Goal: Task Accomplishment & Management: Complete application form

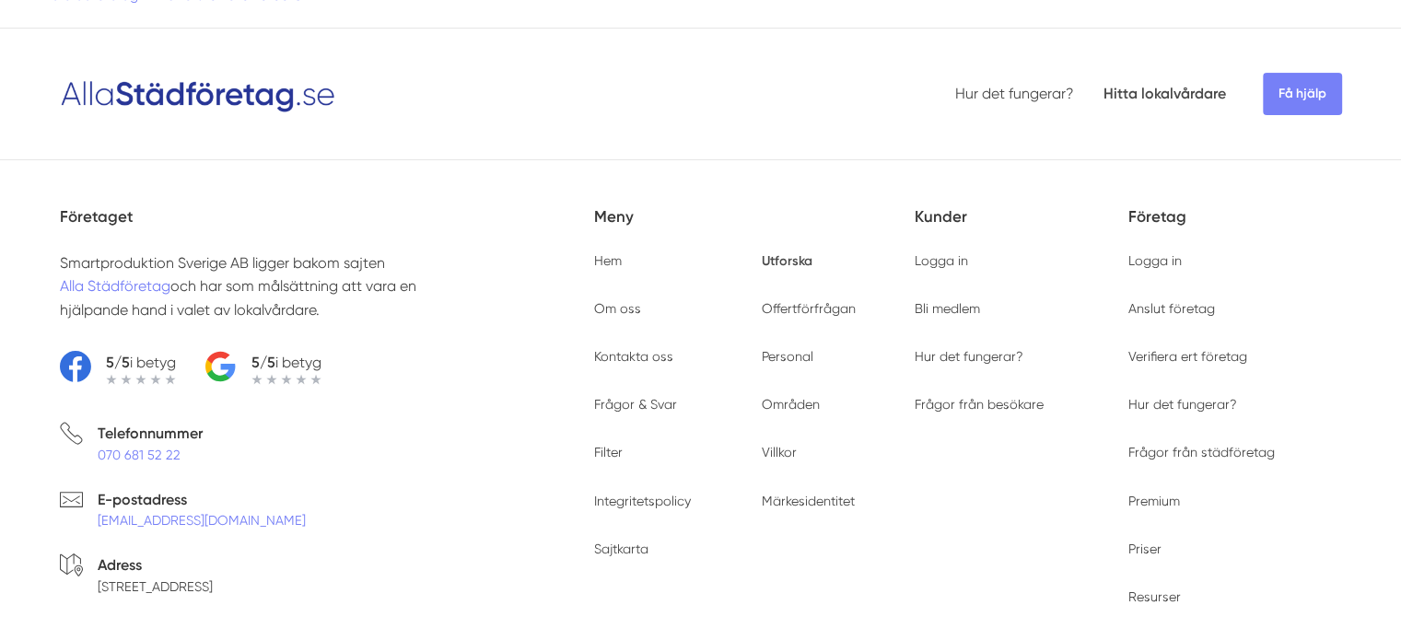
type input "21114"
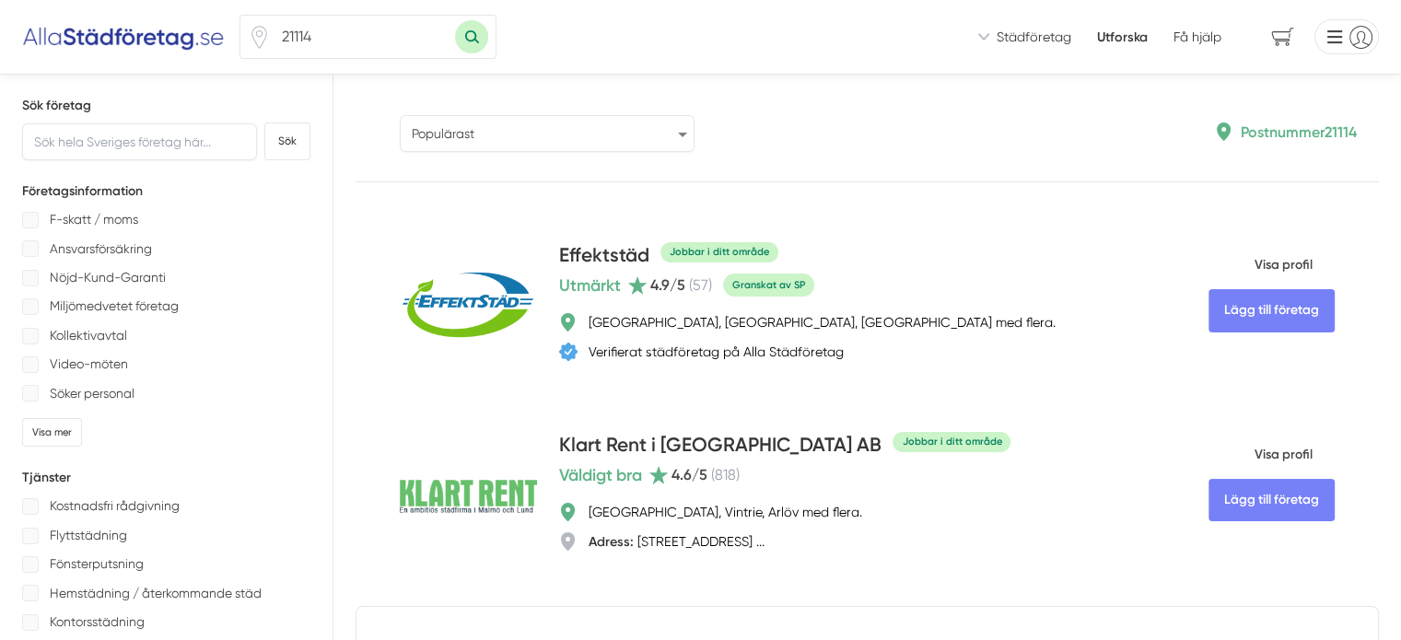
click at [400, 138] on select "Populärast Högst omdöme Flest omdömen Senaste uppdaterade Nyaste företaget på A…" at bounding box center [547, 133] width 295 height 37
select select "highest-reviews"
click at [400, 115] on select "Populärast Högst omdöme Flest omdömen Senaste uppdaterade Nyaste företaget på A…" at bounding box center [547, 133] width 295 height 37
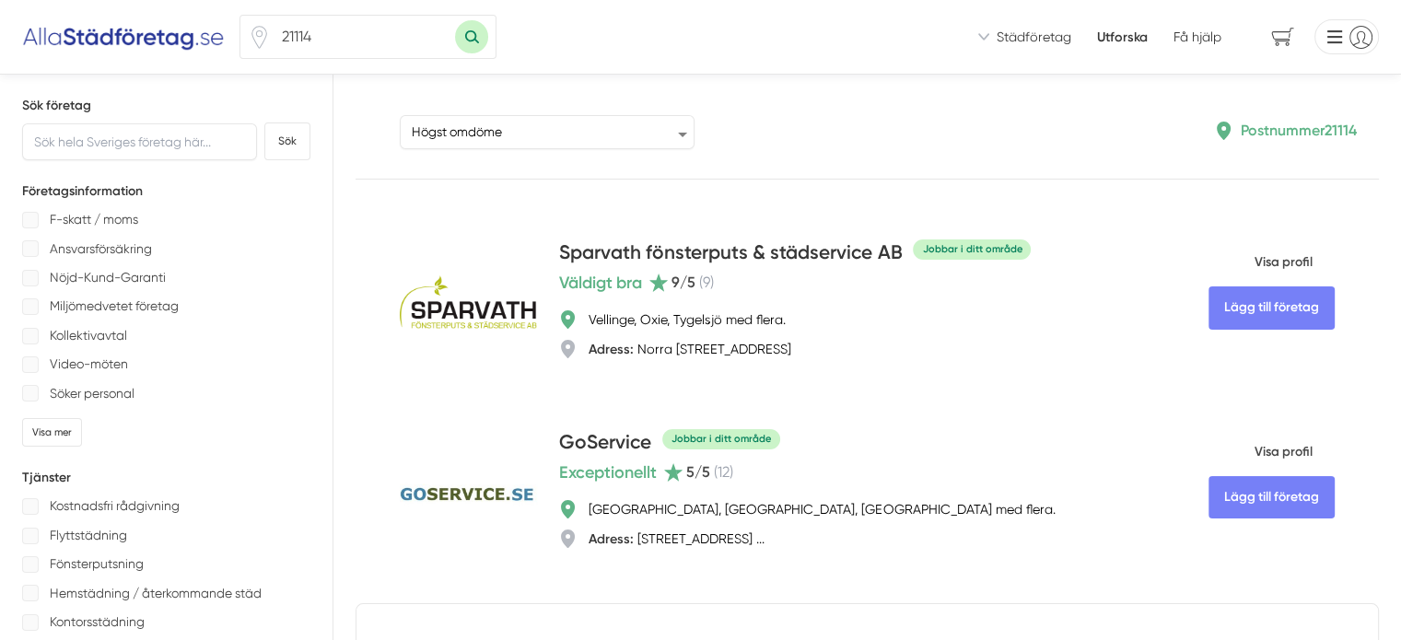
click at [1351, 41] on li at bounding box center [1343, 36] width 72 height 35
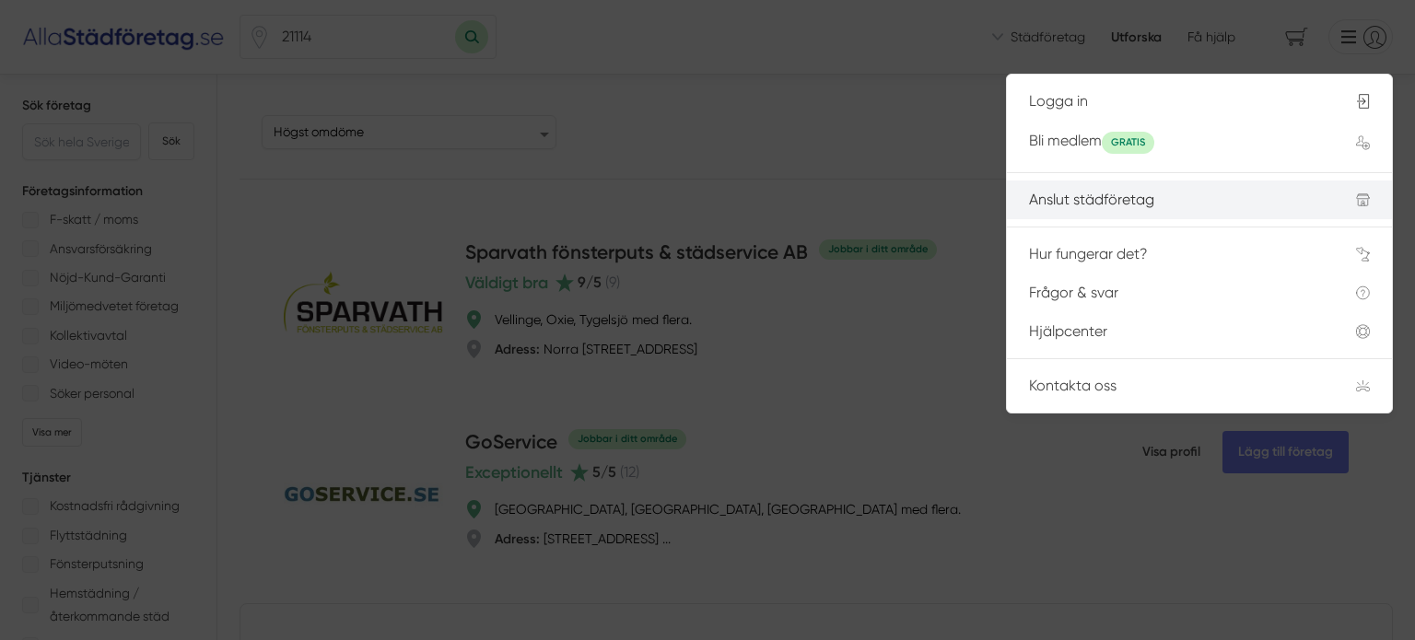
click at [1131, 194] on div "Anslut städföretag" at bounding box center [1170, 200] width 283 height 17
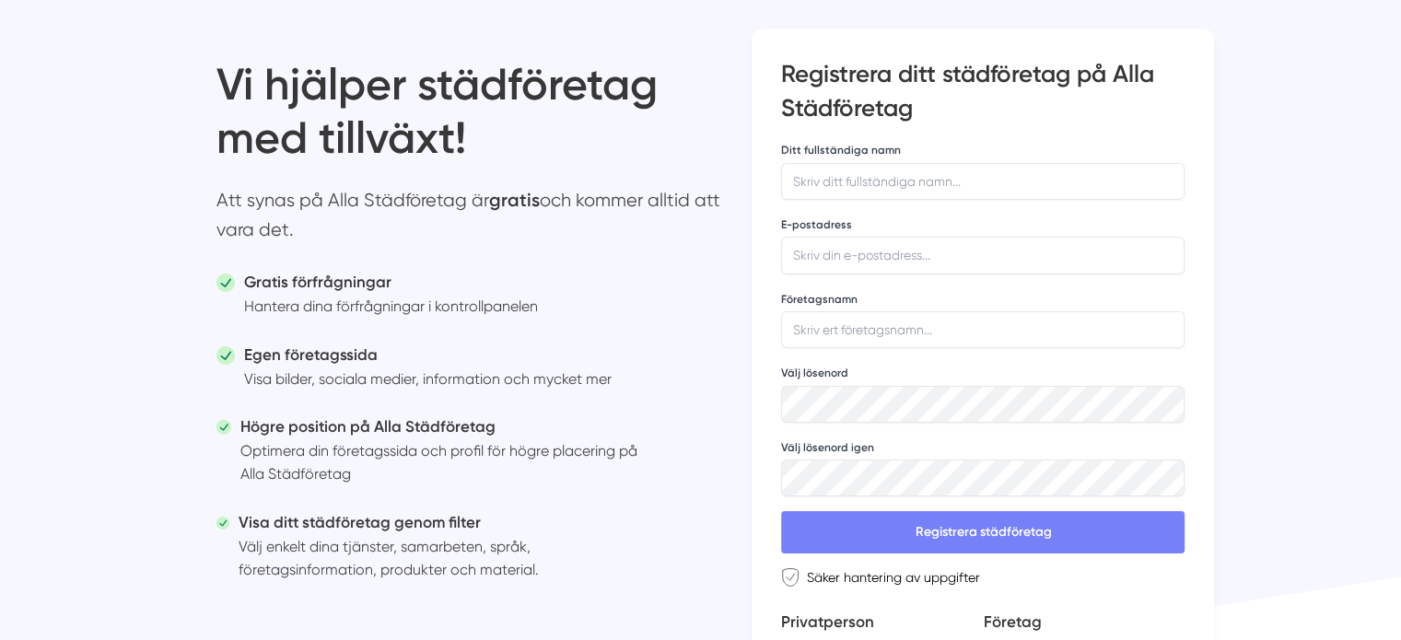
scroll to position [111, 0]
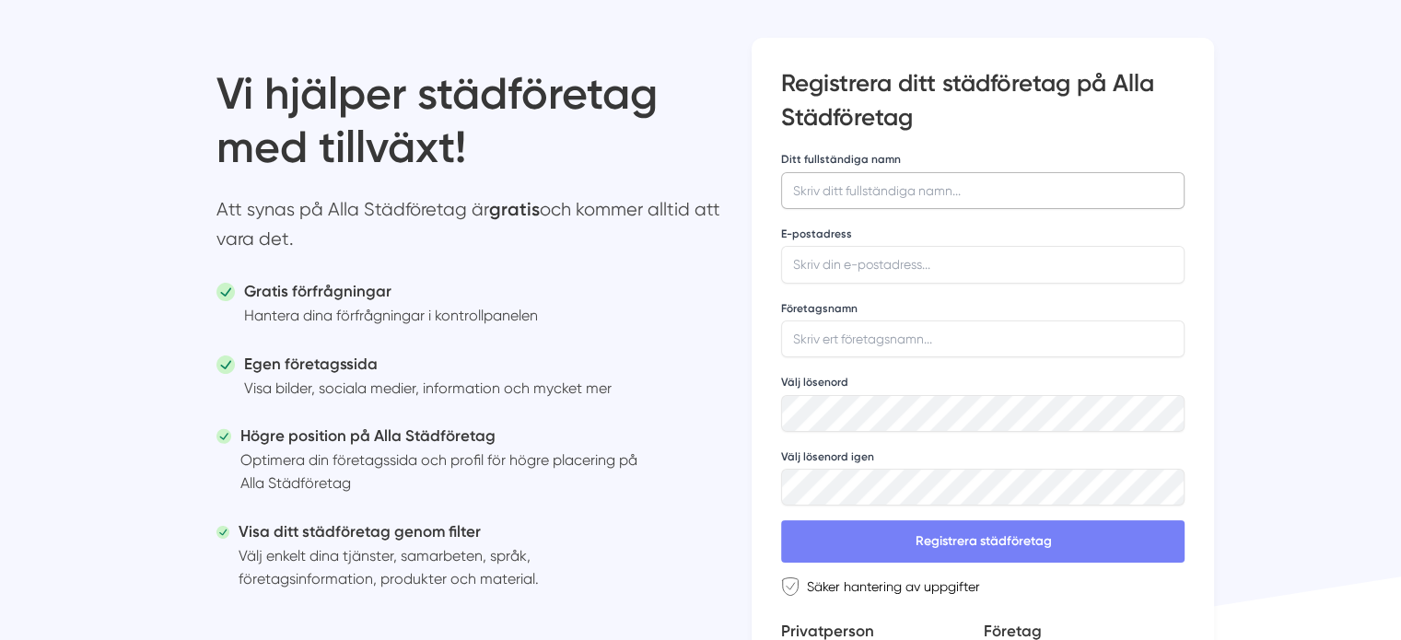
click at [844, 202] on input "Ditt fullständiga namn" at bounding box center [983, 190] width 404 height 37
type input "Wilma Fäldt"
type input "e"
type input "info@wilfix.se"
type input "WilFix AB"
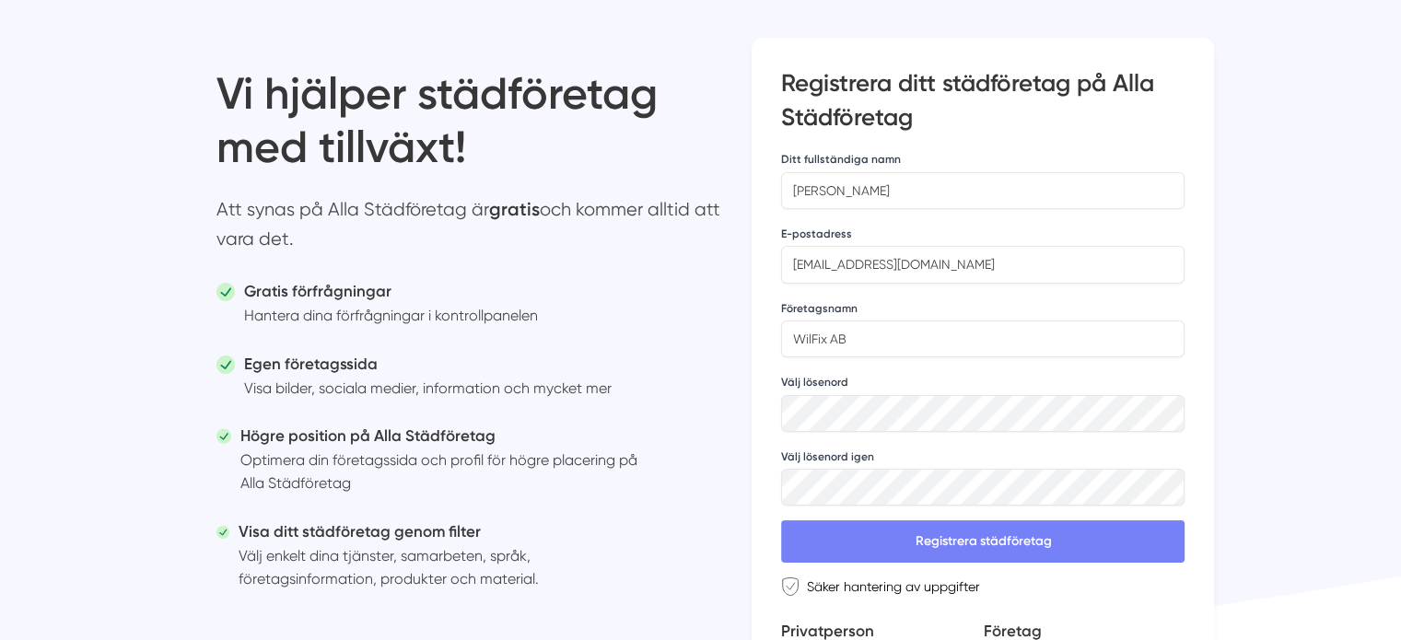
click at [781, 521] on button "Registrera städföretag" at bounding box center [983, 542] width 404 height 42
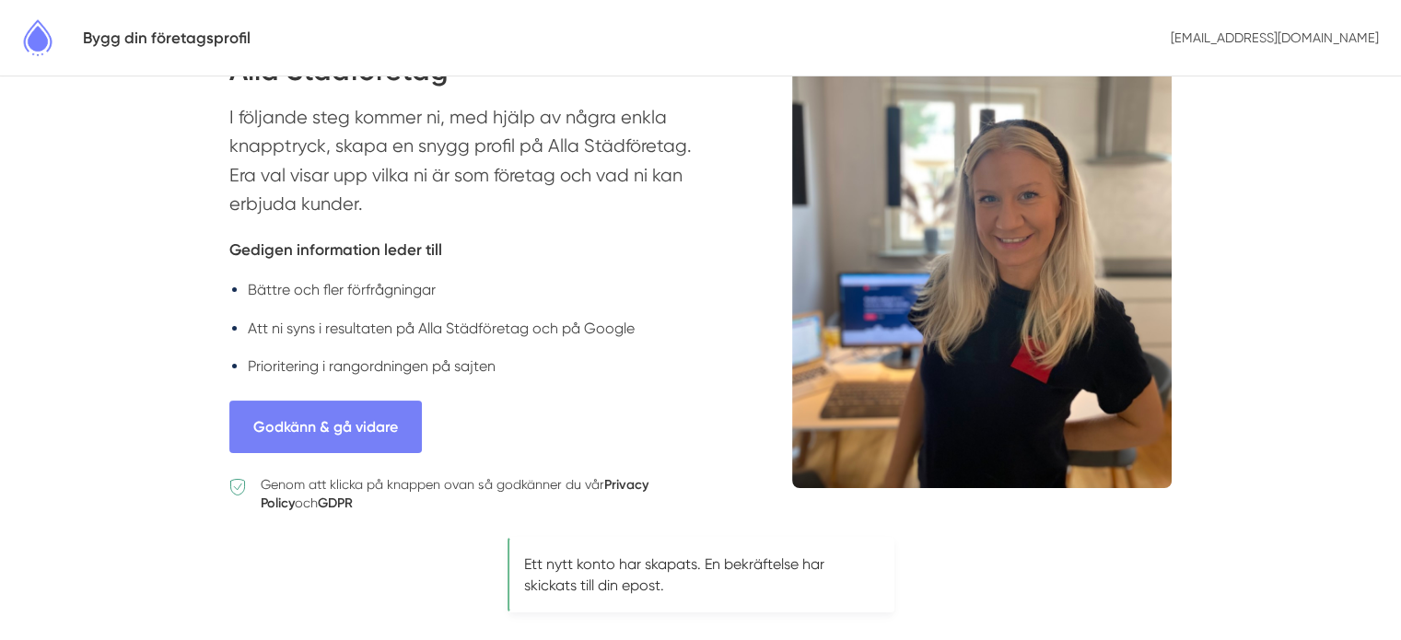
scroll to position [175, 0]
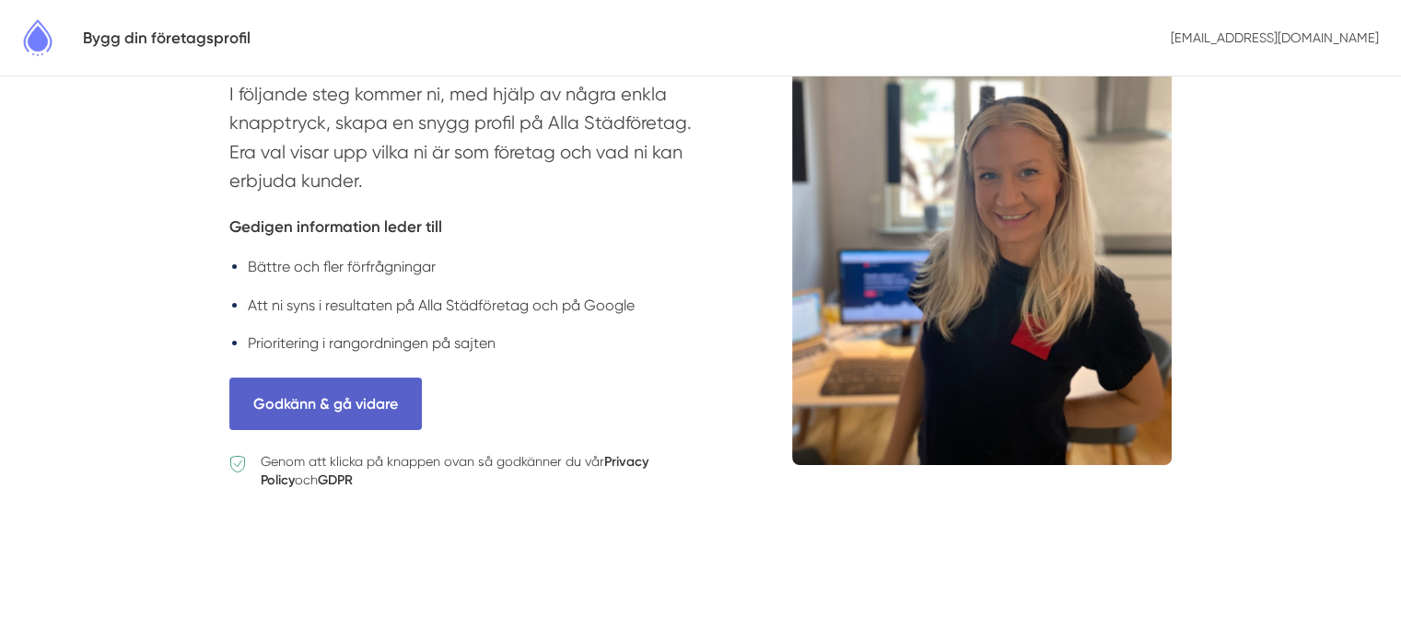
click at [393, 389] on button "Godkänn & gå vidare" at bounding box center [325, 404] width 193 height 53
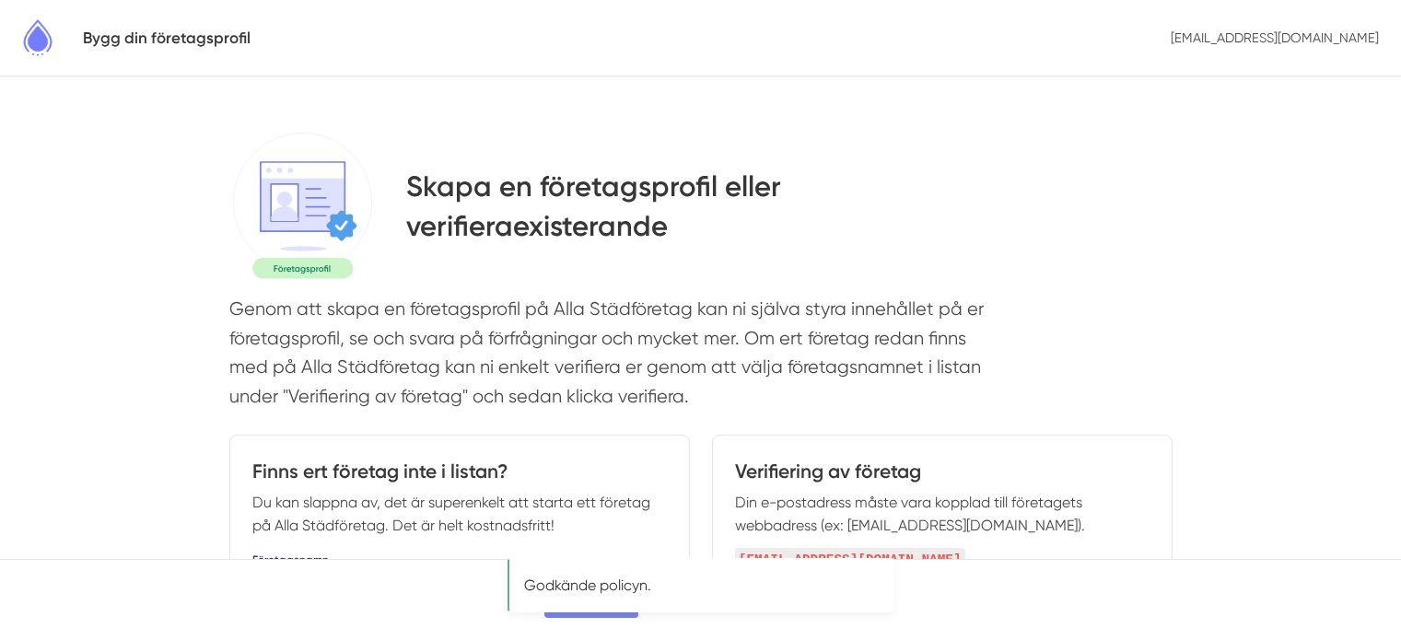
select select
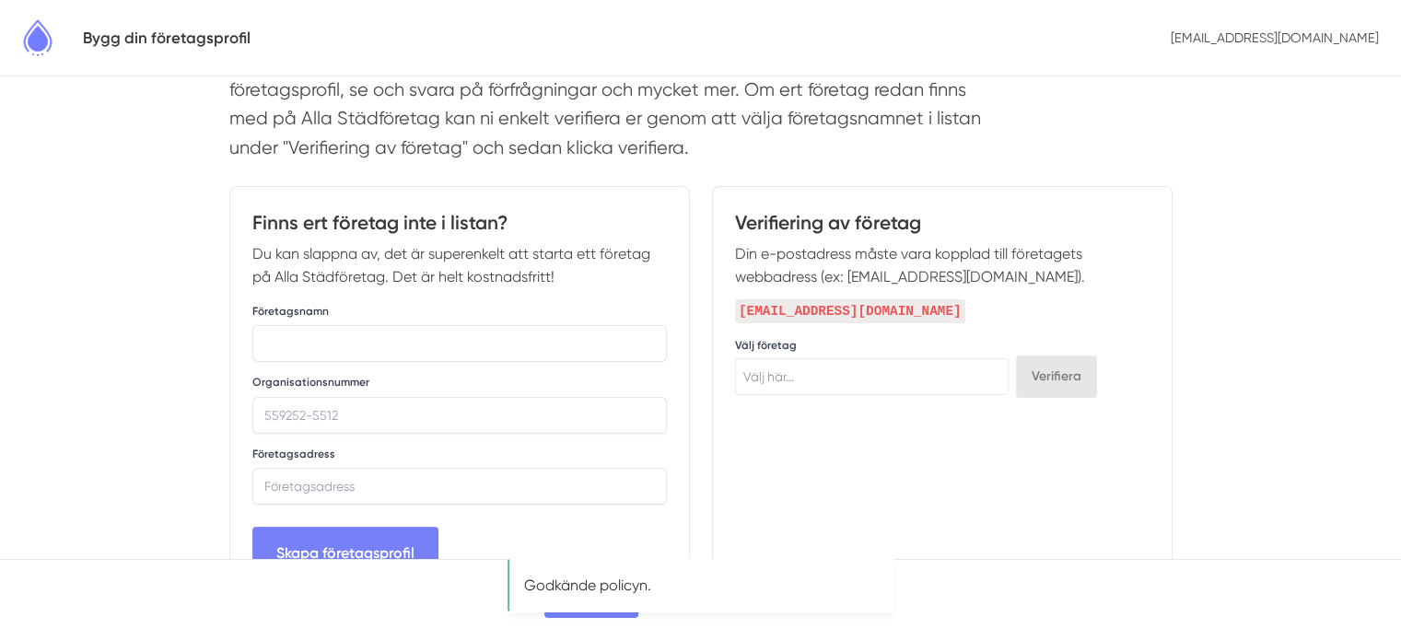
scroll to position [276, 0]
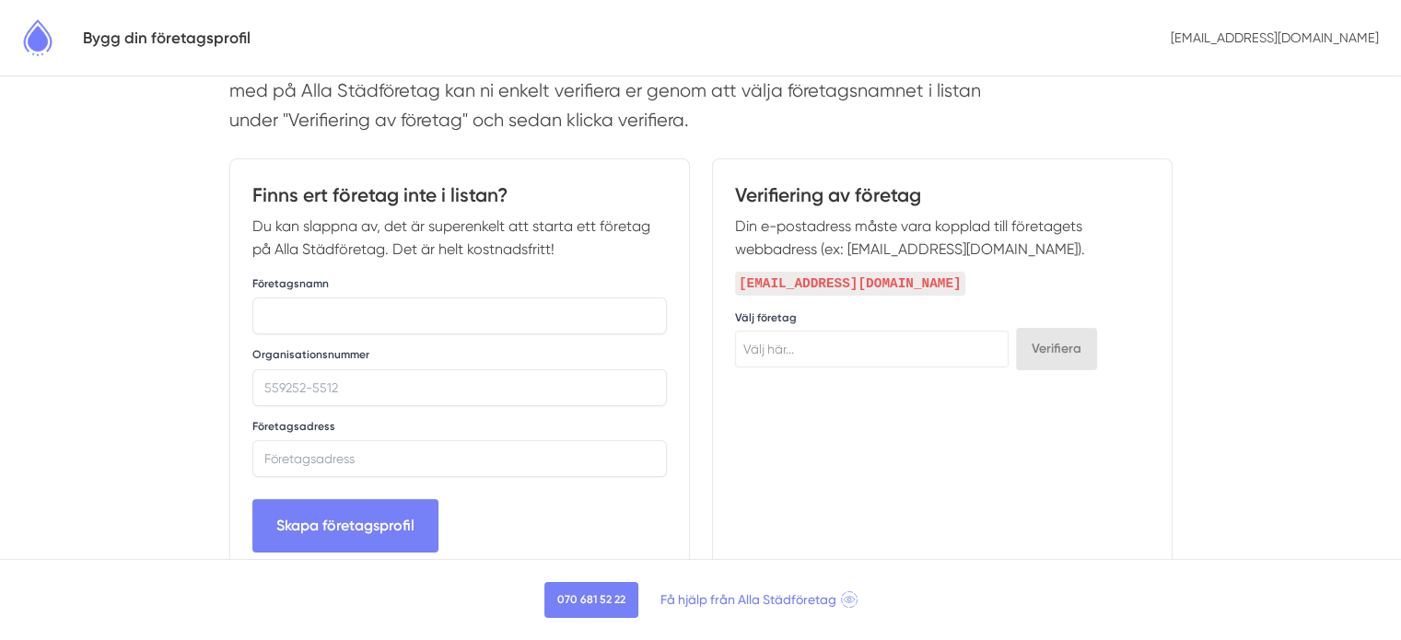
click at [869, 351] on span "Välj här..." at bounding box center [872, 349] width 272 height 26
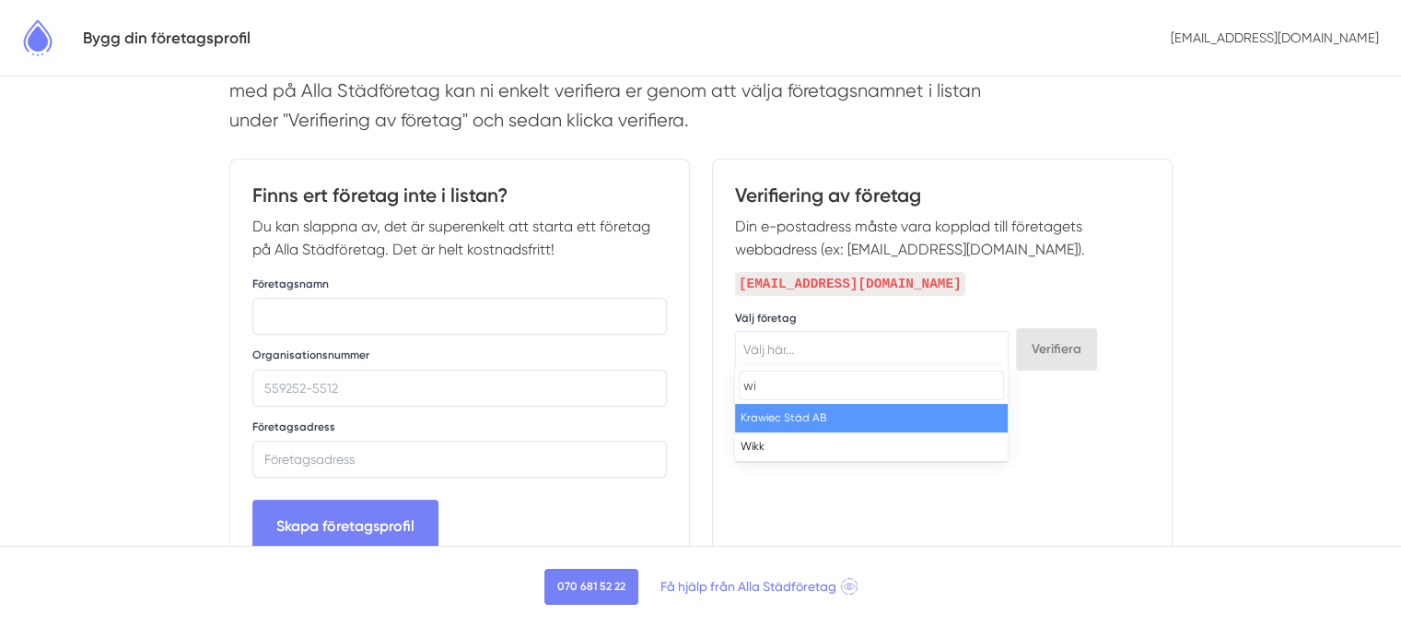
type input "w"
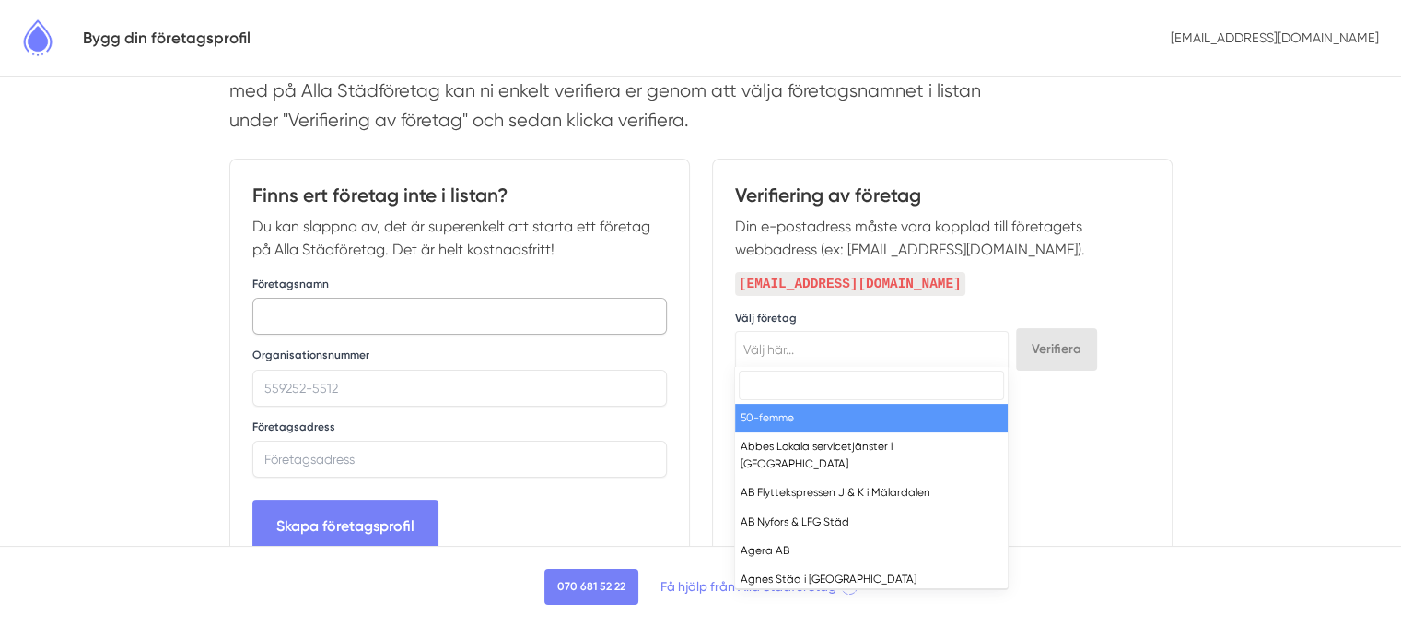
click at [365, 316] on input "text" at bounding box center [459, 316] width 415 height 37
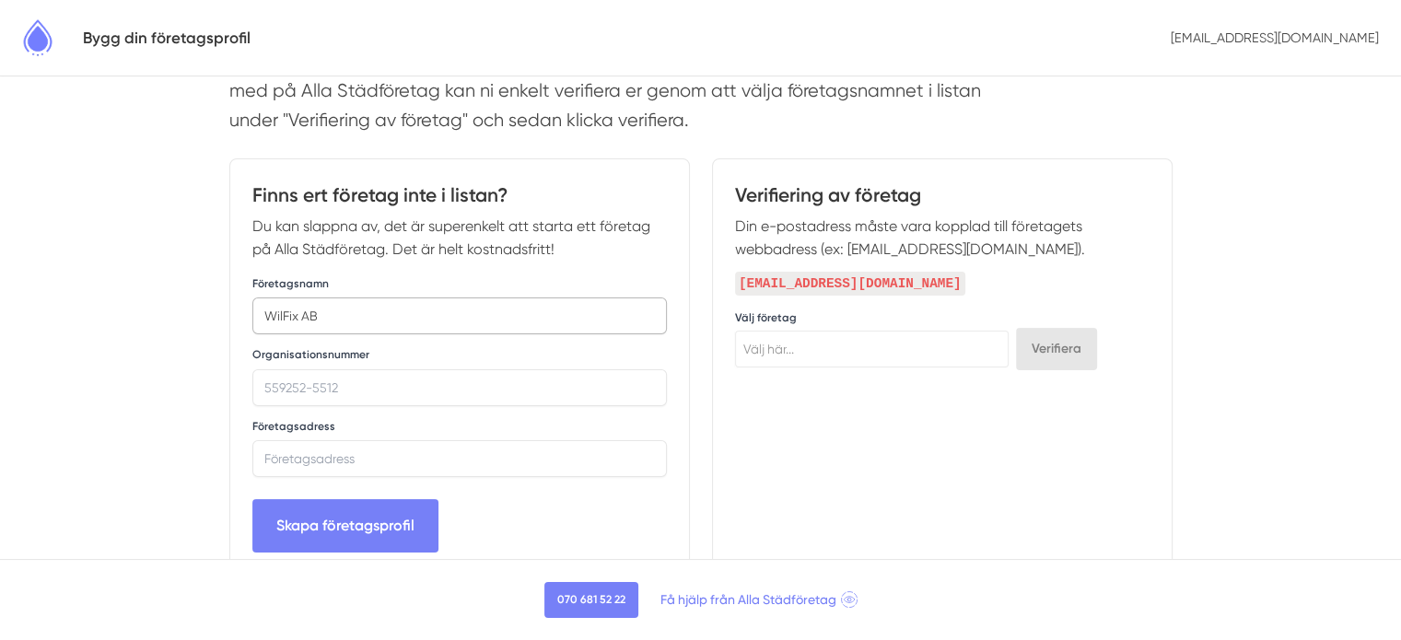
type input "WilFix AB"
click at [340, 384] on input "Organisationsnummer" at bounding box center [459, 387] width 415 height 37
paste input "5594468869"
type input "5594468869"
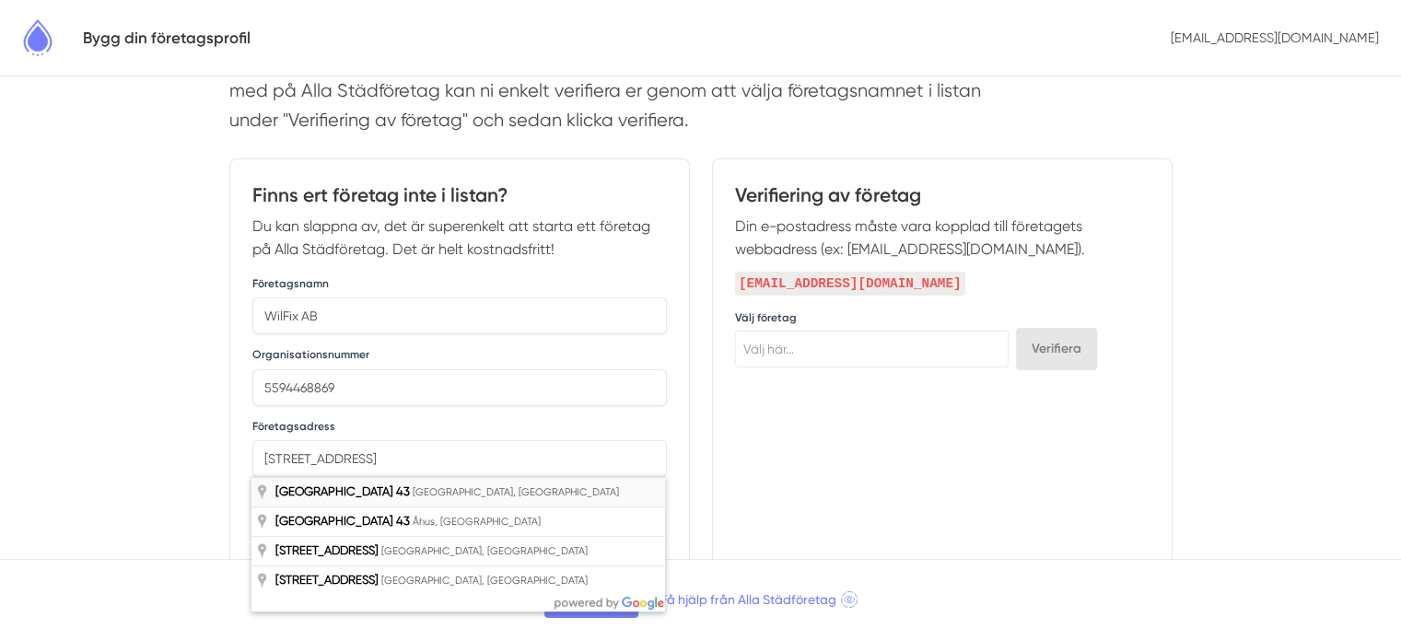
type input "Västra Varvsgatan 43, Malmö, Sverige"
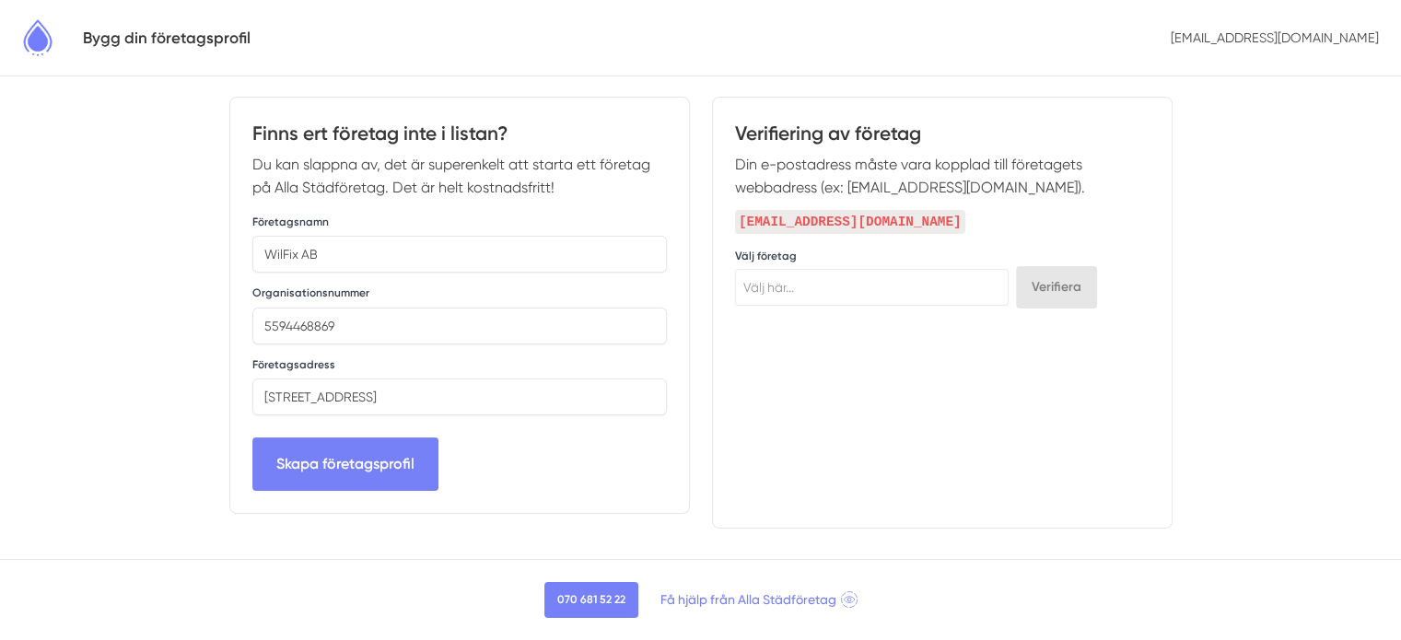
scroll to position [366, 0]
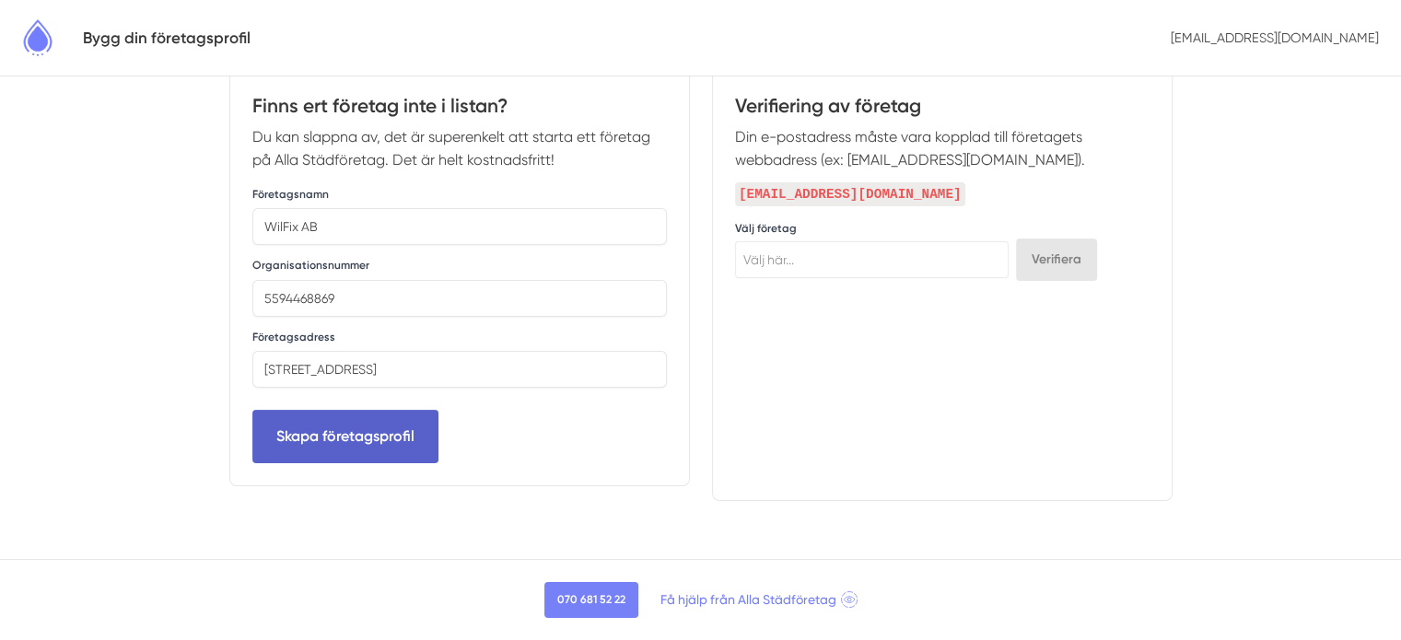
click at [422, 439] on button "Skapa företagsprofil" at bounding box center [345, 436] width 186 height 53
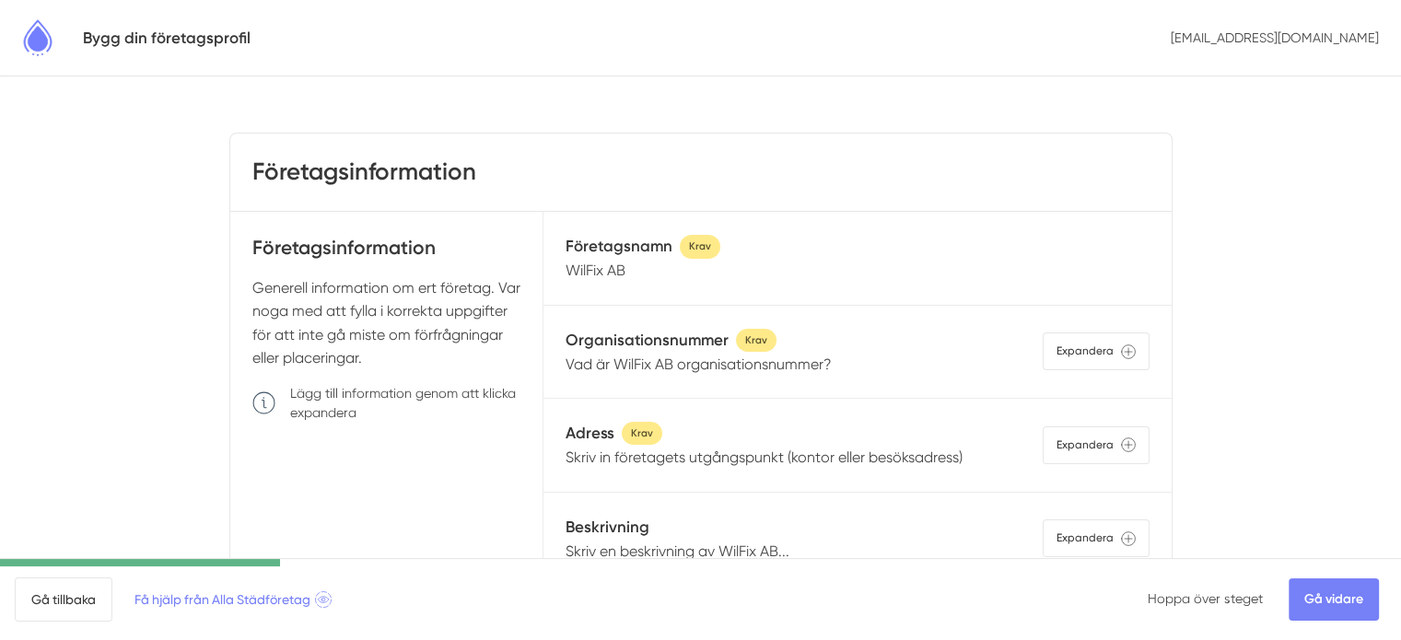
click at [829, 360] on p "Vad är WilFix AB organisationsnummer?" at bounding box center [699, 364] width 266 height 23
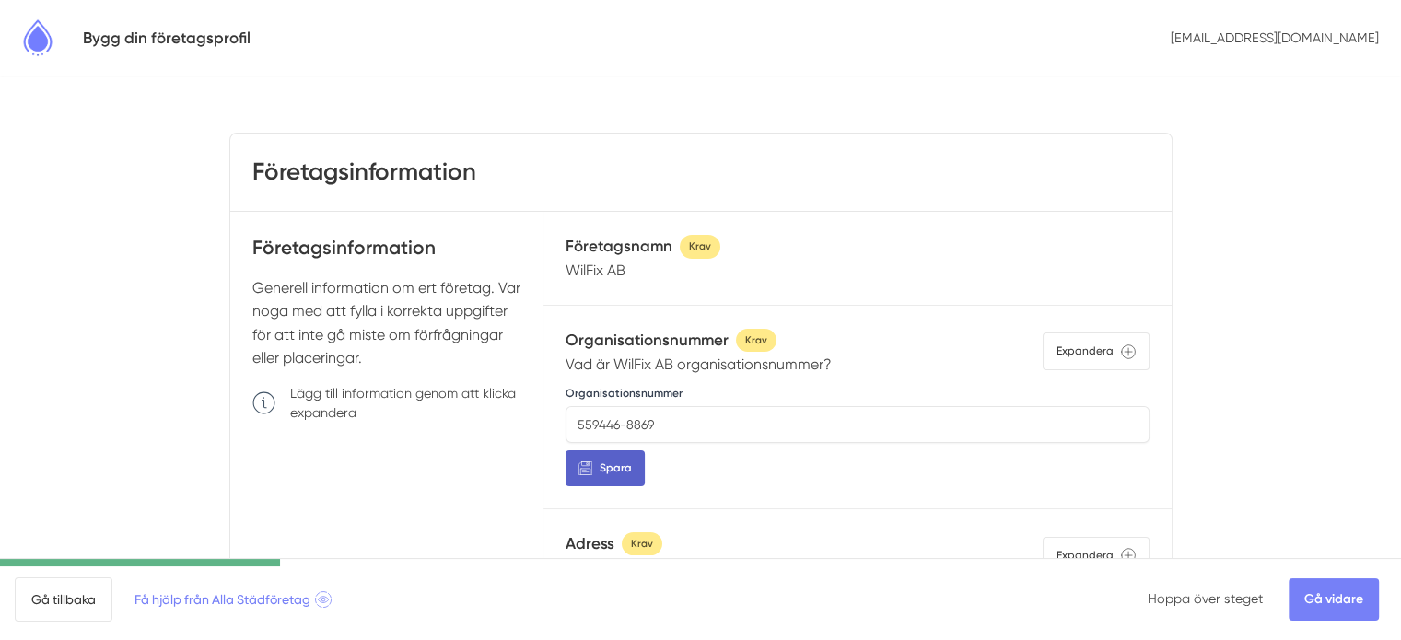
click at [627, 467] on span "Spara" at bounding box center [616, 469] width 32 height 18
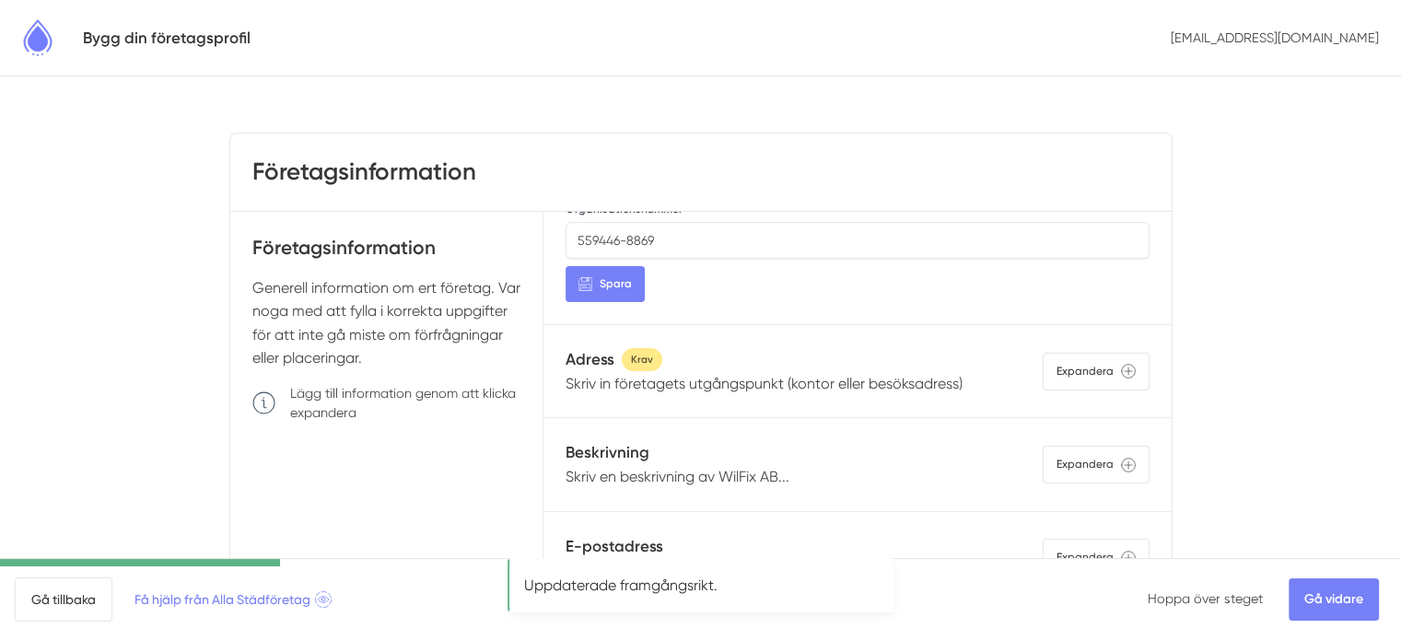
click at [667, 365] on div "Adress Krav" at bounding box center [764, 359] width 397 height 25
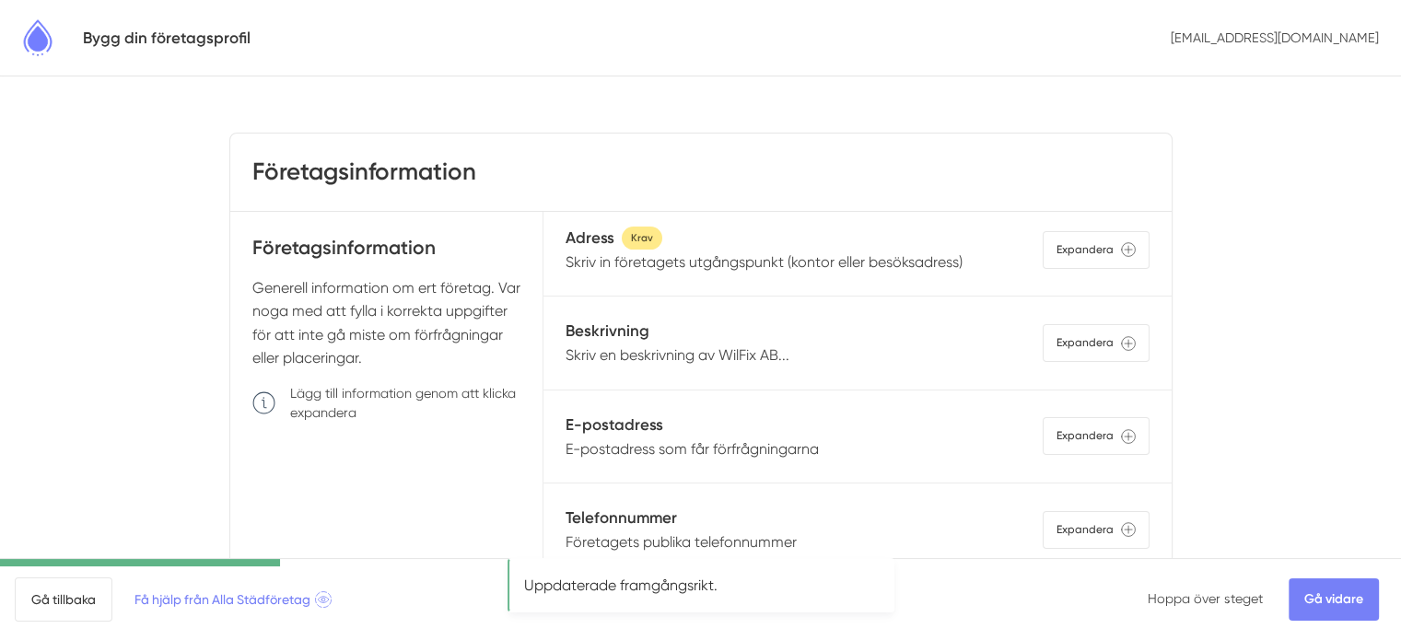
scroll to position [276, 0]
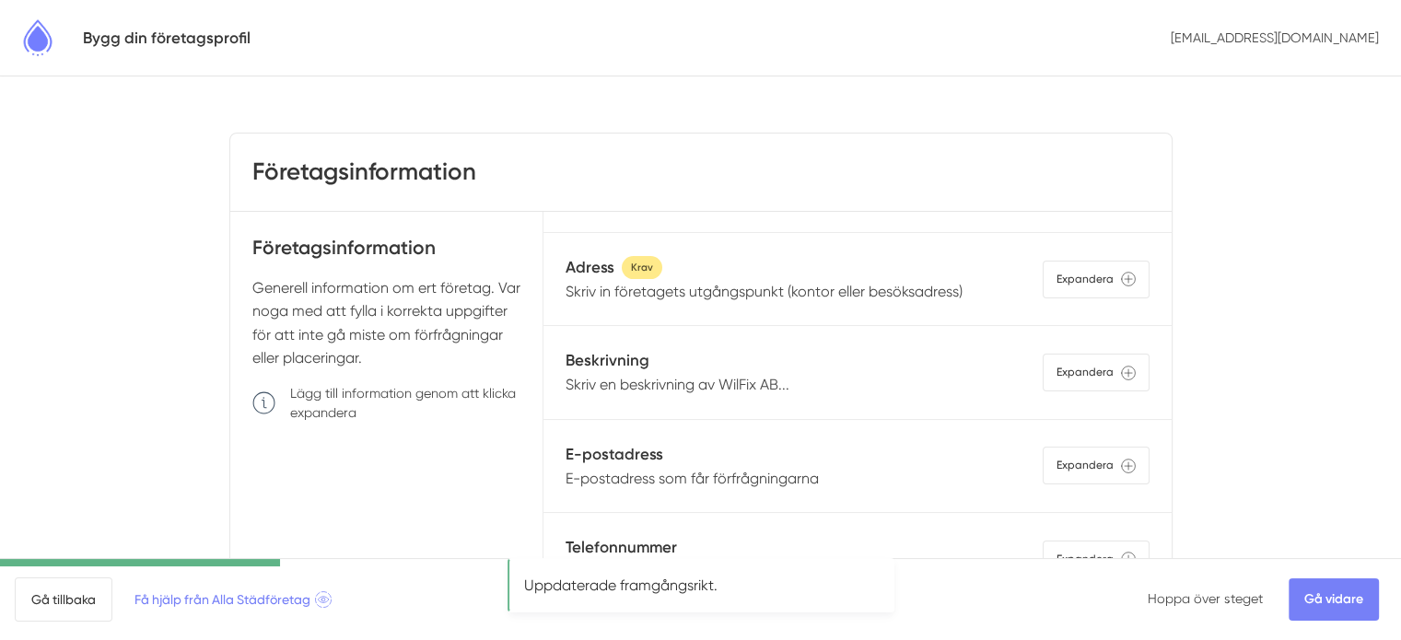
click at [608, 289] on p "Skriv in företagets utgångspunkt (kontor eller besöksadress)" at bounding box center [764, 291] width 397 height 23
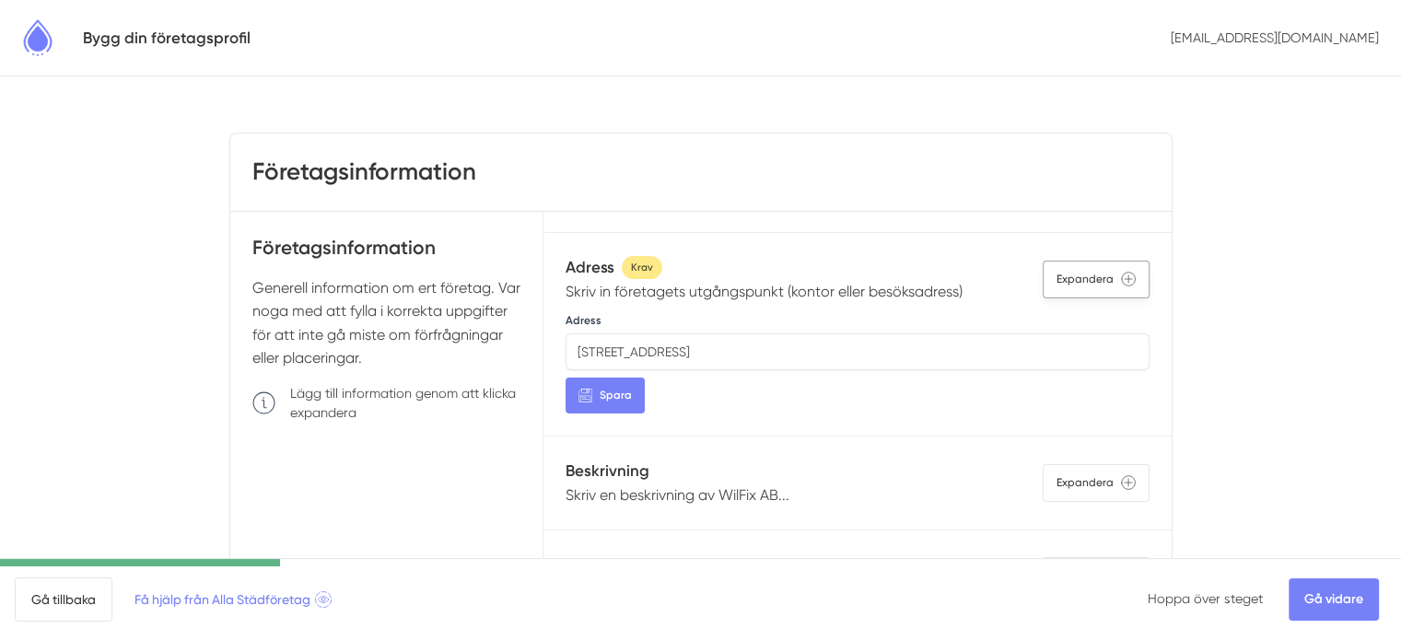
click at [1067, 288] on div "Expandera" at bounding box center [1096, 280] width 107 height 38
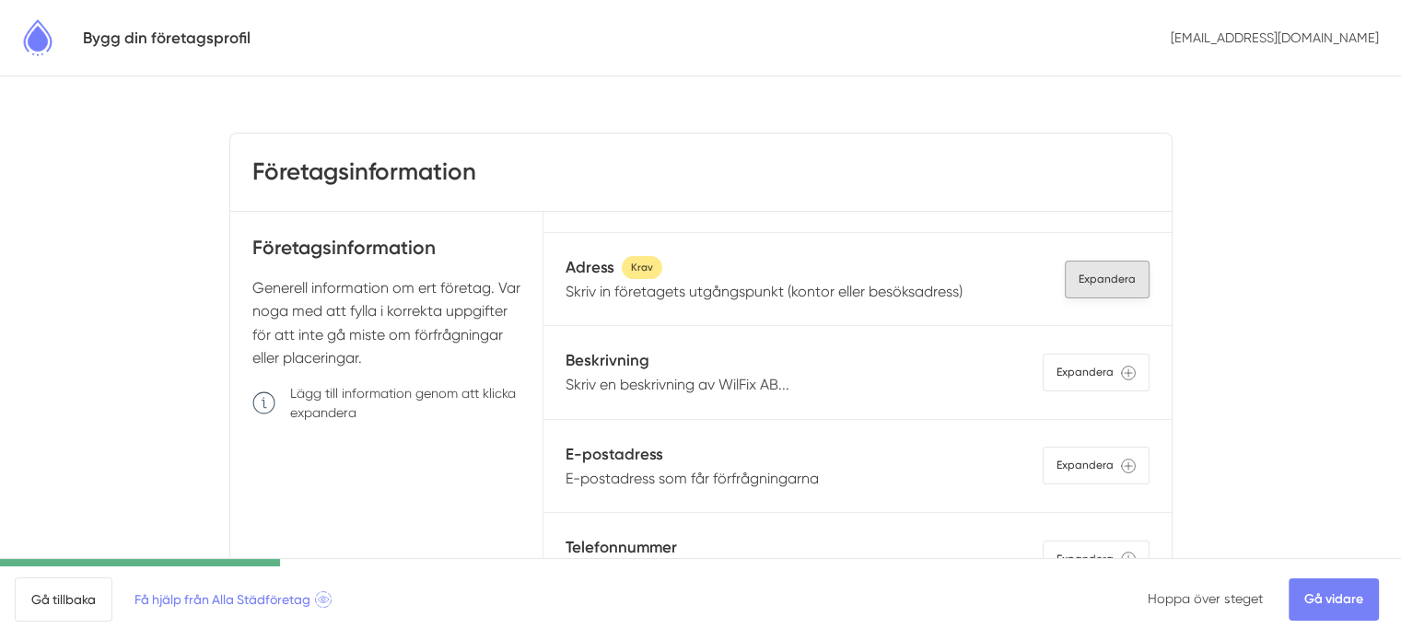
click at [1067, 288] on div "Expandera" at bounding box center [1107, 280] width 85 height 38
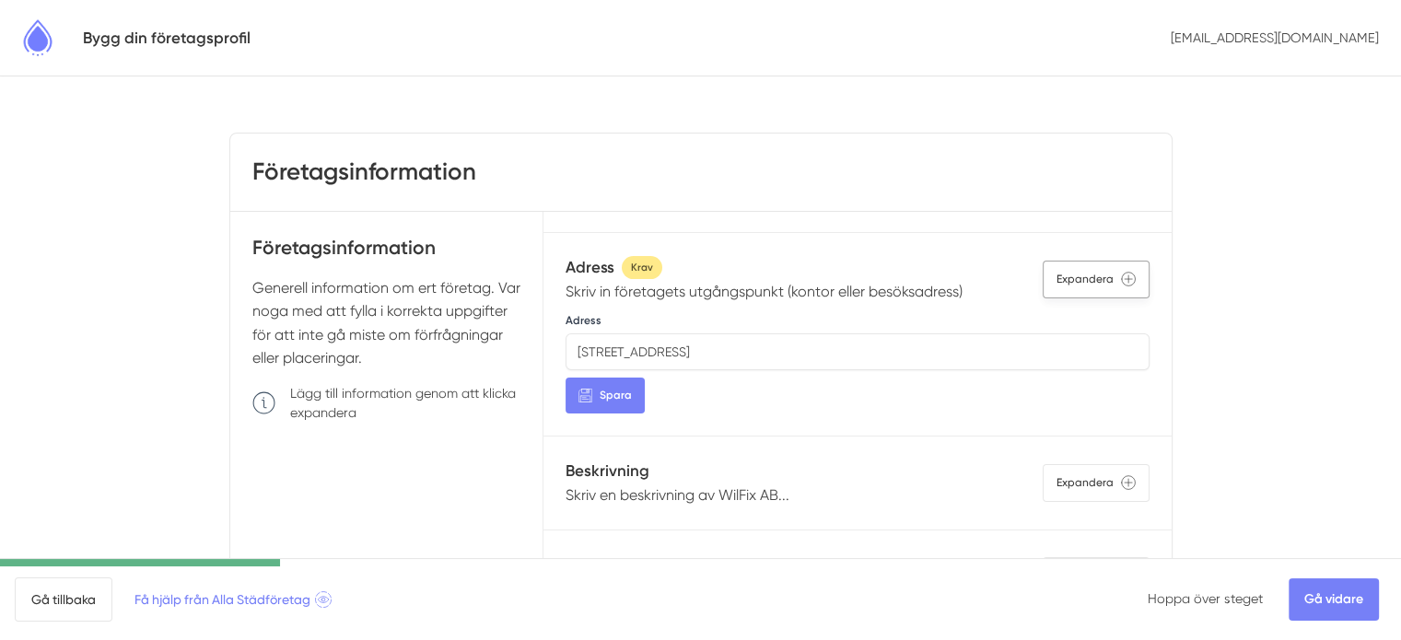
click at [1067, 288] on div "Expandera" at bounding box center [1096, 280] width 107 height 38
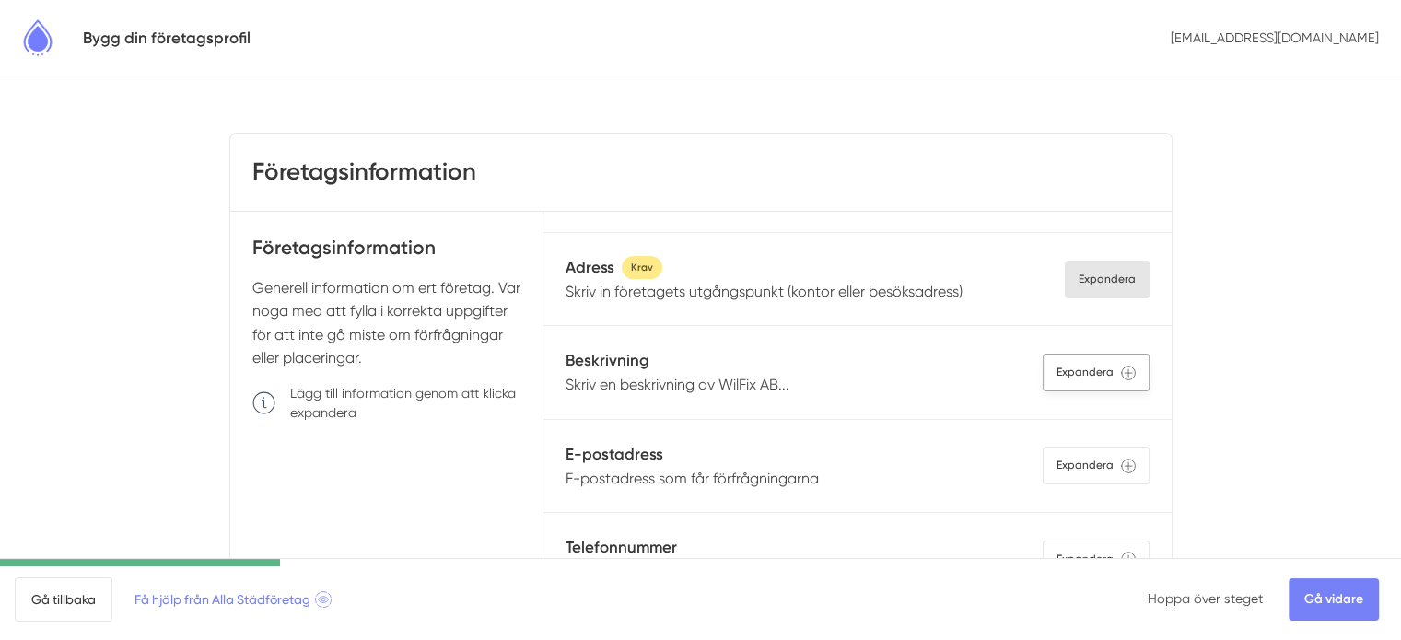
click at [1061, 371] on div "Expandera" at bounding box center [1096, 373] width 107 height 38
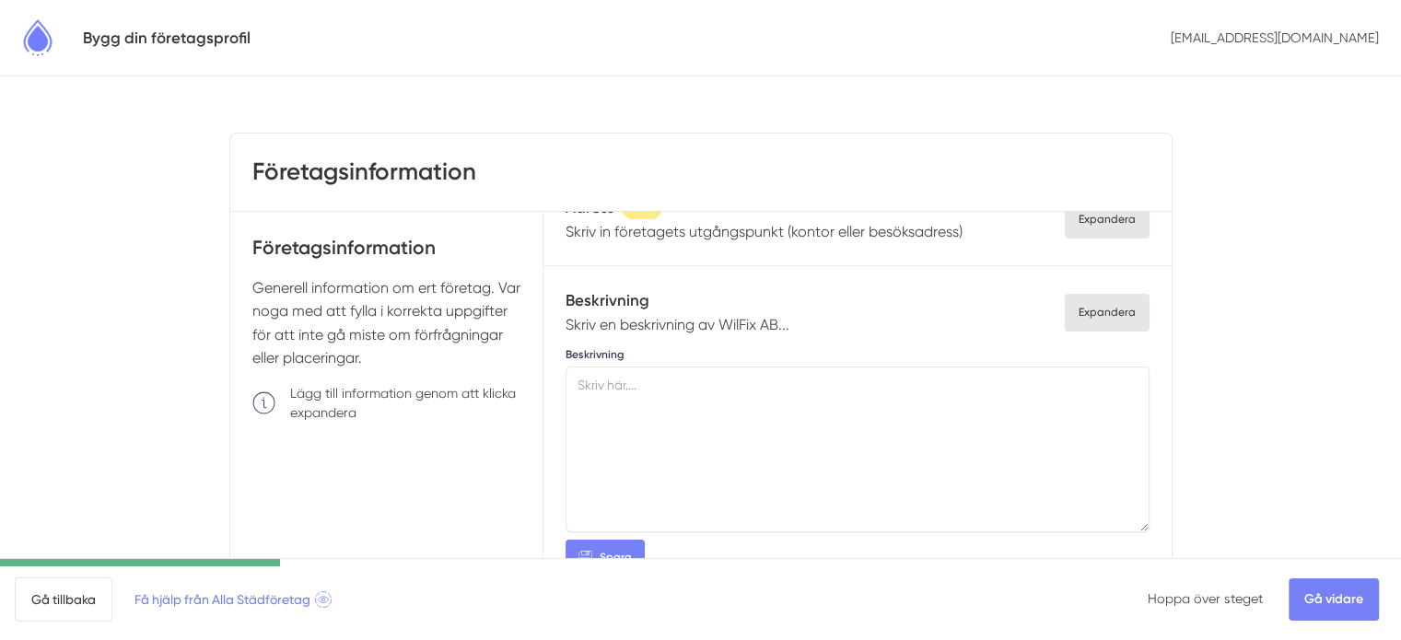
scroll to position [369, 0]
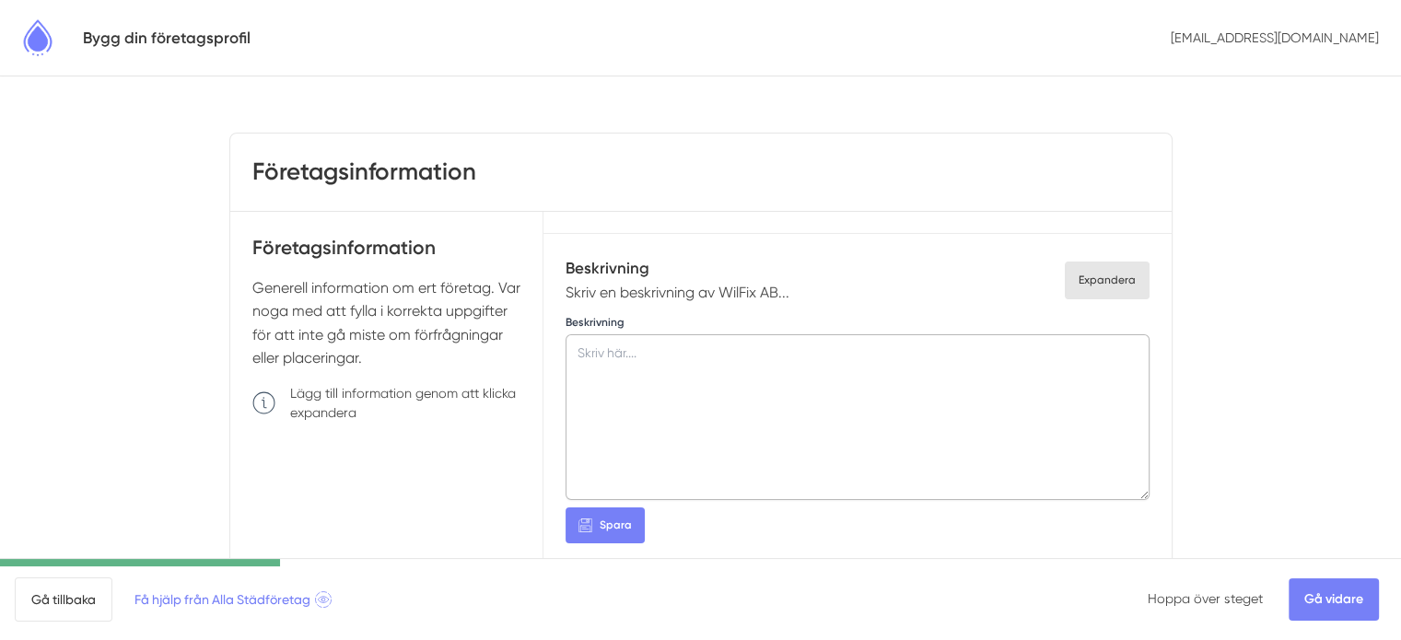
click at [854, 371] on textarea at bounding box center [857, 417] width 583 height 166
click at [686, 352] on textarea at bounding box center [857, 417] width 583 height 166
paste textarea "Wilfix – personlig städhjälp med hjärta och kvalitet Wilfix erbjuder profession…"
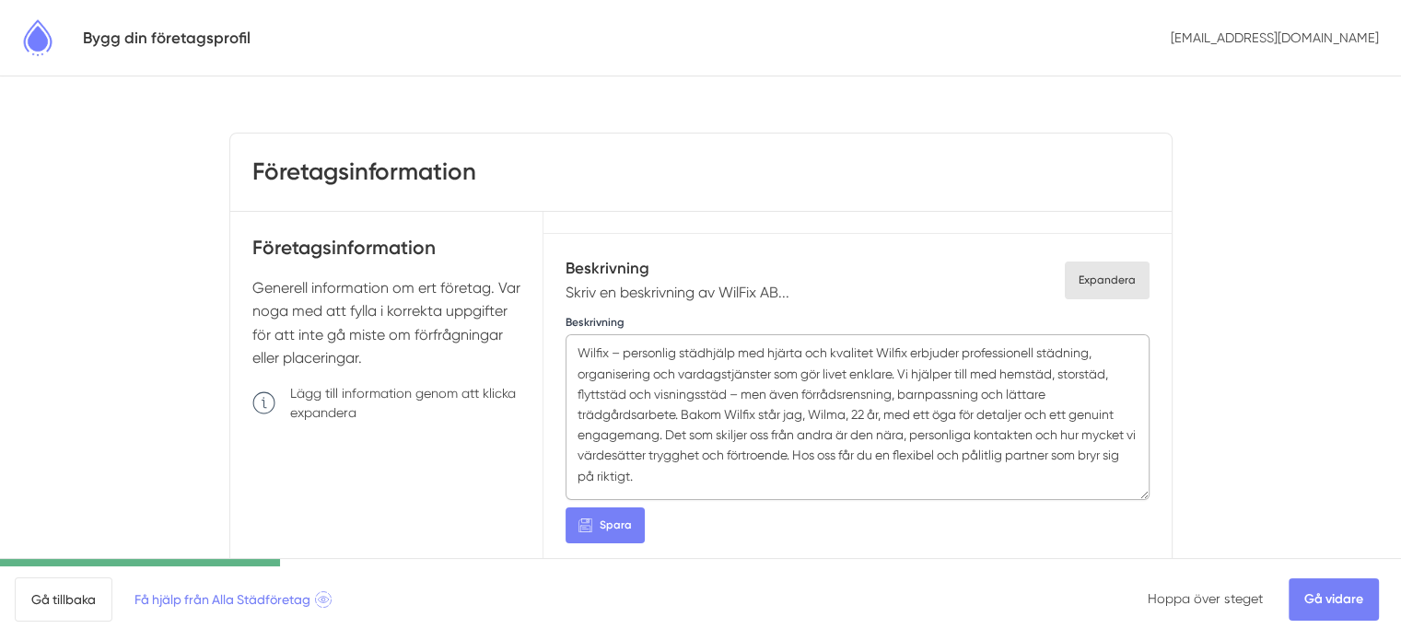
drag, startPoint x: 728, startPoint y: 391, endPoint x: 679, endPoint y: 413, distance: 53.6
click at [679, 413] on textarea "Wilfix – personlig städhjälp med hjärta och kvalitet Wilfix erbjuder profession…" at bounding box center [857, 417] width 583 height 166
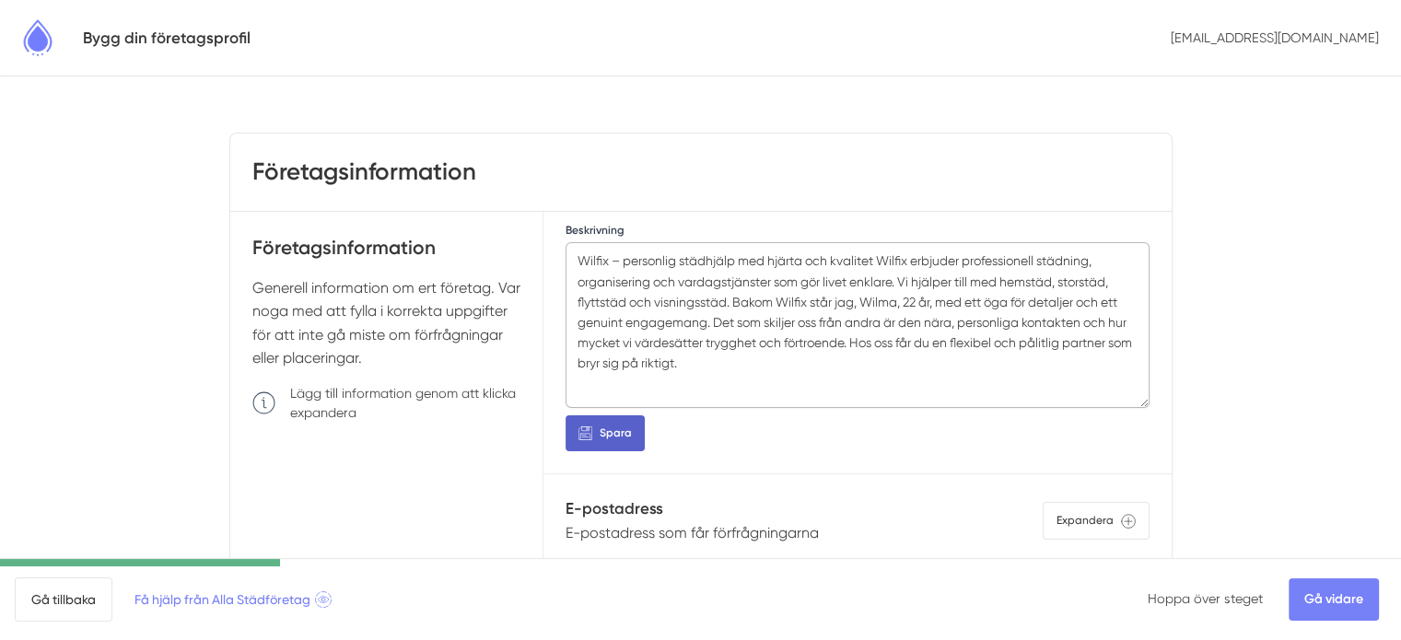
type textarea "Wilfix – personlig städhjälp med hjärta och kvalitet Wilfix erbjuder profession…"
click at [628, 445] on button "Spara" at bounding box center [605, 434] width 79 height 36
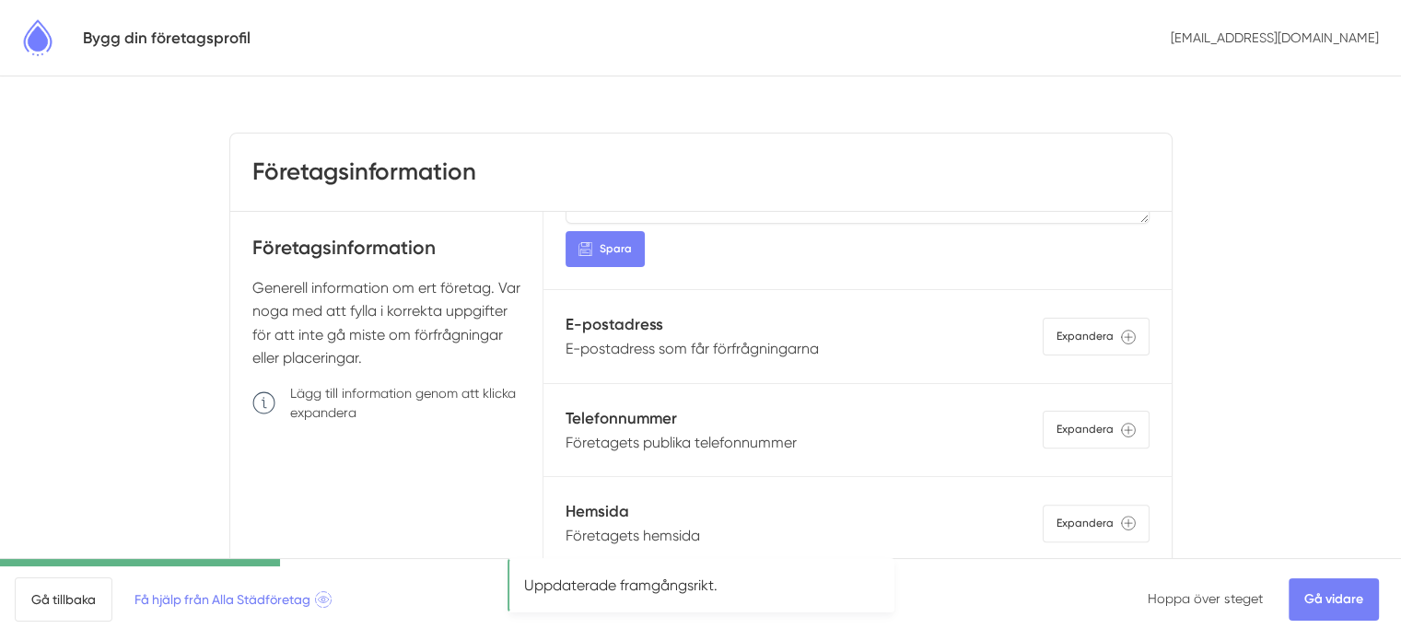
click at [932, 342] on div "E-postadress E-postadress som får förfrågningarna Expandera" at bounding box center [857, 336] width 583 height 48
click at [721, 345] on p "E-postadress som får förfrågningarna" at bounding box center [692, 348] width 253 height 23
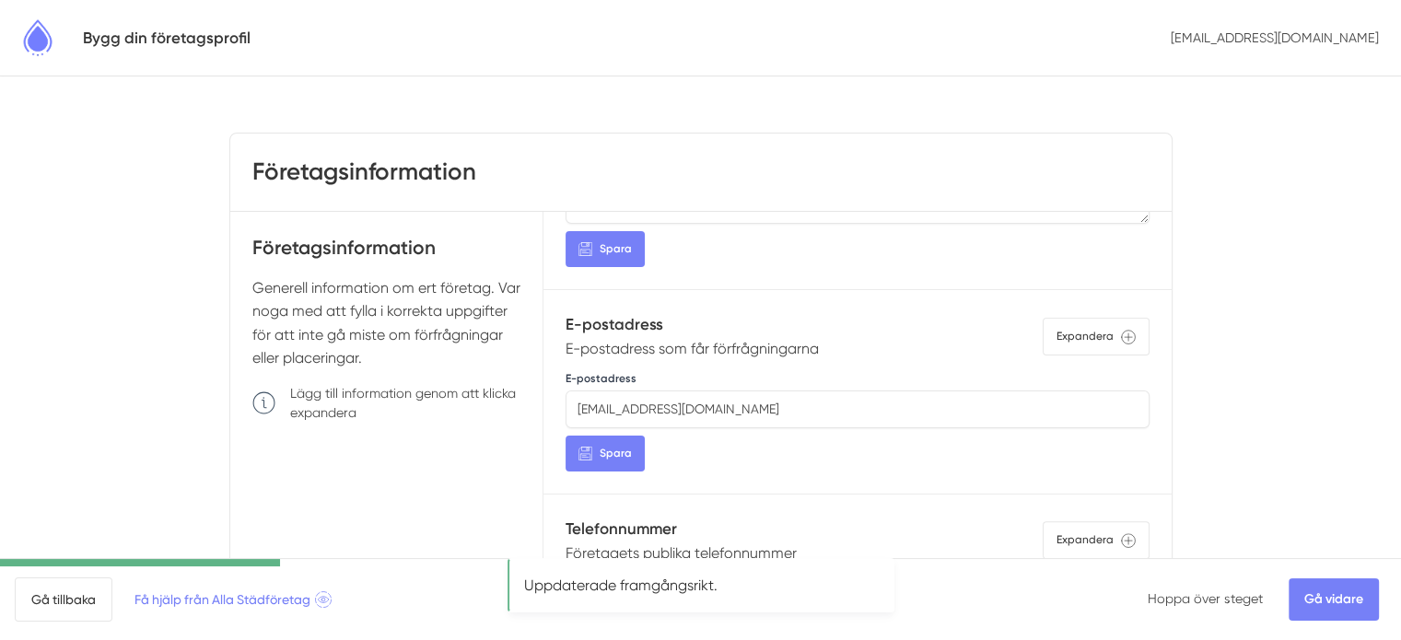
click at [703, 346] on p "E-postadress som får förfrågningarna" at bounding box center [692, 348] width 253 height 23
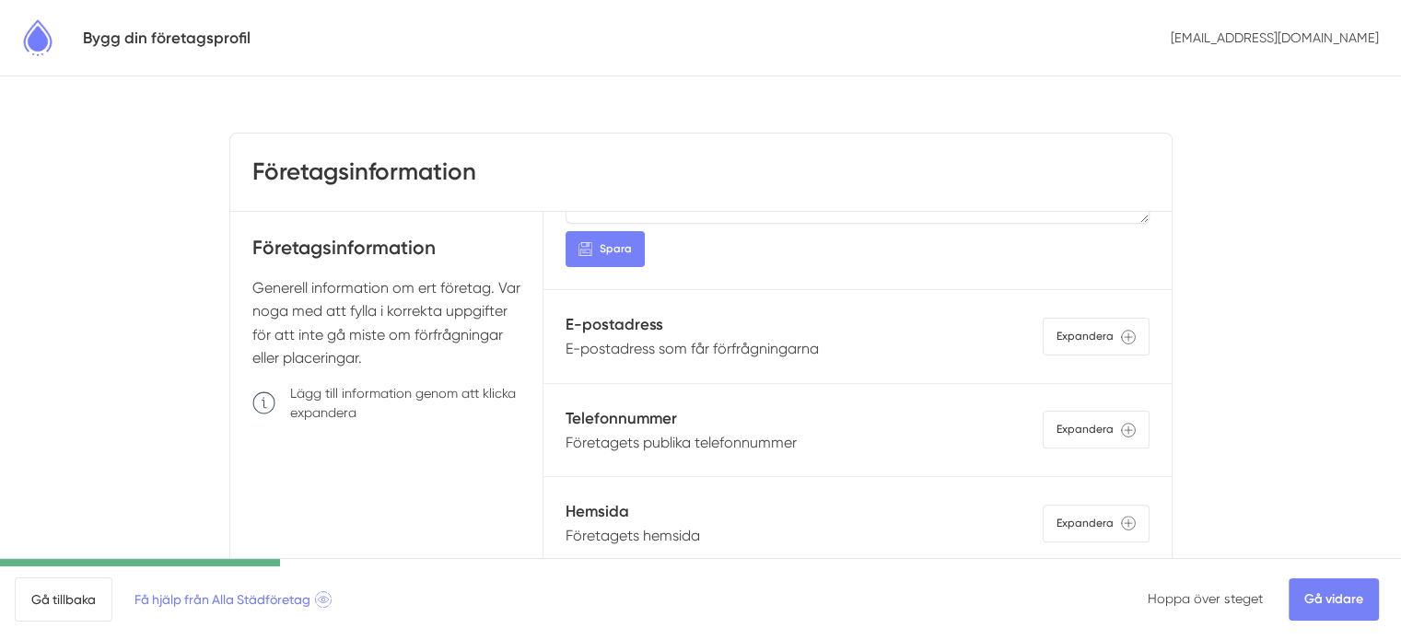
click at [652, 416] on h5 "Telefonnummer" at bounding box center [681, 418] width 231 height 25
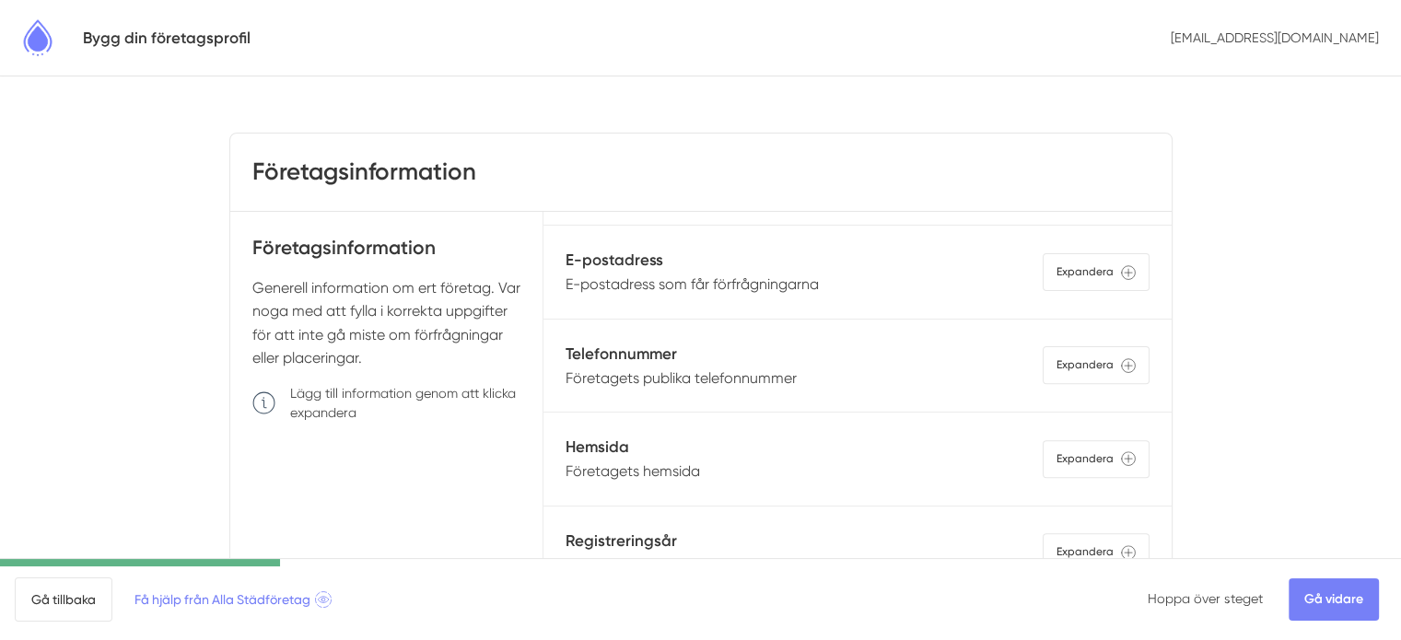
scroll to position [737, 0]
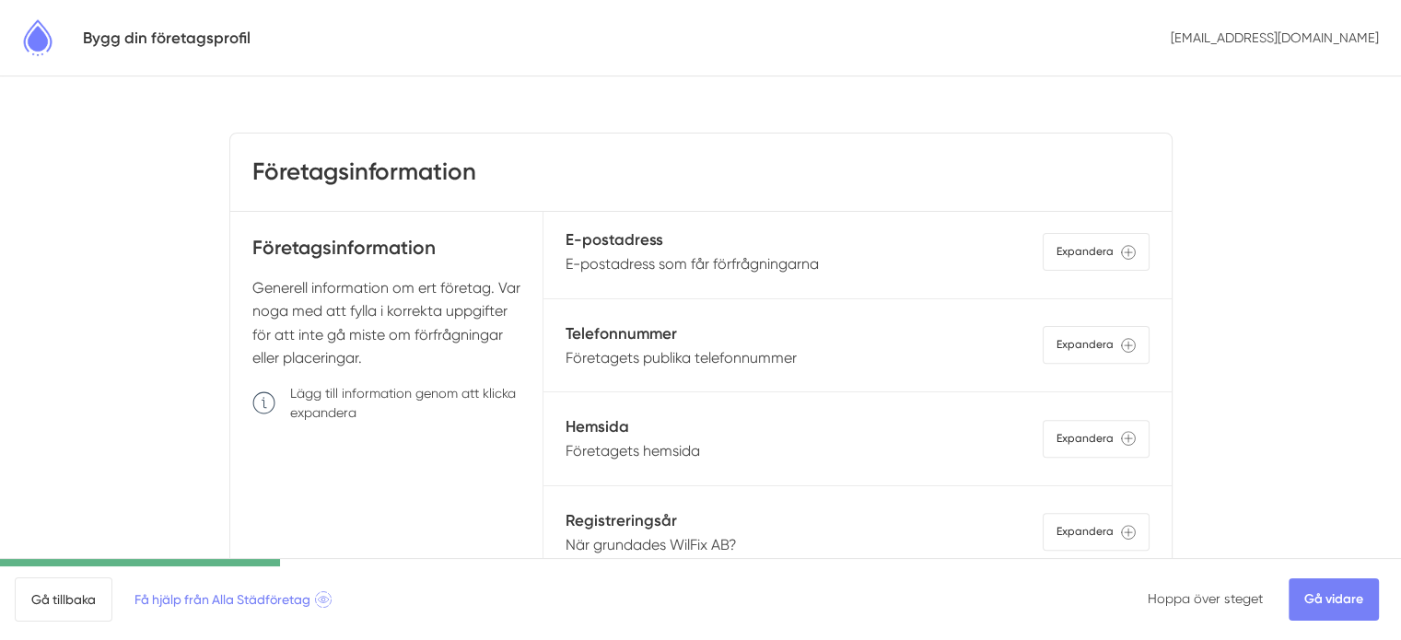
click at [656, 351] on p "Företagets publika telefonnummer" at bounding box center [681, 357] width 231 height 23
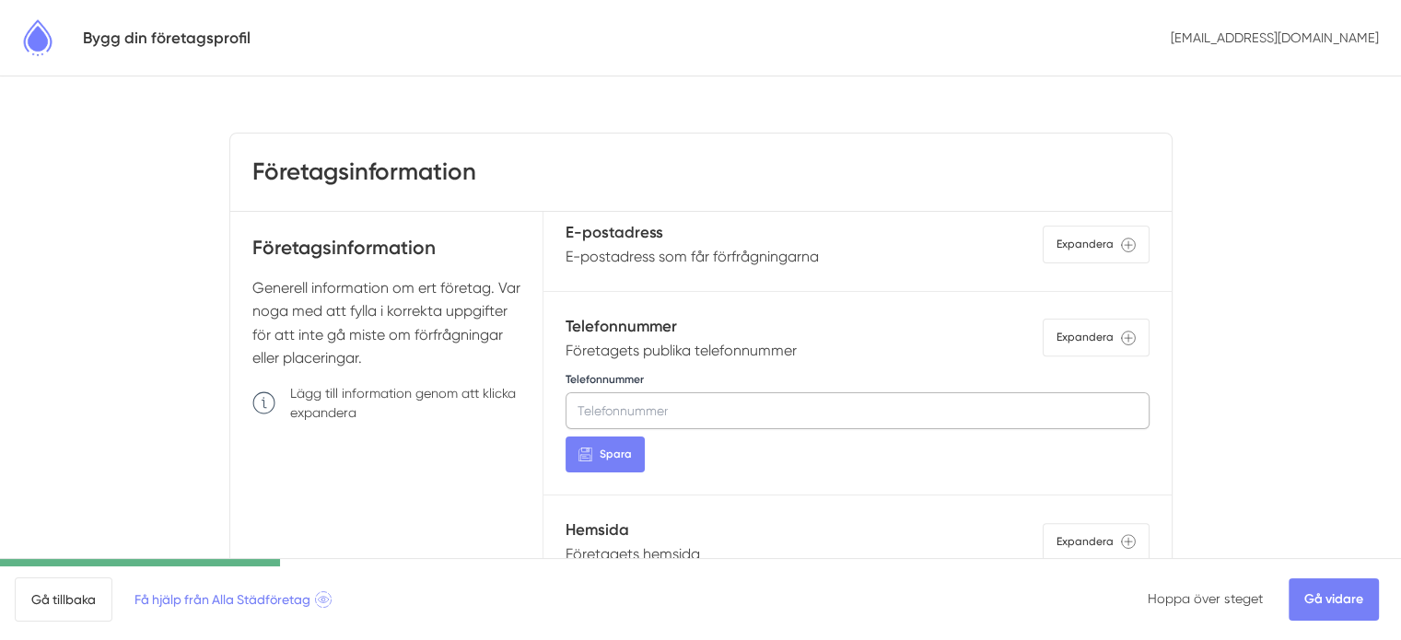
click at [640, 411] on input "Telefonnummer" at bounding box center [857, 411] width 583 height 37
paste input "040-675 04 75"
type input "040-675 04 75"
click at [617, 452] on span "Spara" at bounding box center [616, 455] width 32 height 18
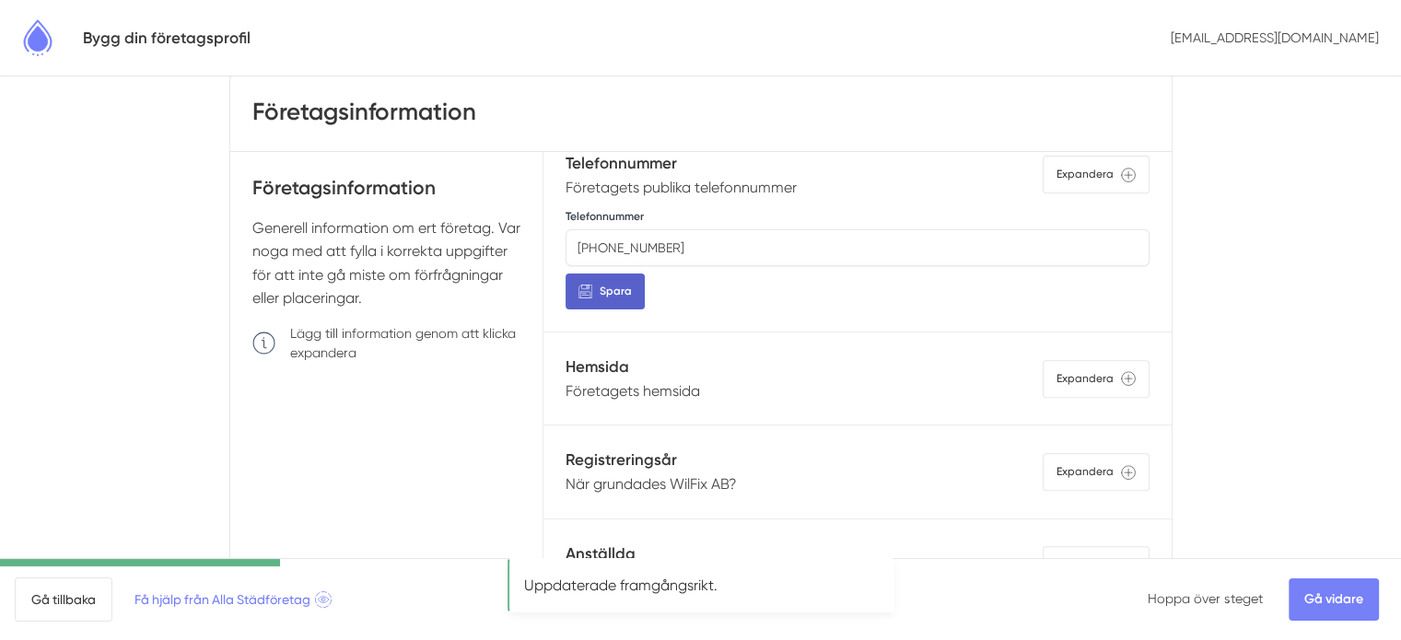
scroll to position [92, 0]
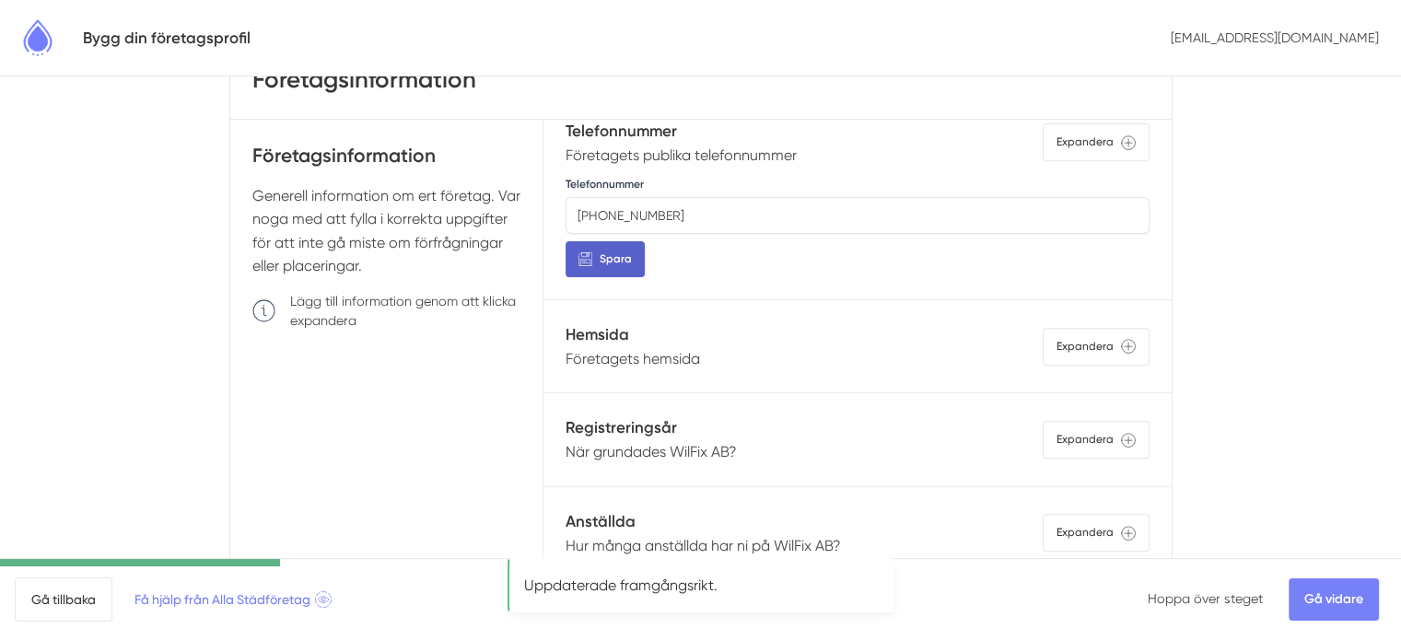
click at [715, 333] on div "Hemsida Företagets hemsida Expandera" at bounding box center [857, 346] width 583 height 48
click at [651, 347] on p "Företagets hemsida" at bounding box center [633, 358] width 135 height 23
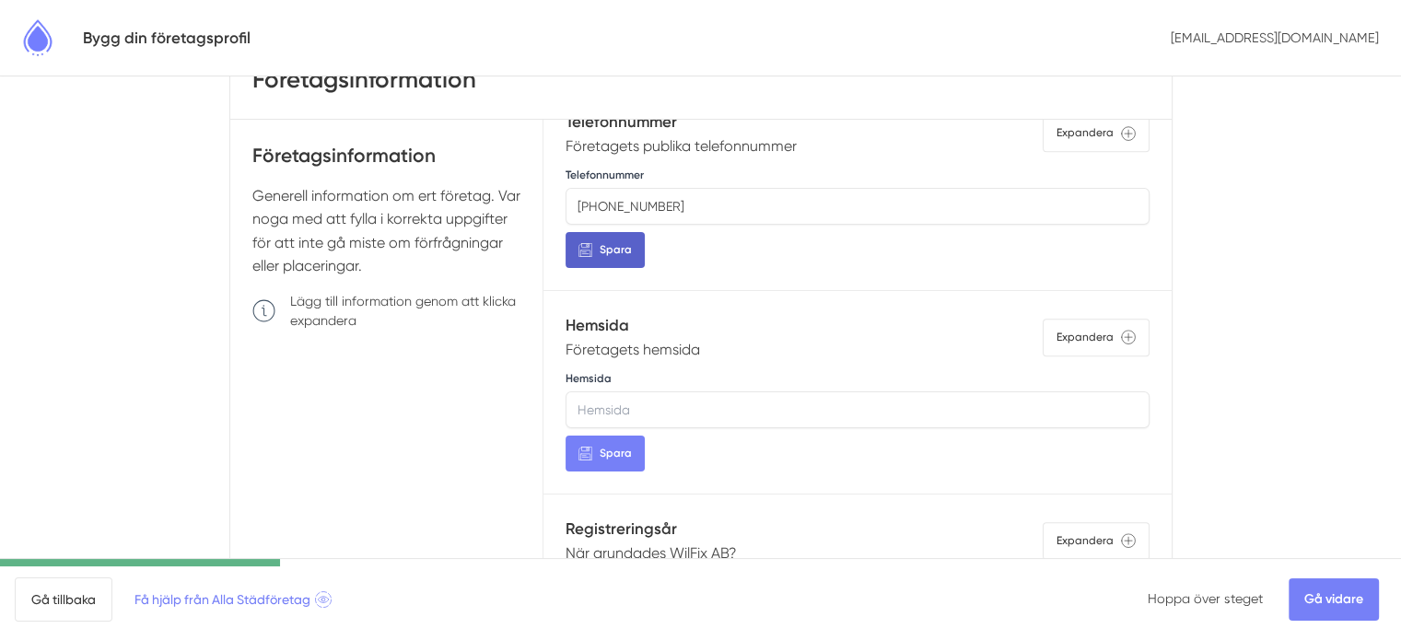
click at [643, 393] on input "Hemsida" at bounding box center [857, 410] width 583 height 37
click at [610, 455] on span "Spara" at bounding box center [616, 454] width 32 height 18
click at [689, 406] on input "www.wilfix.se" at bounding box center [857, 410] width 583 height 37
drag, startPoint x: 668, startPoint y: 406, endPoint x: 512, endPoint y: 405, distance: 155.7
click at [512, 405] on div "Företagsinformation Generell information om ert företag. Var noga med att fylla…" at bounding box center [701, 405] width 942 height 571
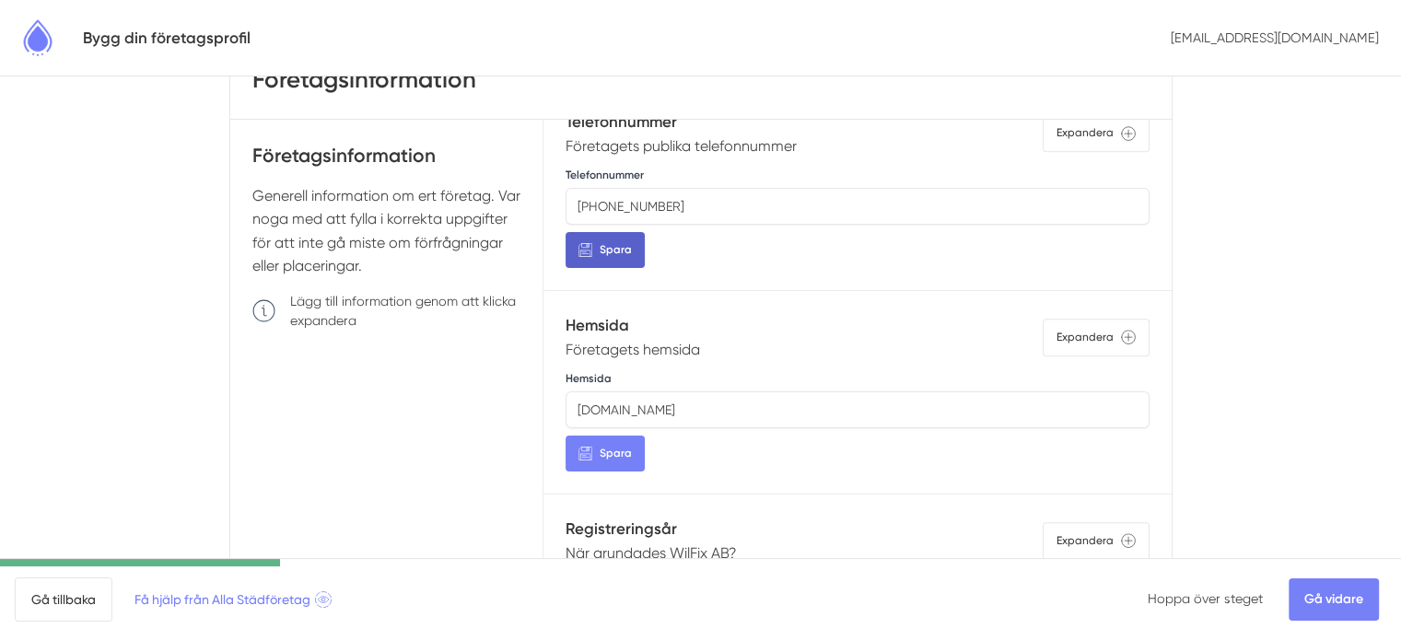
paste input "https://wilfix.se/"
type input "https://wilfix.se/"
click at [617, 447] on span "Spara" at bounding box center [616, 454] width 32 height 18
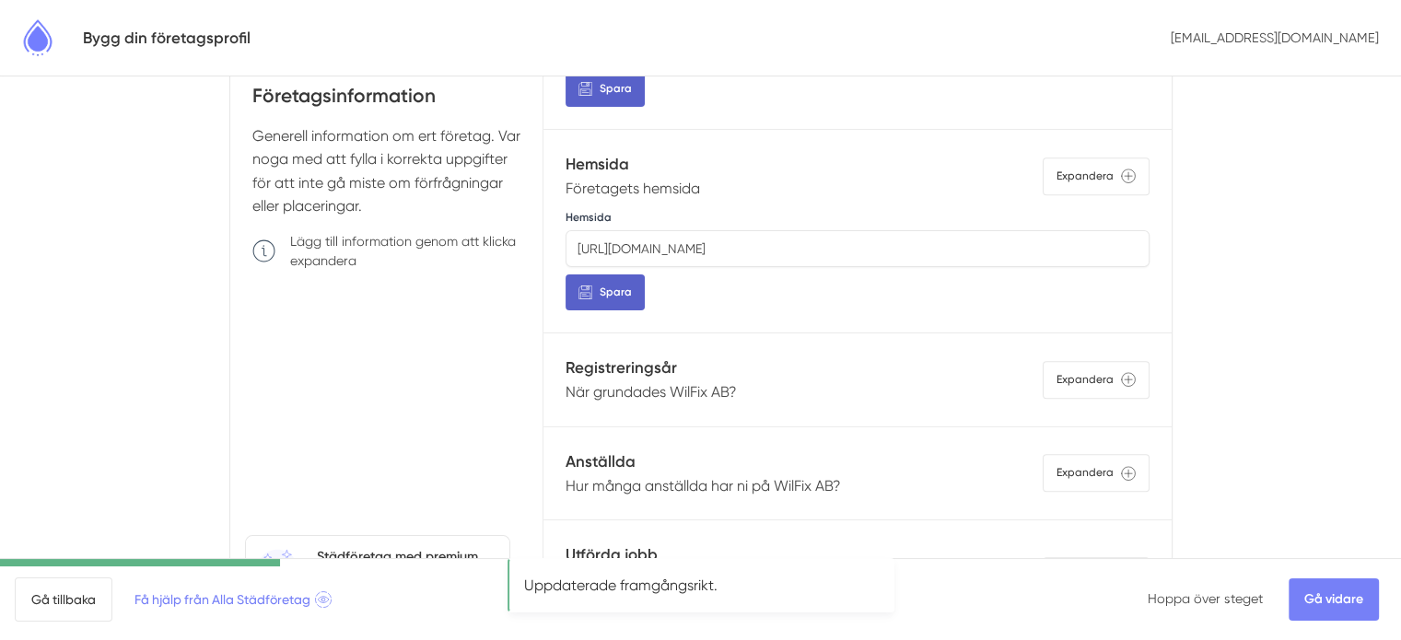
scroll to position [184, 0]
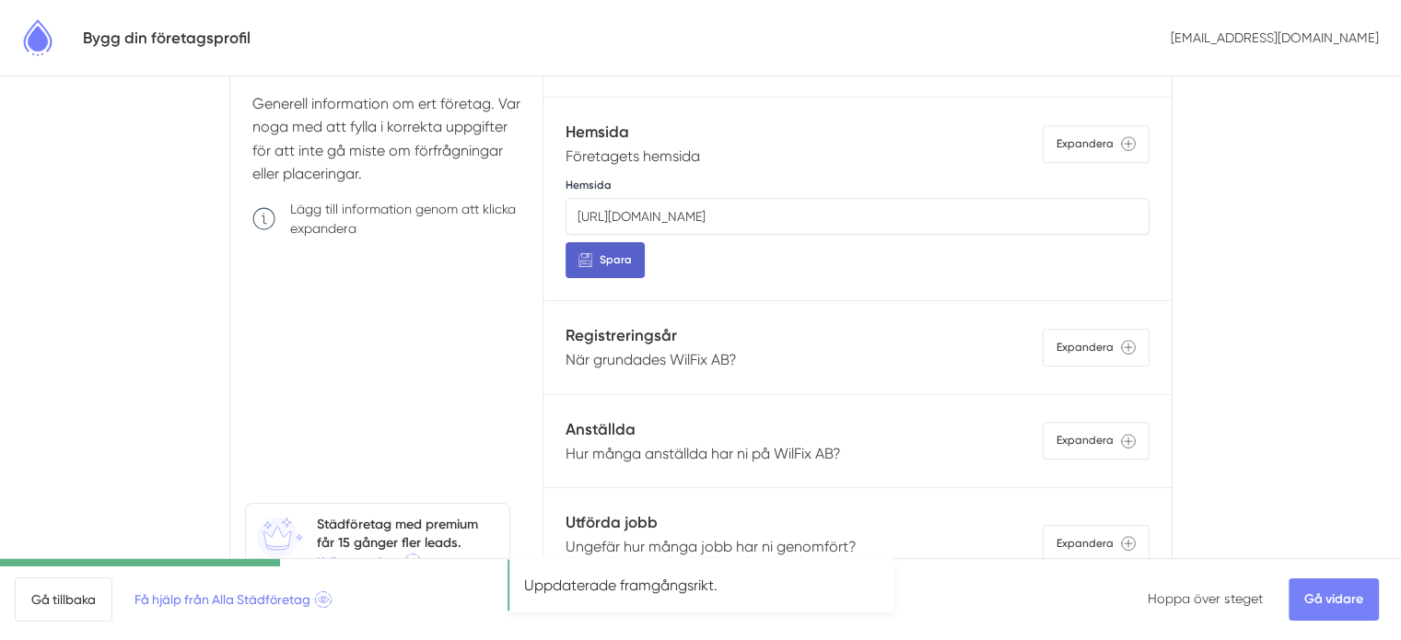
click at [695, 348] on p "När grundades WilFix AB?" at bounding box center [651, 359] width 171 height 23
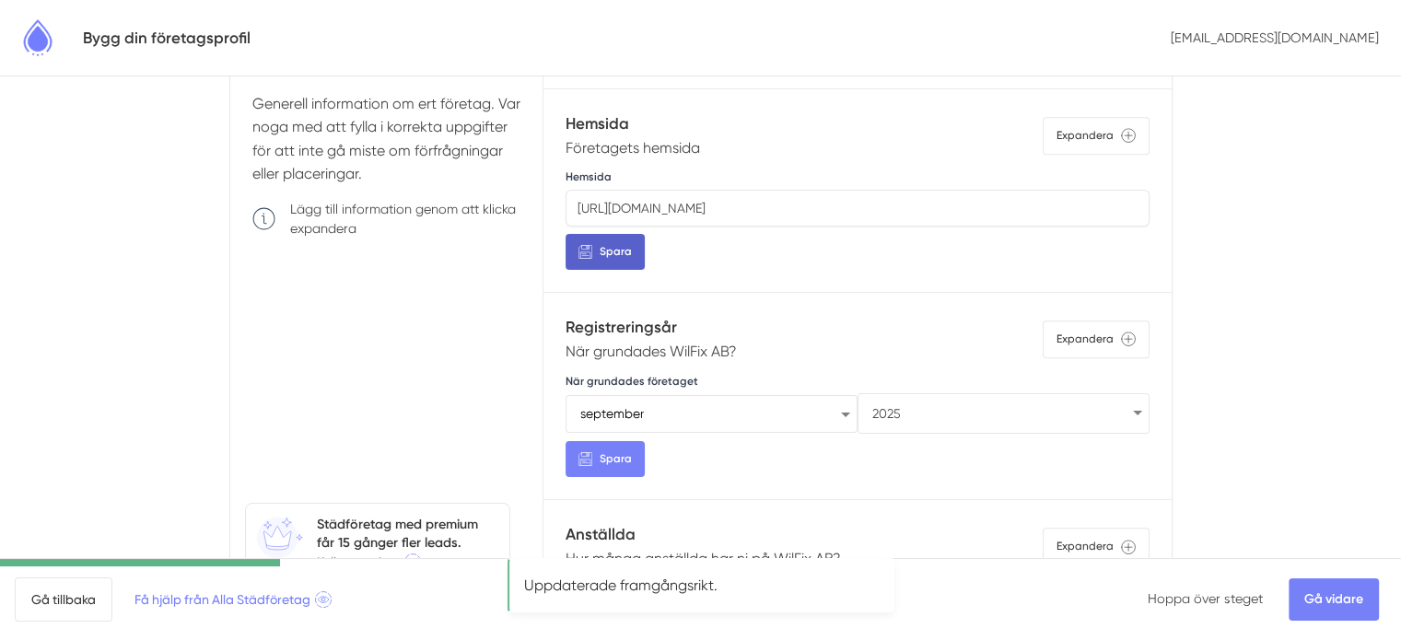
click at [927, 409] on select "1925 1926 1927 1928 1929 1930 1931 1932 1933 1934 1935 1936 1937 1938 1939 1940…" at bounding box center [1004, 413] width 292 height 41
click at [858, 393] on select "1925 1926 1927 1928 1929 1930 1931 1932 1933 1934 1935 1936 1937 1938 1939 1940…" at bounding box center [1004, 413] width 292 height 41
click at [802, 419] on select "januari februari mars april maj juni juli augusti september oktober november de…" at bounding box center [712, 413] width 292 height 41
select select "2"
click at [566, 393] on select "januari februari mars april maj juni juli augusti september oktober november de…" at bounding box center [712, 413] width 292 height 41
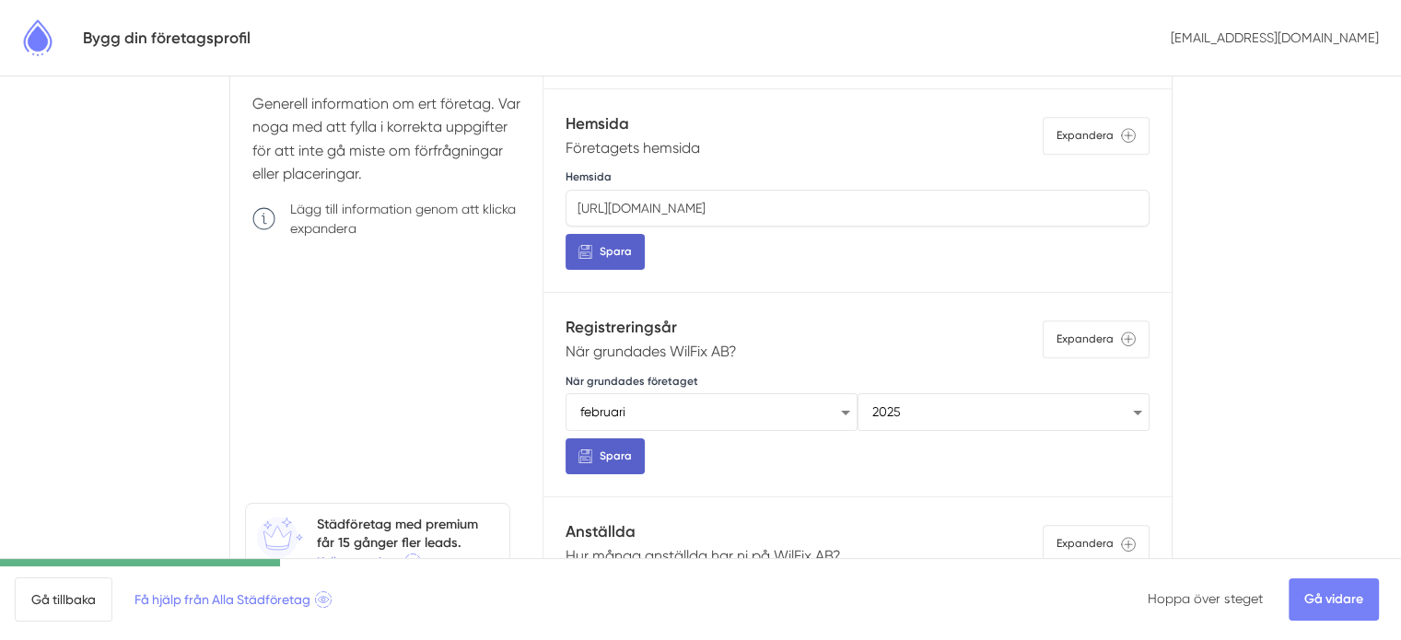
click at [631, 457] on button "Spara" at bounding box center [605, 457] width 79 height 36
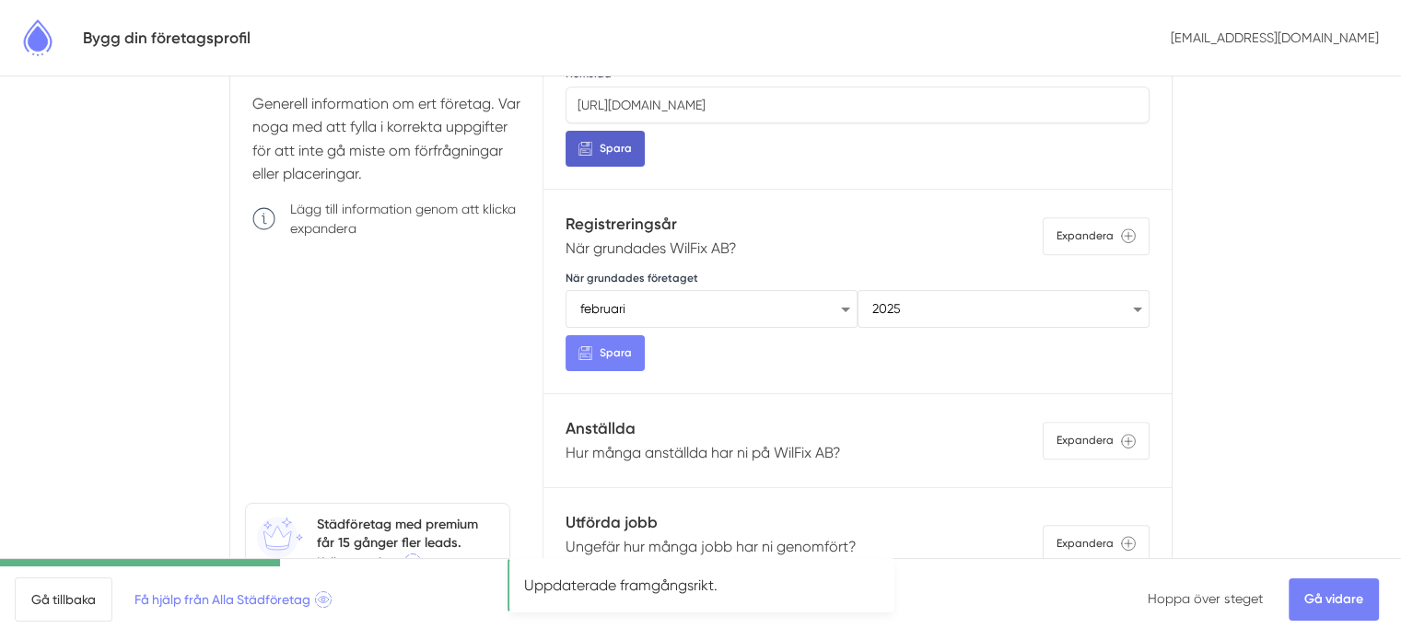
scroll to position [1070, 0]
click at [736, 441] on p "Hur många anställda har ni på WilFix AB?" at bounding box center [704, 452] width 276 height 23
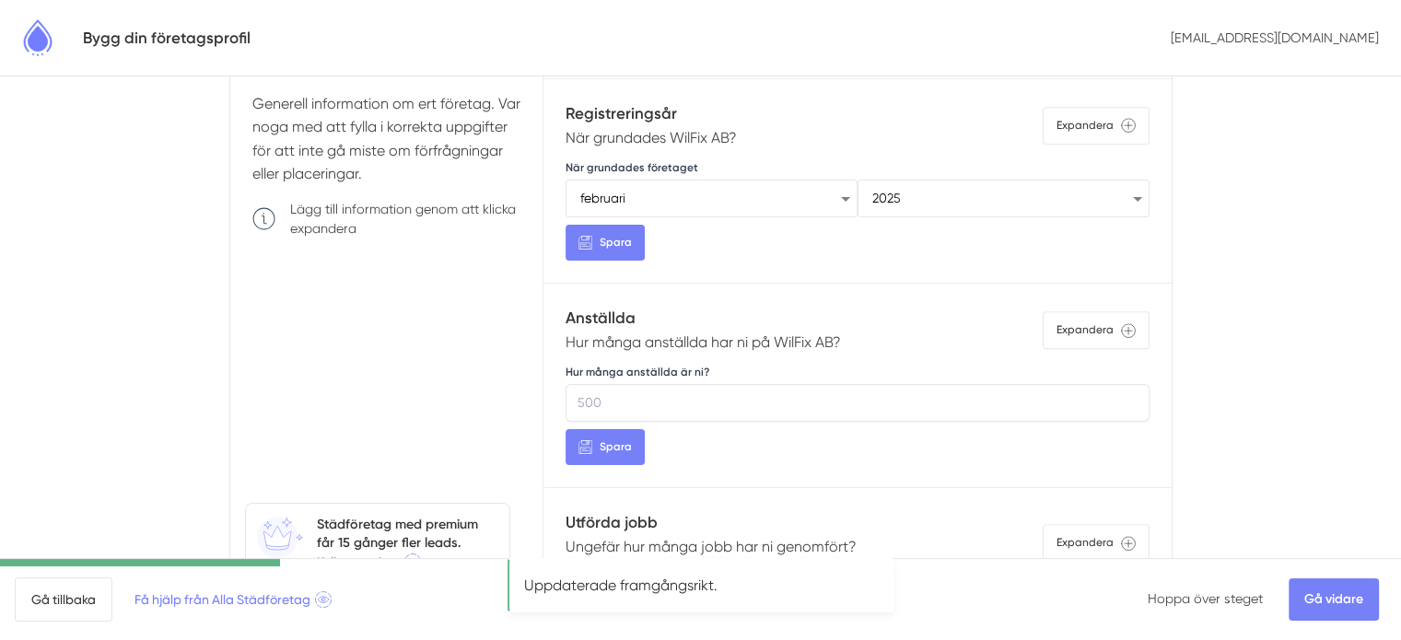
scroll to position [1179, 0]
click at [588, 391] on input "Hur många anställda är ni?" at bounding box center [857, 402] width 583 height 37
type input "3"
click at [590, 429] on button "Spara" at bounding box center [605, 447] width 79 height 36
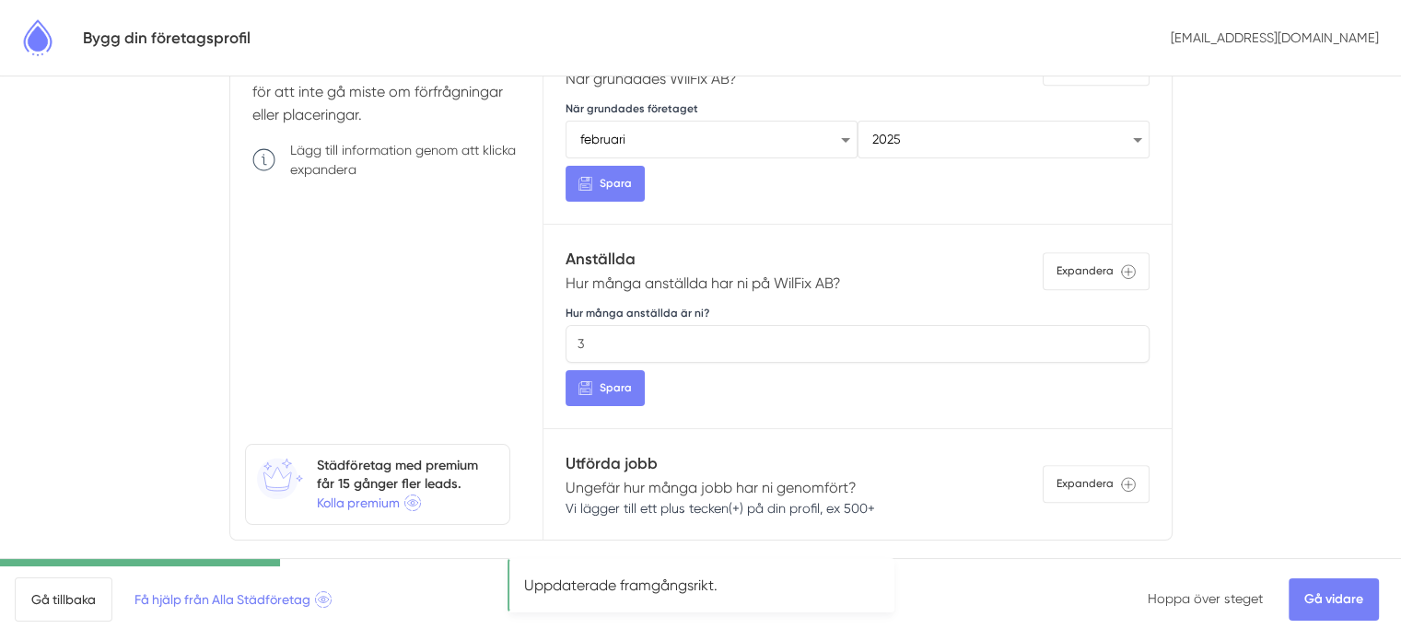
scroll to position [276, 0]
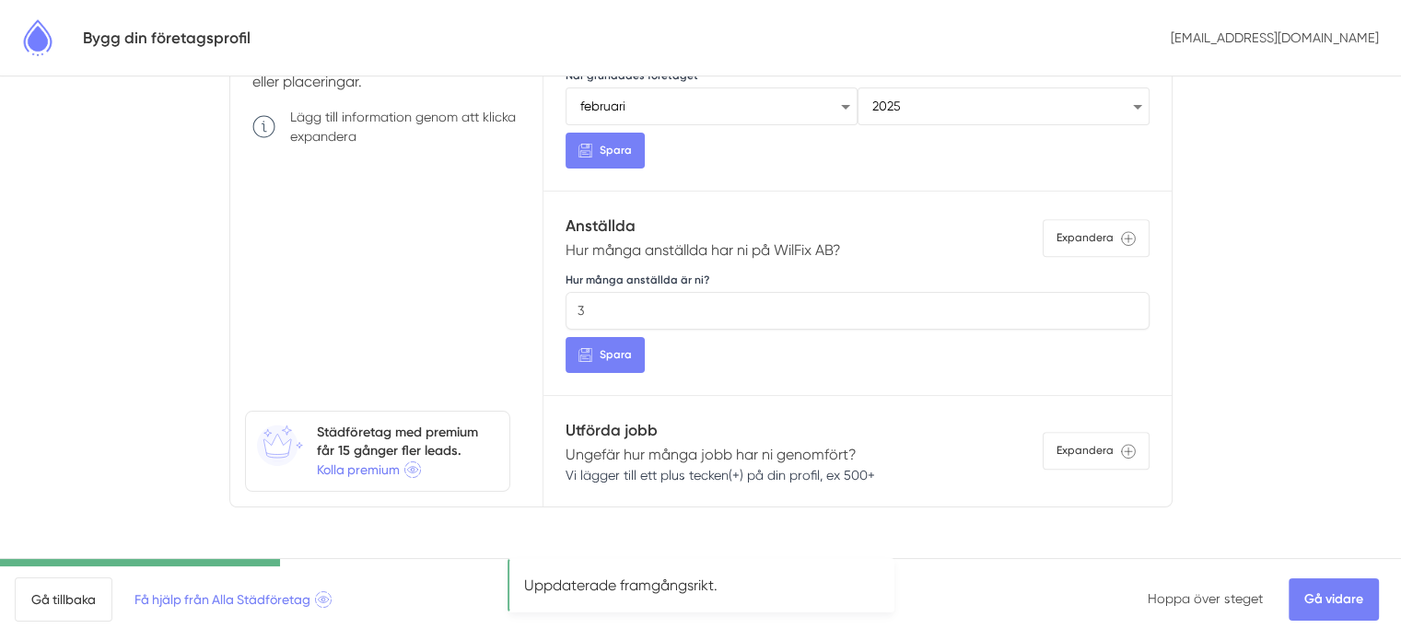
click at [633, 443] on p "Ungefär hur många jobb har ni genomfört? Vi lägger till ett plus tecken(+) på d…" at bounding box center [721, 464] width 310 height 42
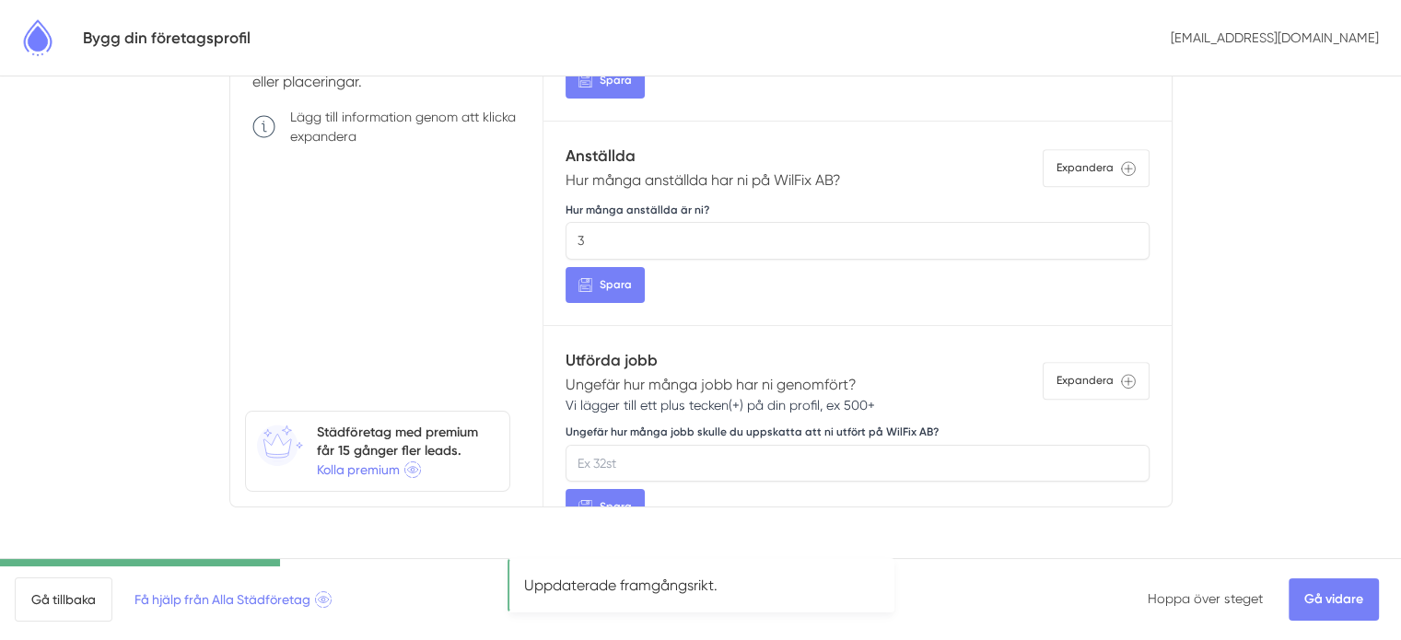
scroll to position [1272, 0]
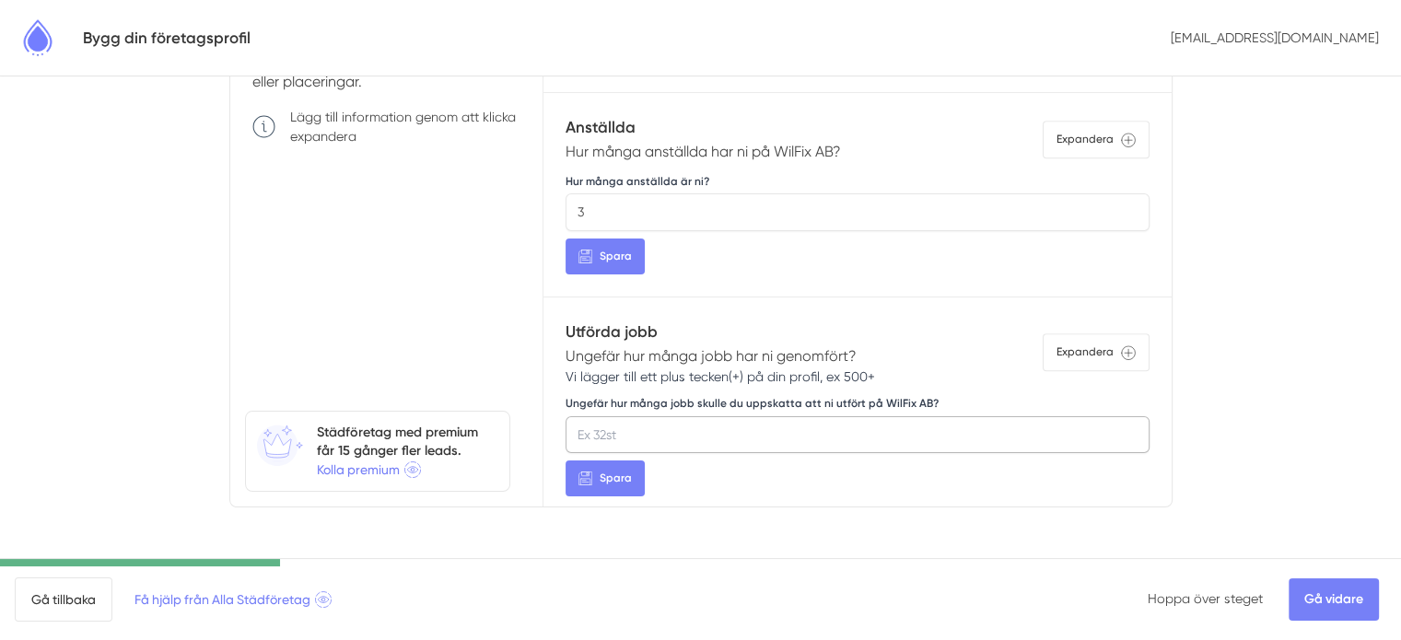
click at [642, 428] on input "Ungefär hur många jobb skulle du uppskatta att ni utfört på WilFix AB?" at bounding box center [857, 434] width 583 height 37
type input "500"
type input "529"
click at [634, 475] on button "Spara" at bounding box center [605, 479] width 79 height 36
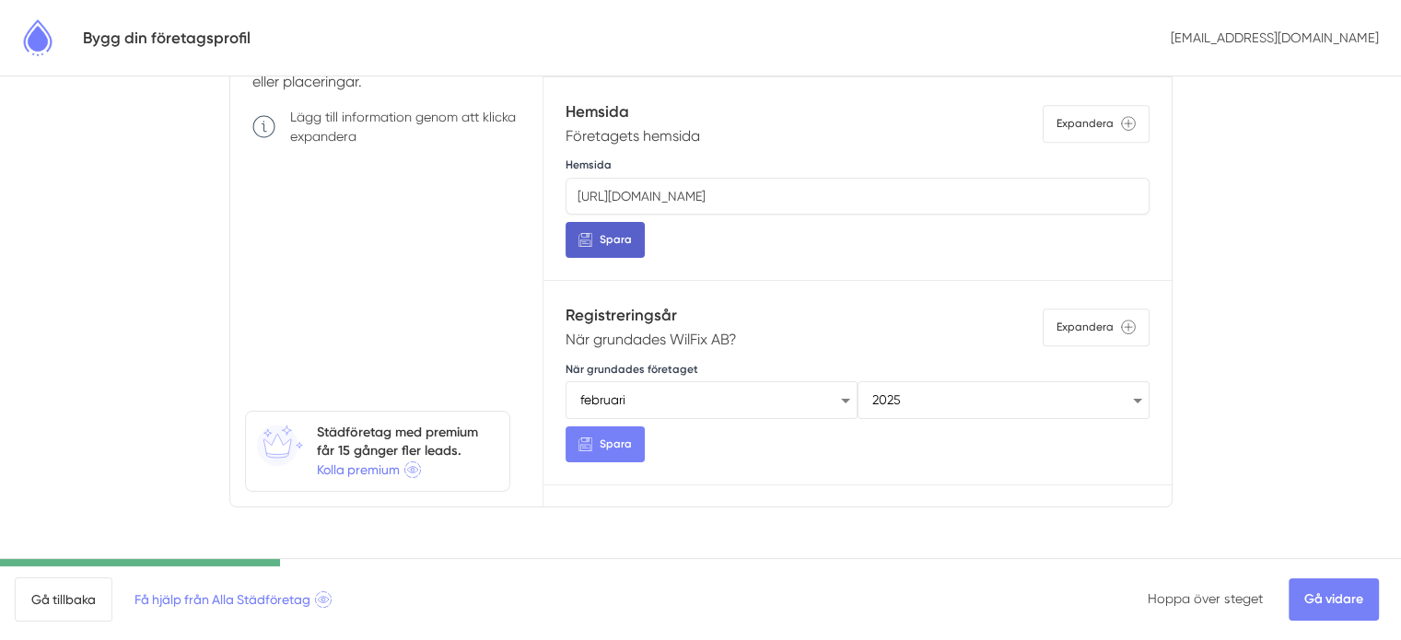
scroll to position [1013, 0]
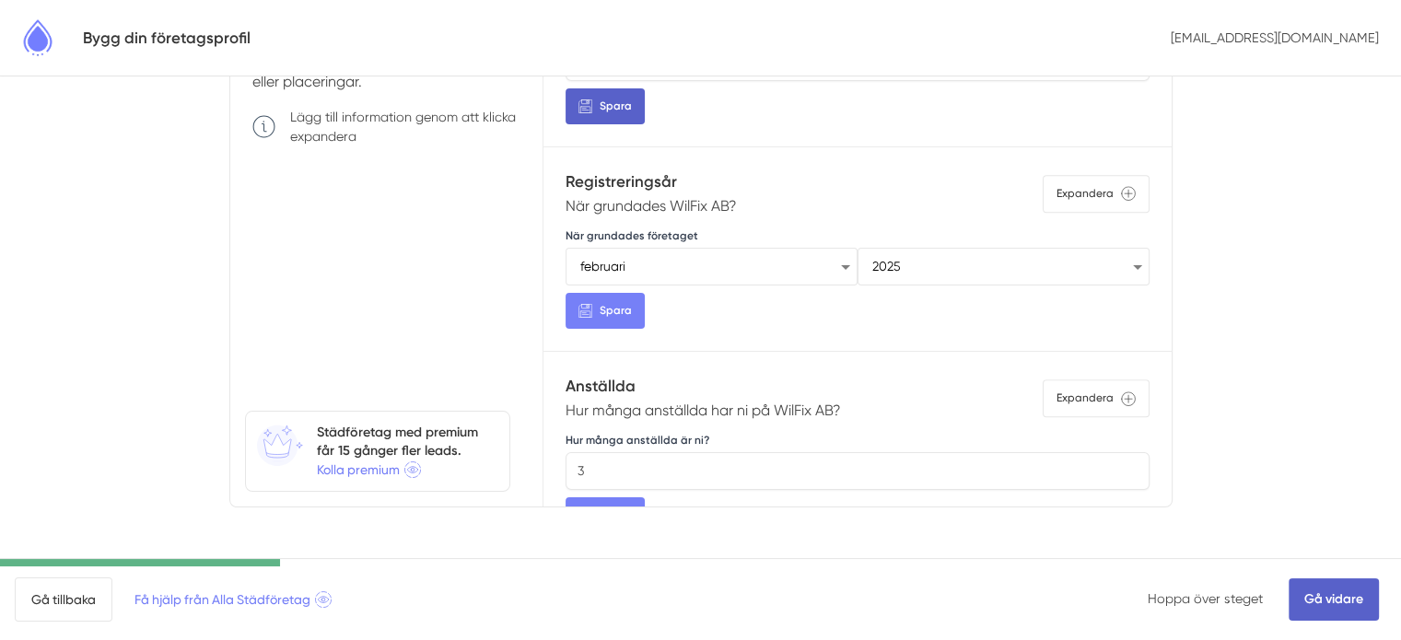
click at [1348, 604] on link "Gå vidare" at bounding box center [1334, 600] width 90 height 42
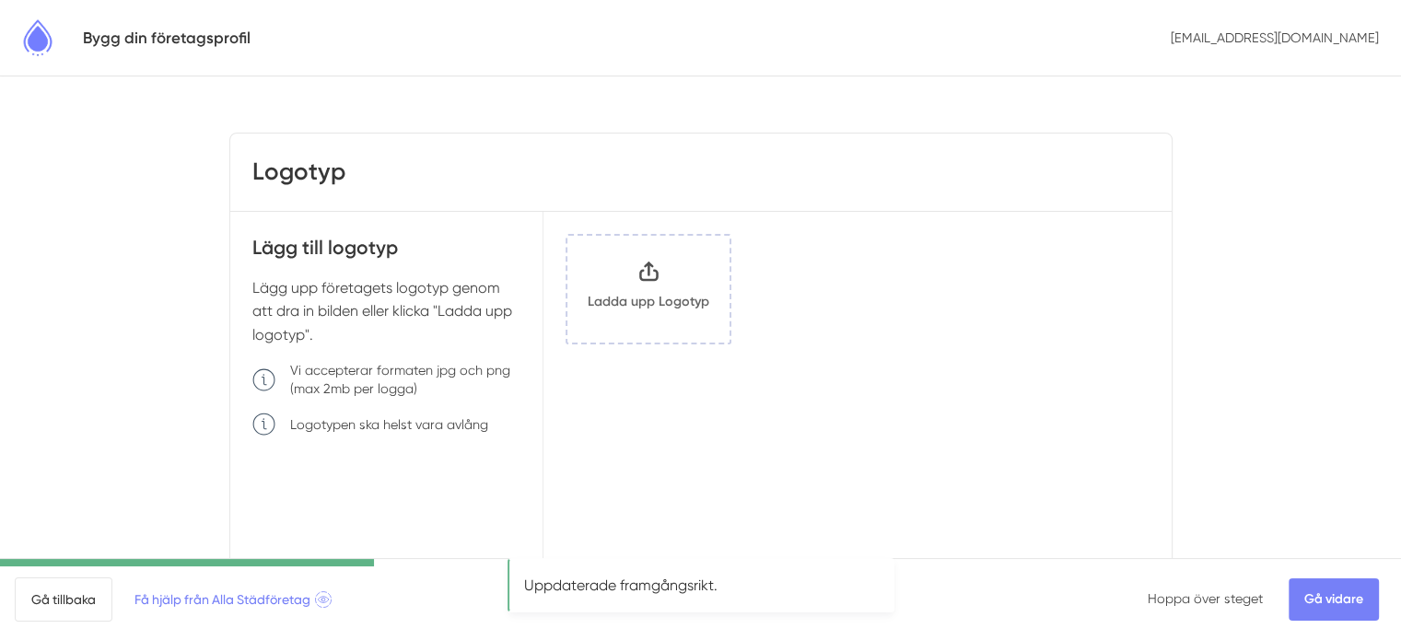
click at [662, 288] on input "Klicka här eller dra och släpp bilder här för att ladda upp" at bounding box center [649, 289] width 162 height 107
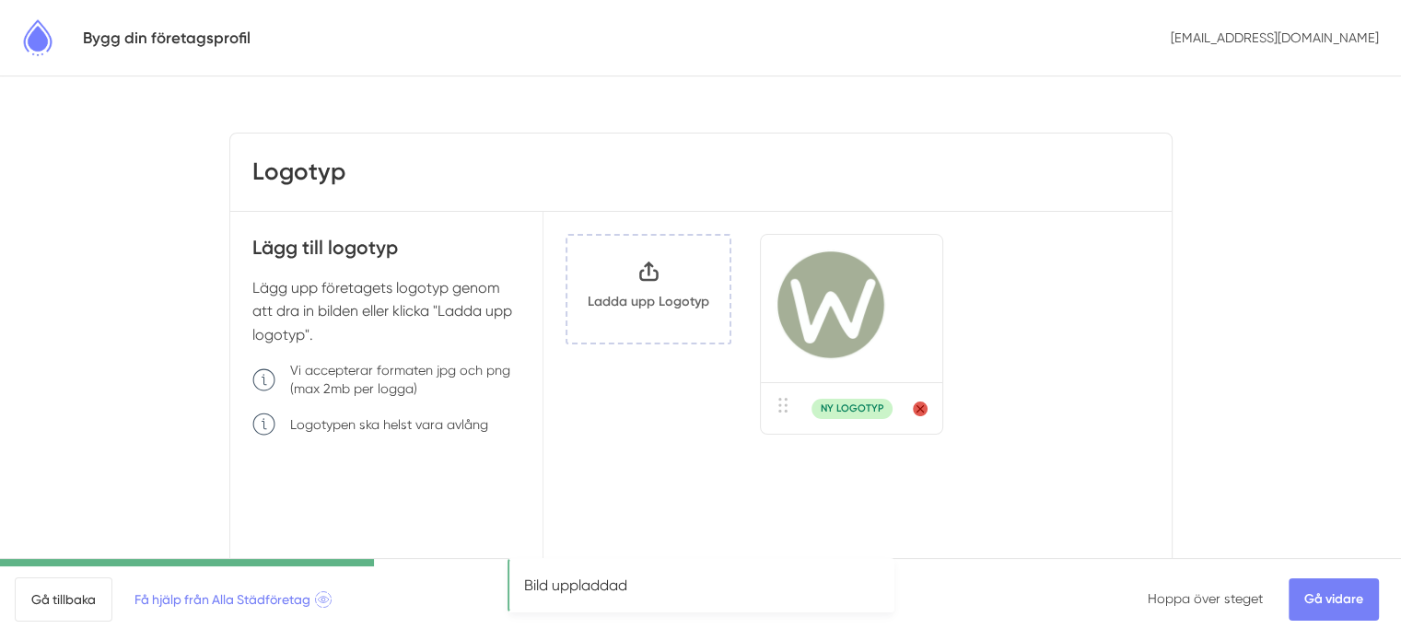
click at [678, 309] on input "Klicka här eller dra och släpp bilder här för att ladda upp" at bounding box center [649, 289] width 162 height 107
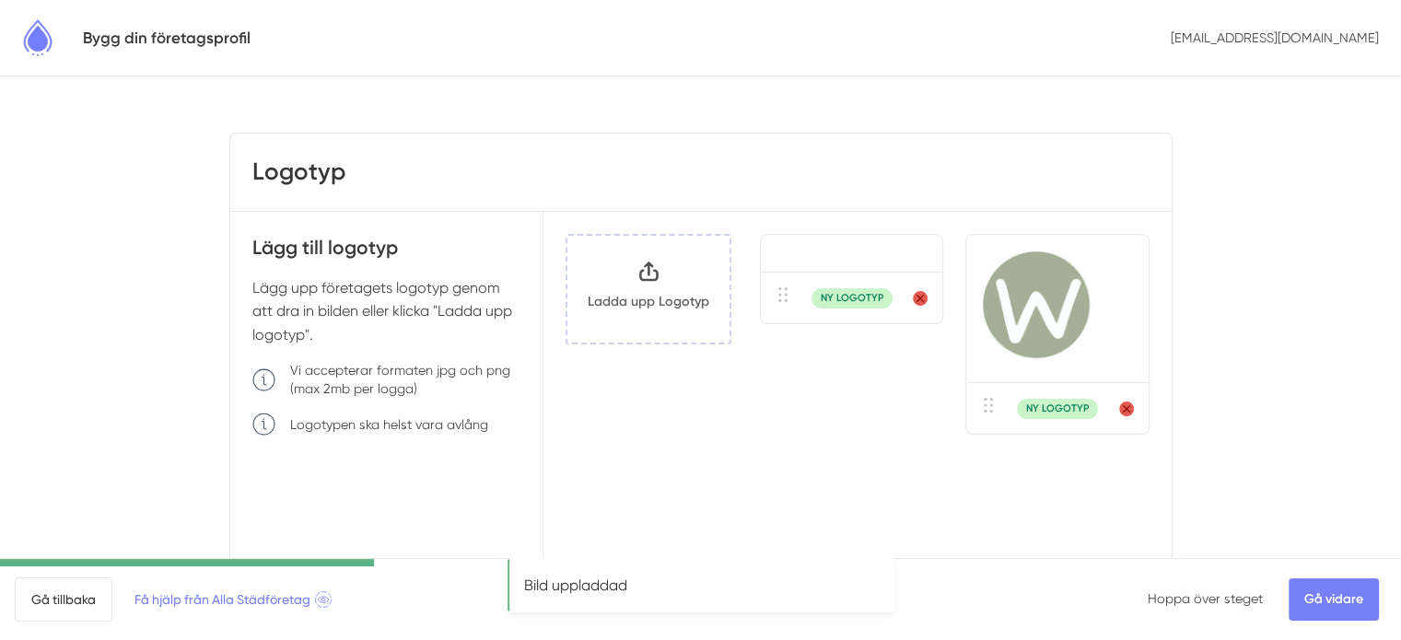
drag, startPoint x: 909, startPoint y: 330, endPoint x: 815, endPoint y: 69, distance: 277.5
click at [913, 321] on circle "Ta bort logotyp" at bounding box center [920, 313] width 15 height 15
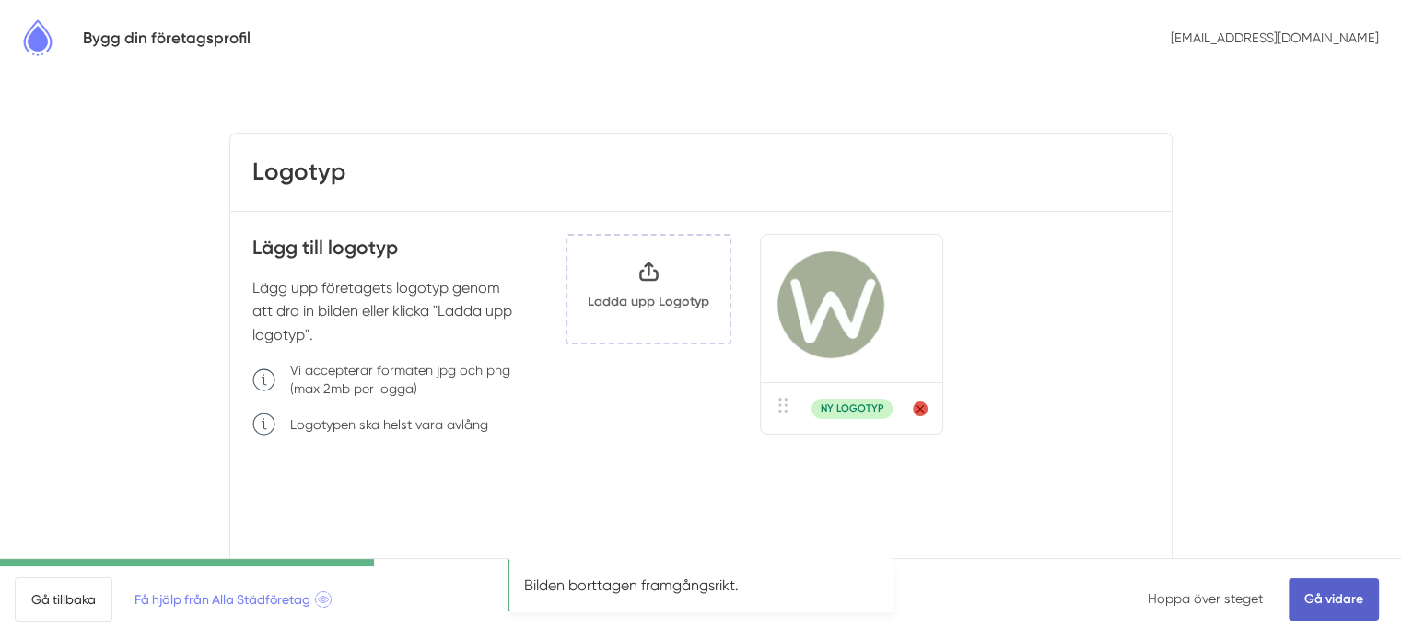
click at [1339, 587] on link "Gå vidare" at bounding box center [1334, 600] width 90 height 42
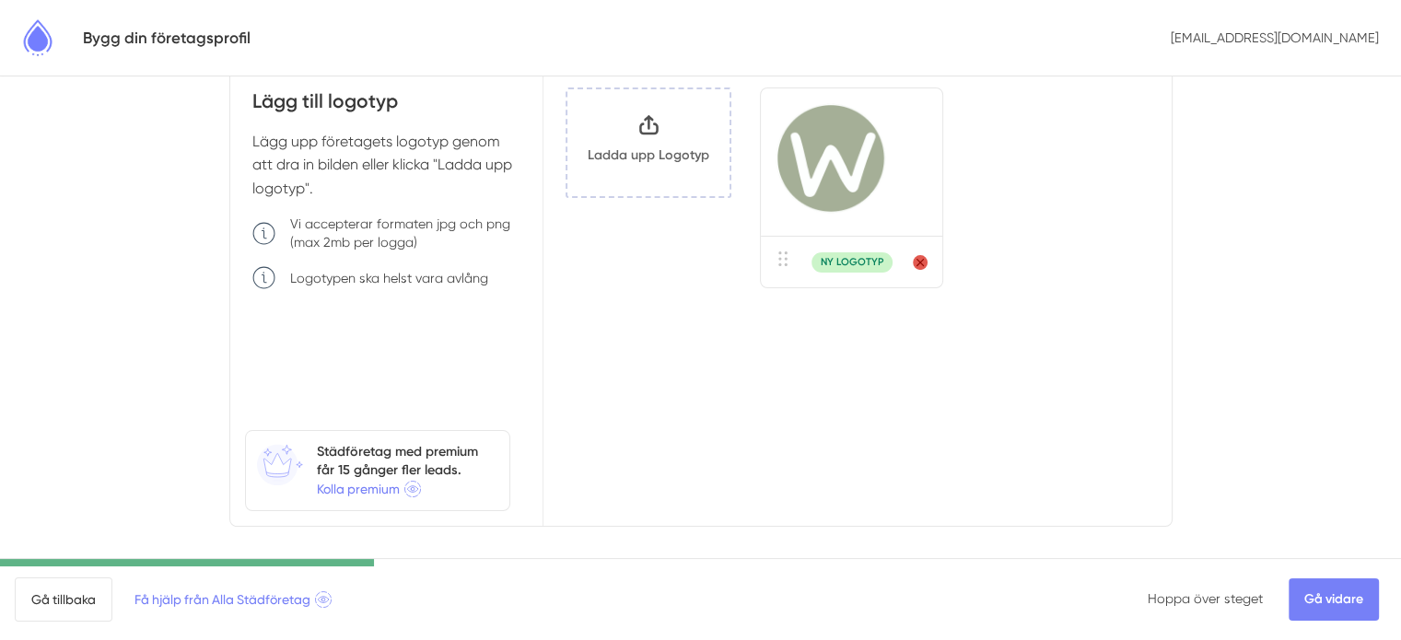
scroll to position [166, 0]
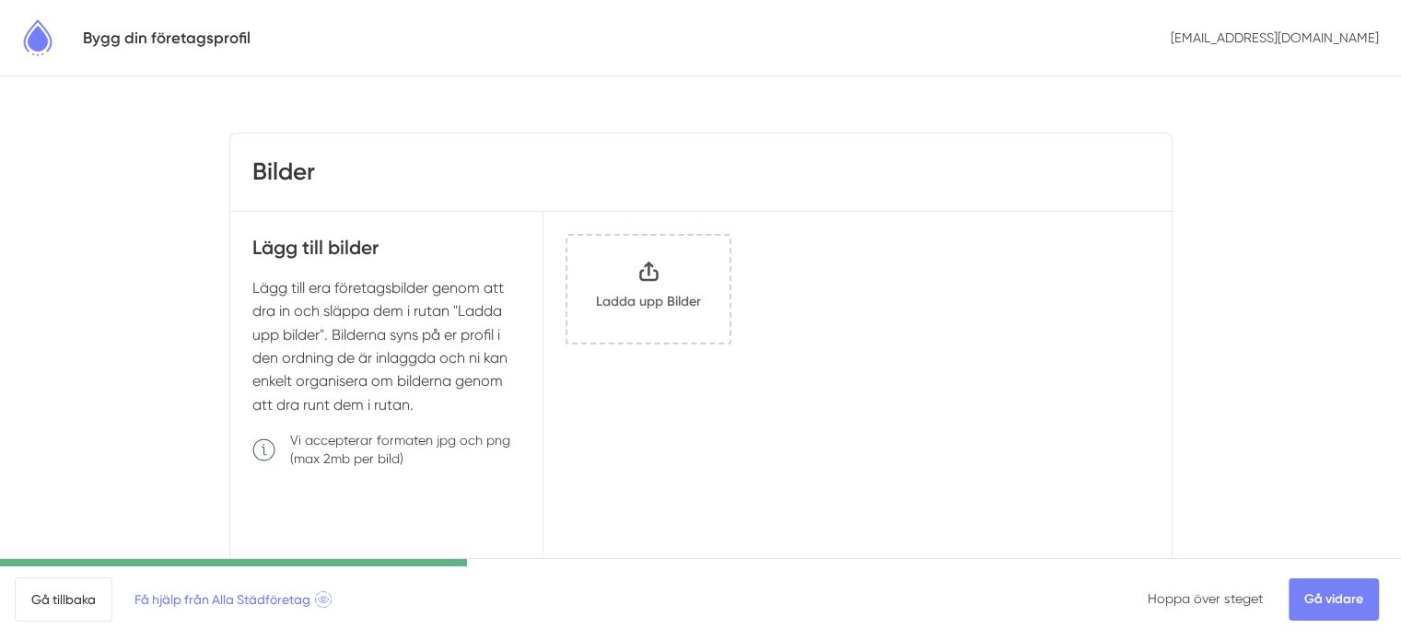
click at [624, 291] on input "Klicka här eller dra och släpp bilder här för att ladda upp" at bounding box center [649, 289] width 162 height 107
click at [662, 312] on input "Klicka här eller dra och släpp bilder här för att ladda upp" at bounding box center [649, 289] width 162 height 107
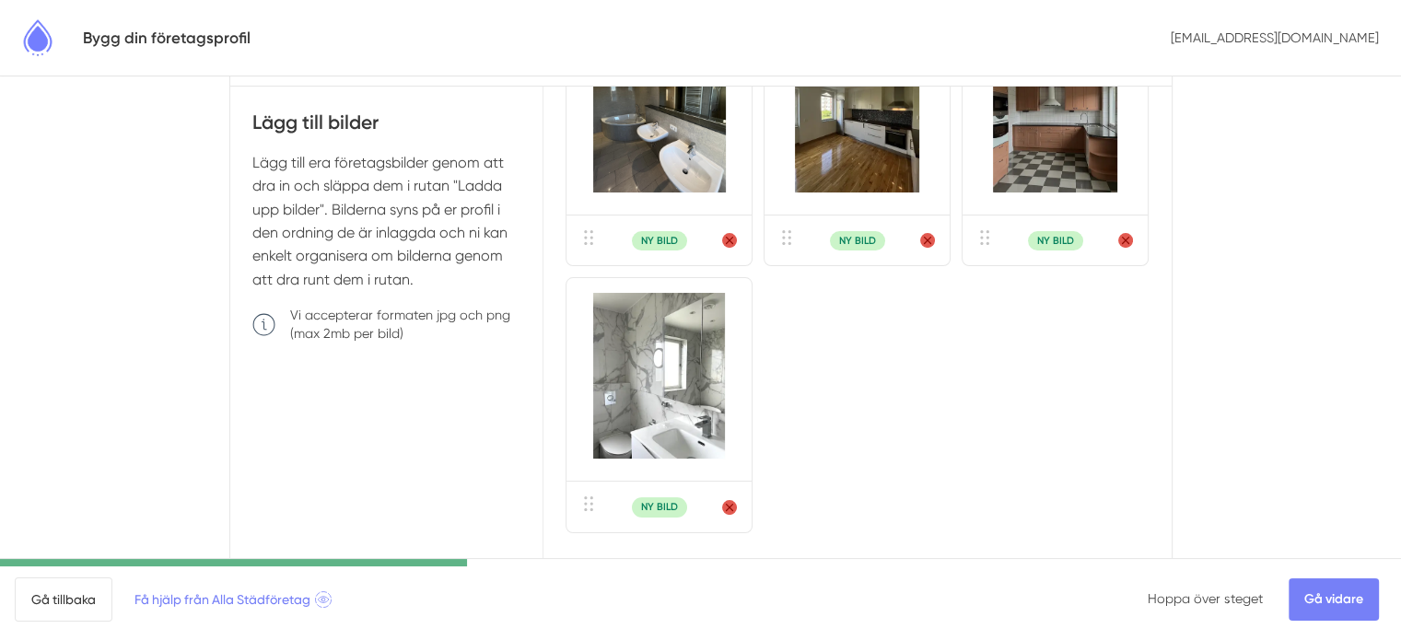
scroll to position [276, 0]
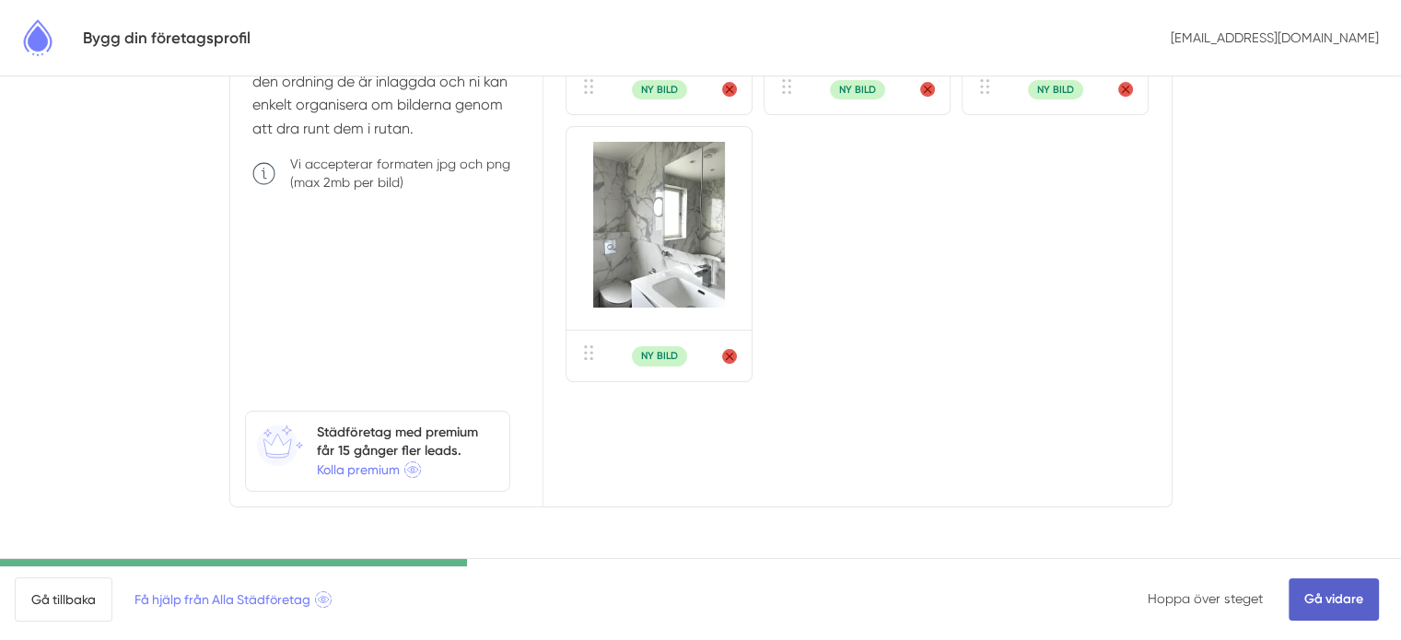
click at [1349, 614] on link "Gå vidare" at bounding box center [1334, 600] width 90 height 42
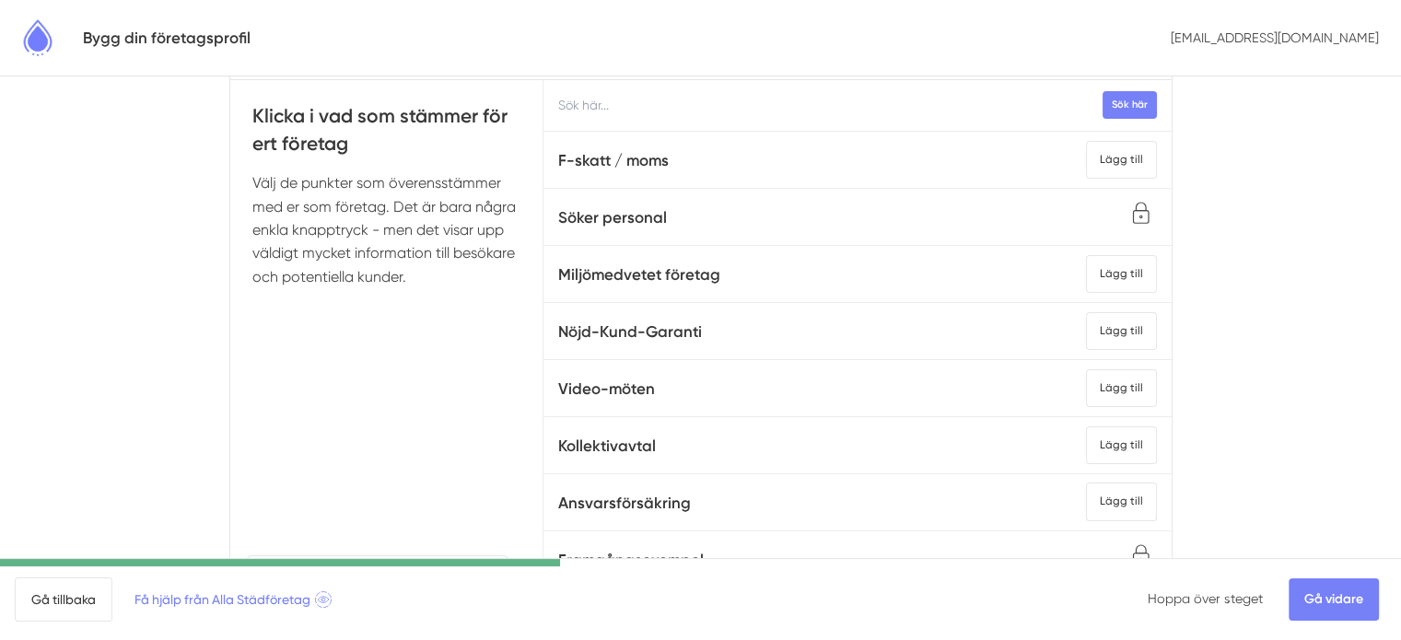
scroll to position [92, 0]
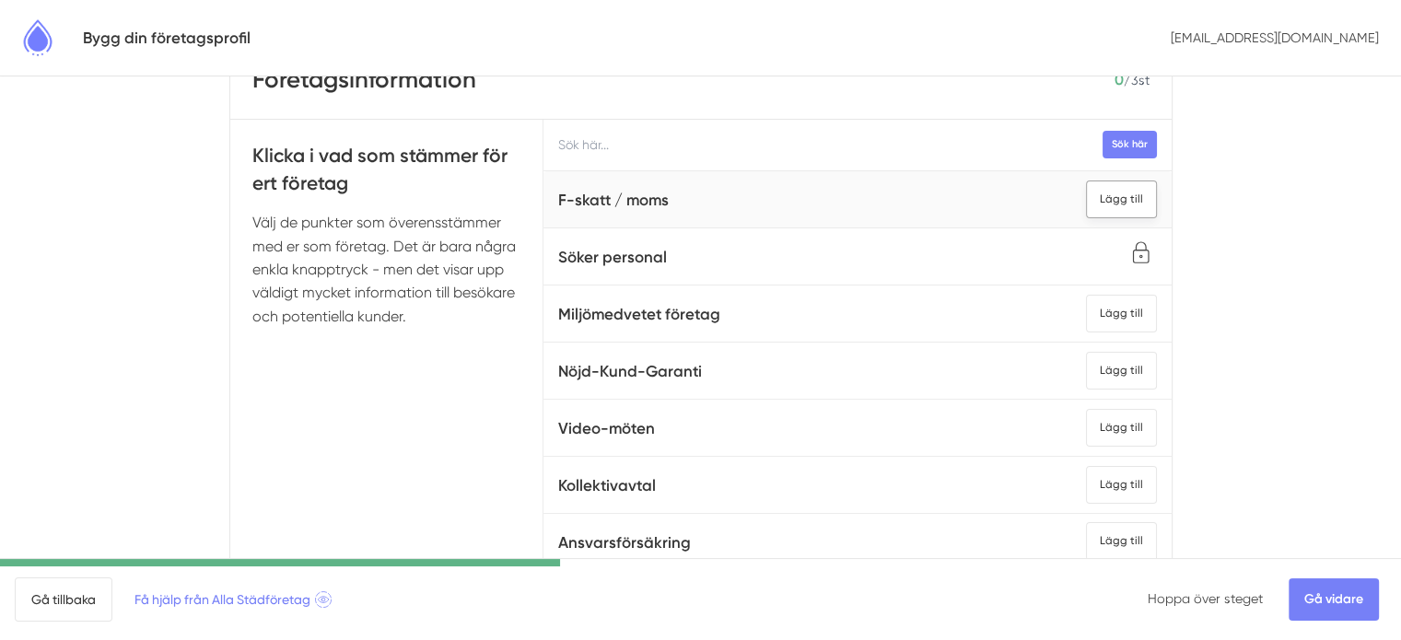
click at [1088, 209] on div "Lägg till" at bounding box center [1121, 200] width 71 height 38
click at [1086, 312] on div "Lägg till" at bounding box center [1121, 314] width 71 height 38
click at [1108, 420] on div "Lägg till" at bounding box center [1121, 428] width 71 height 38
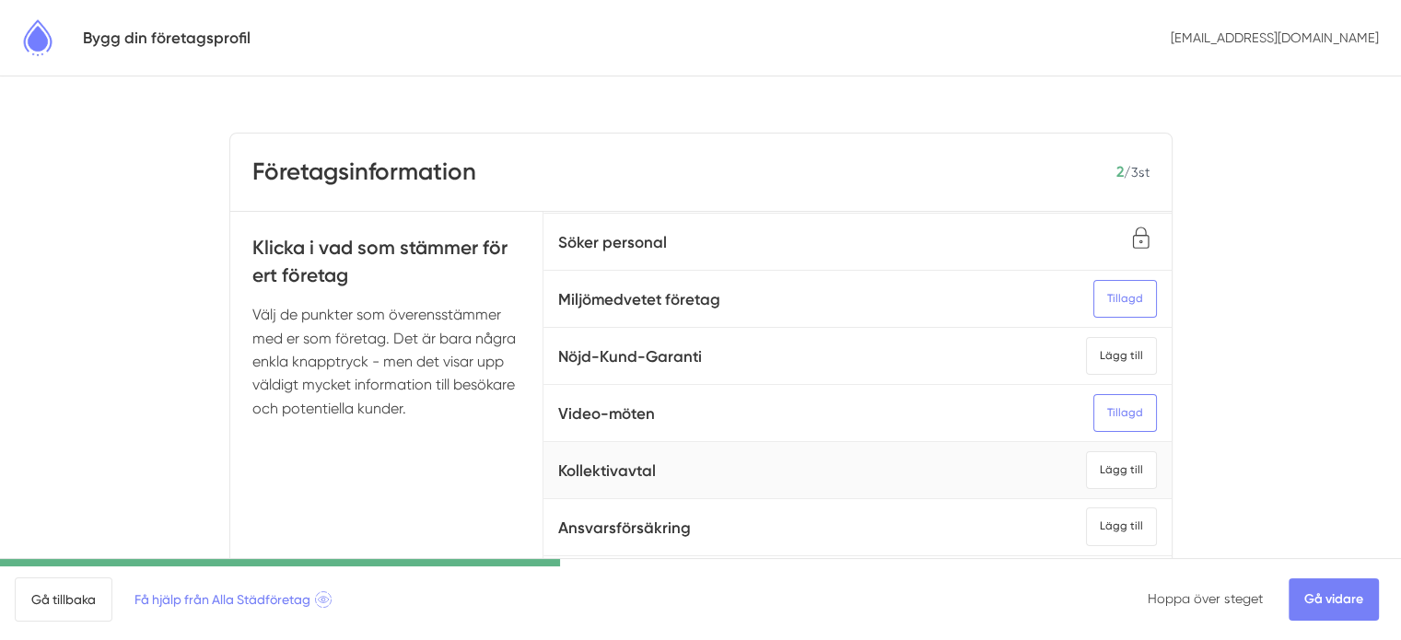
scroll to position [133, 0]
click at [1094, 508] on div "Lägg till" at bounding box center [1121, 527] width 71 height 38
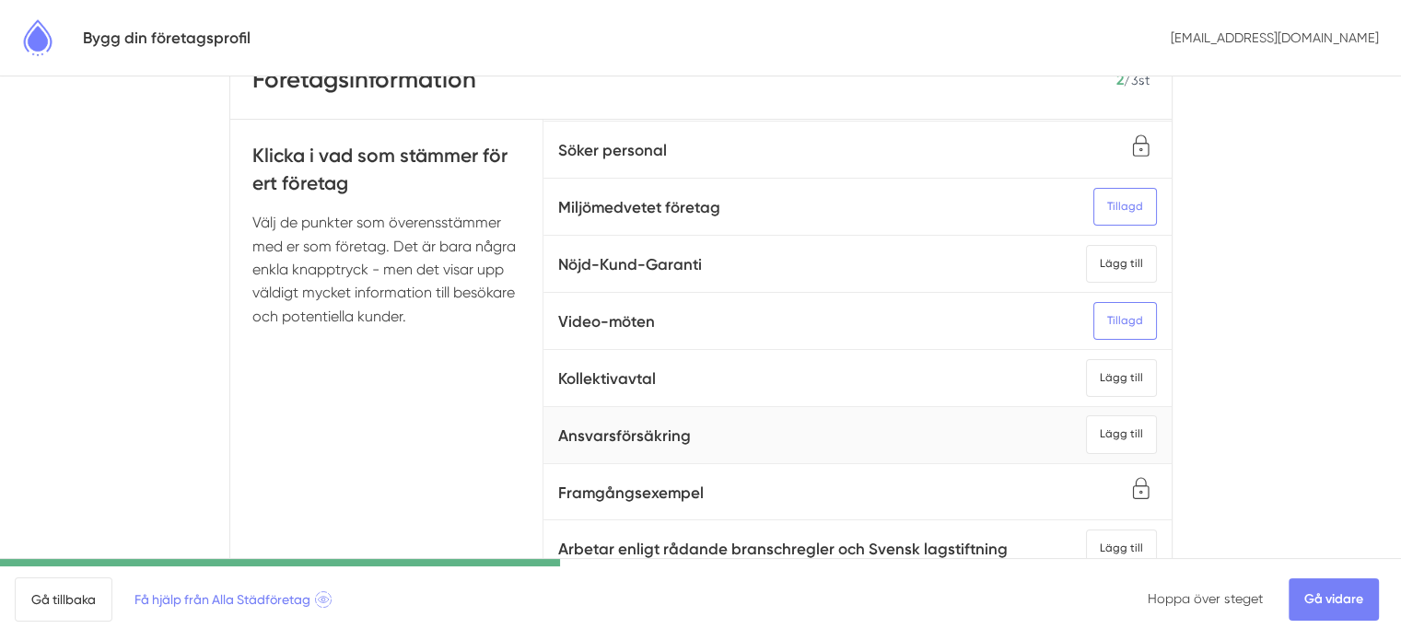
scroll to position [184, 0]
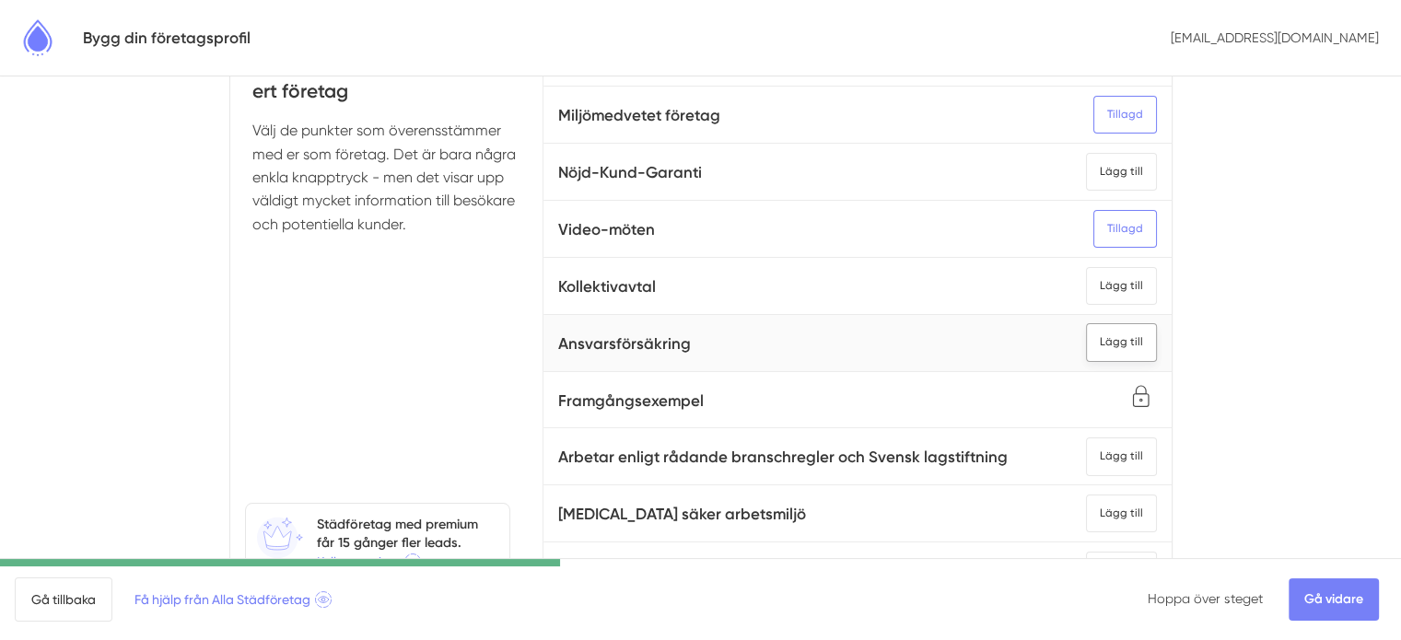
click at [1086, 323] on div "Lägg till" at bounding box center [1121, 342] width 71 height 38
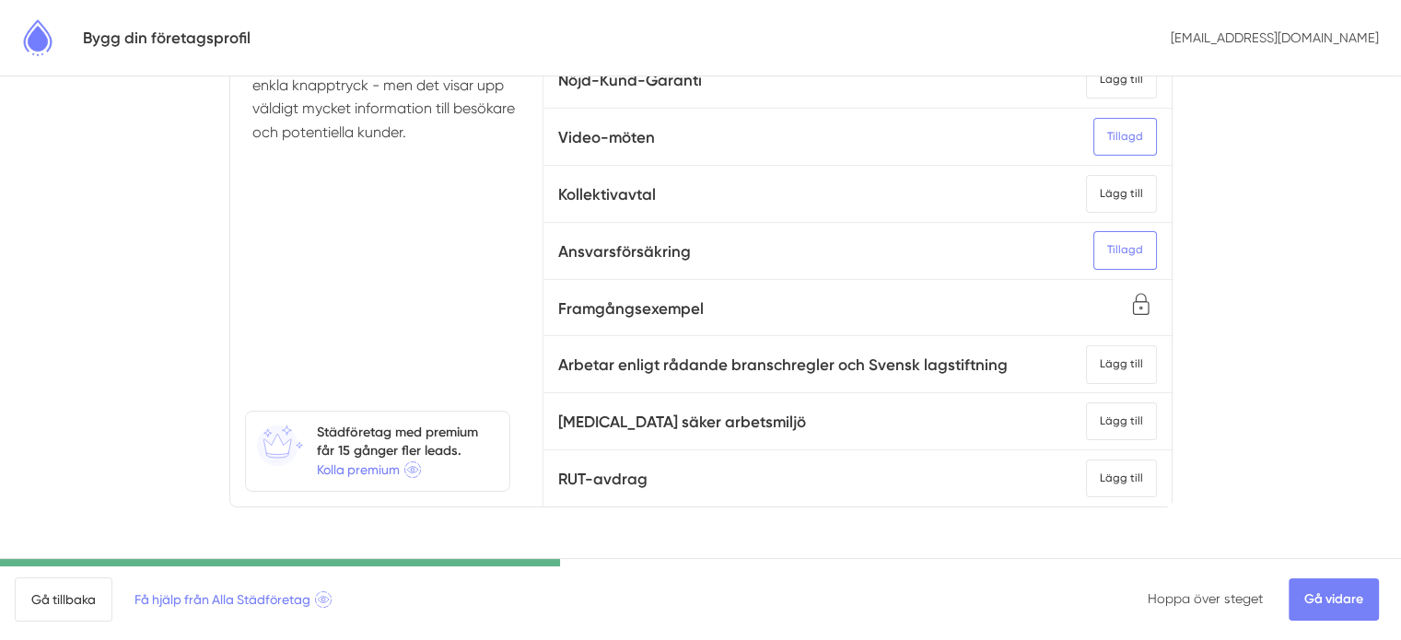
click at [1093, 460] on div "Lägg till" at bounding box center [1121, 479] width 71 height 38
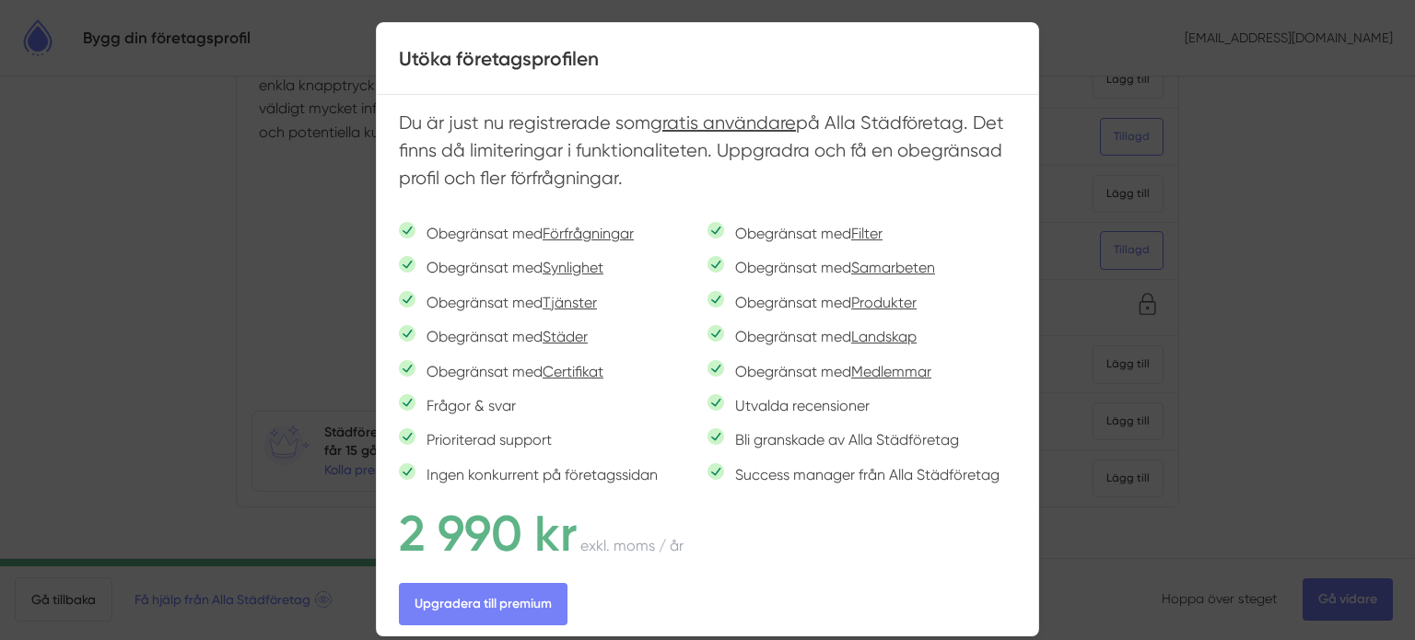
click at [1284, 253] on div at bounding box center [707, 320] width 1415 height 640
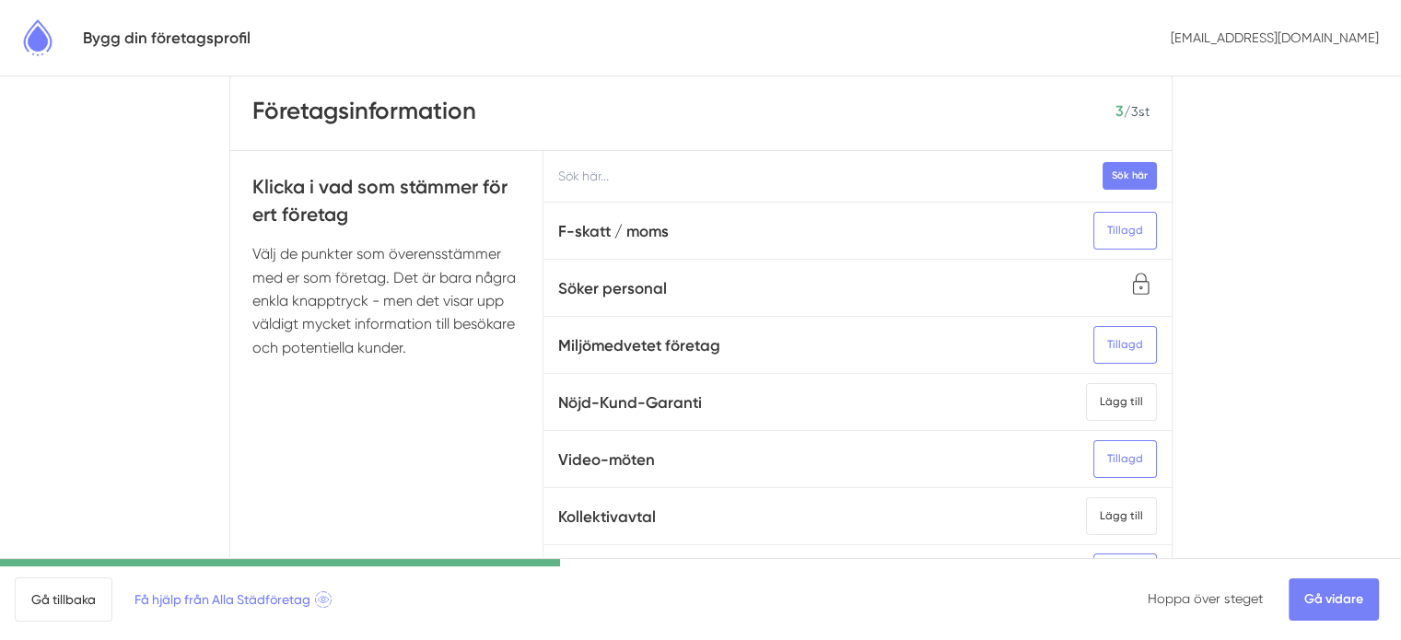
scroll to position [92, 0]
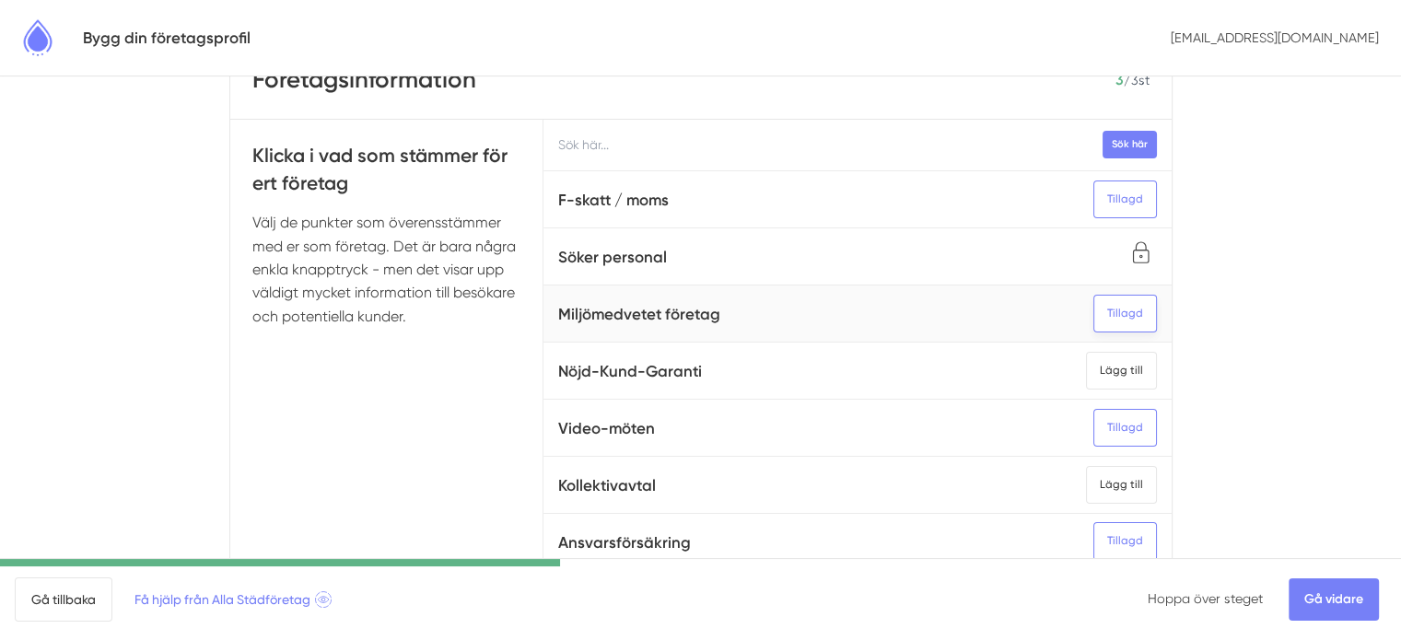
click at [1098, 320] on div "Tillagd" at bounding box center [1126, 314] width 64 height 38
click at [1094, 413] on div "Tillagd" at bounding box center [1126, 428] width 64 height 38
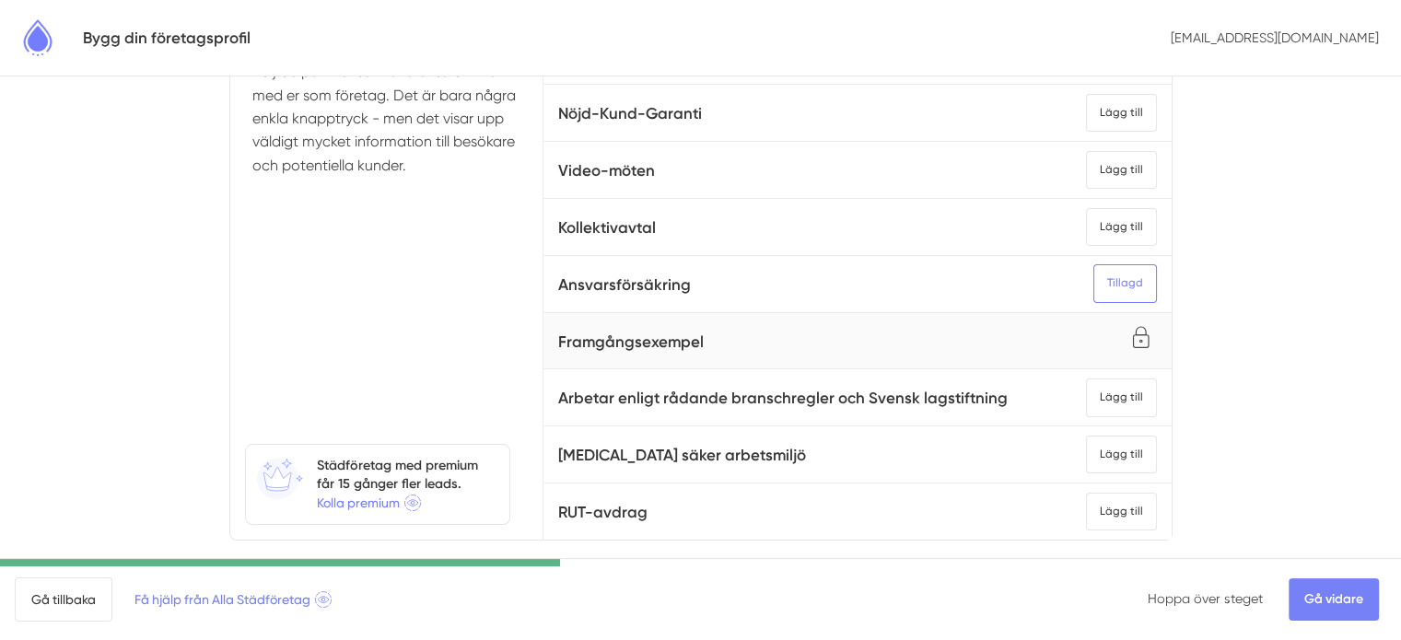
scroll to position [276, 0]
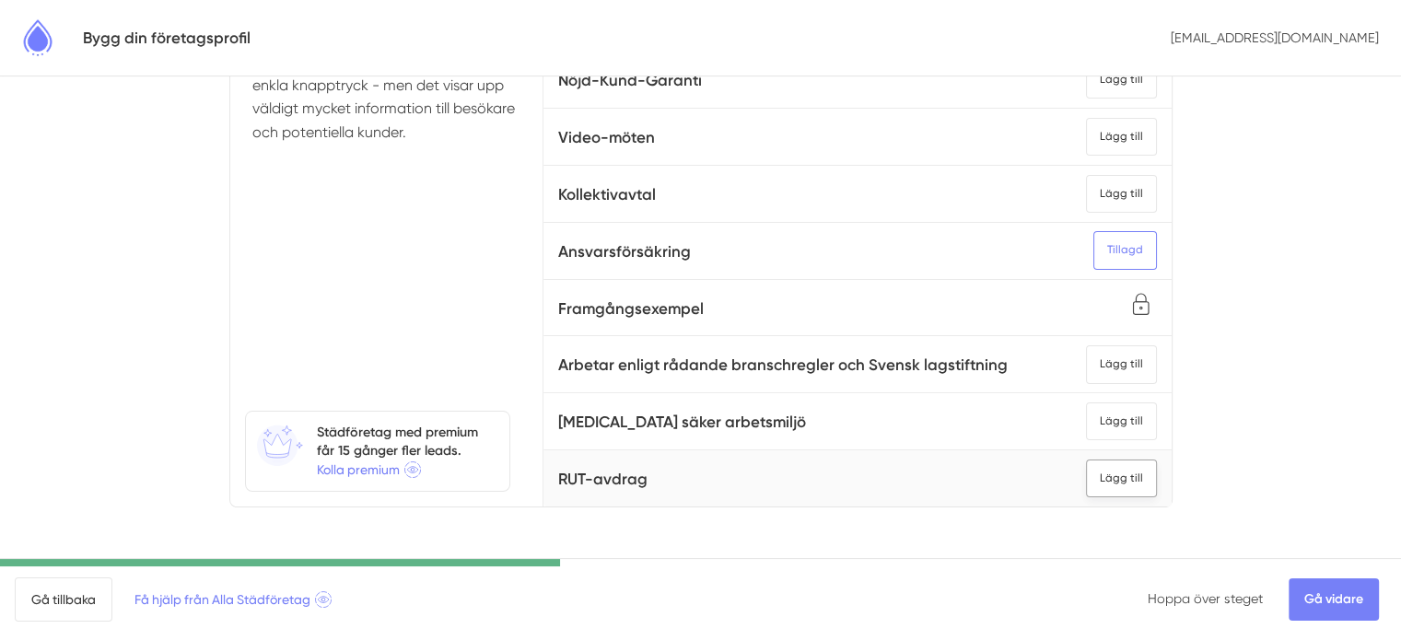
click at [1089, 460] on div "Lägg till" at bounding box center [1121, 479] width 71 height 38
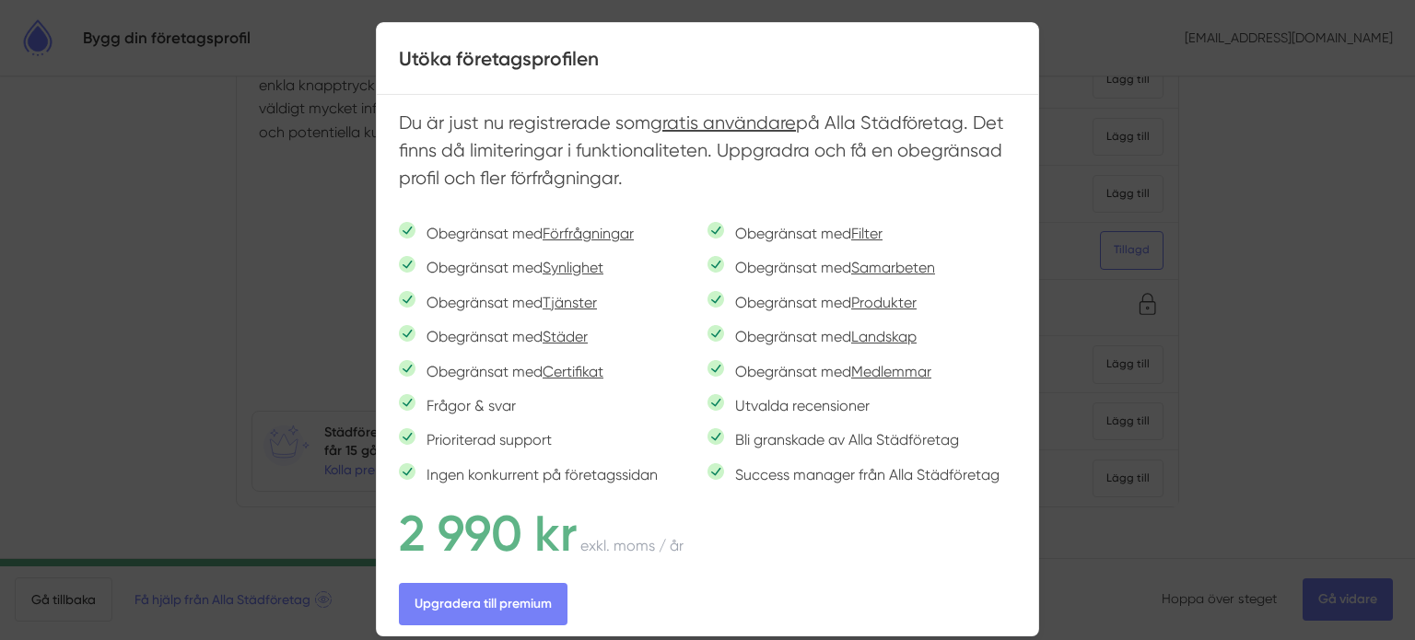
click at [1270, 311] on div at bounding box center [707, 320] width 1415 height 640
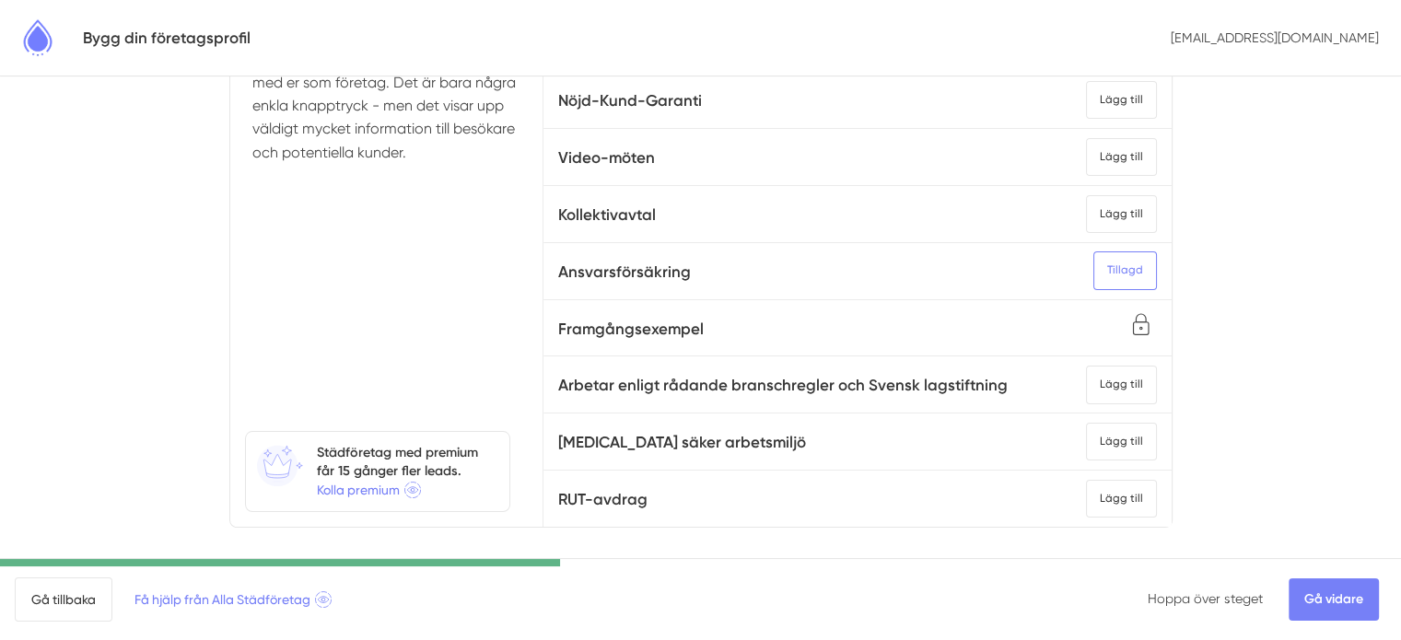
scroll to position [254, 0]
click at [1091, 482] on div "Lägg till" at bounding box center [1121, 501] width 71 height 38
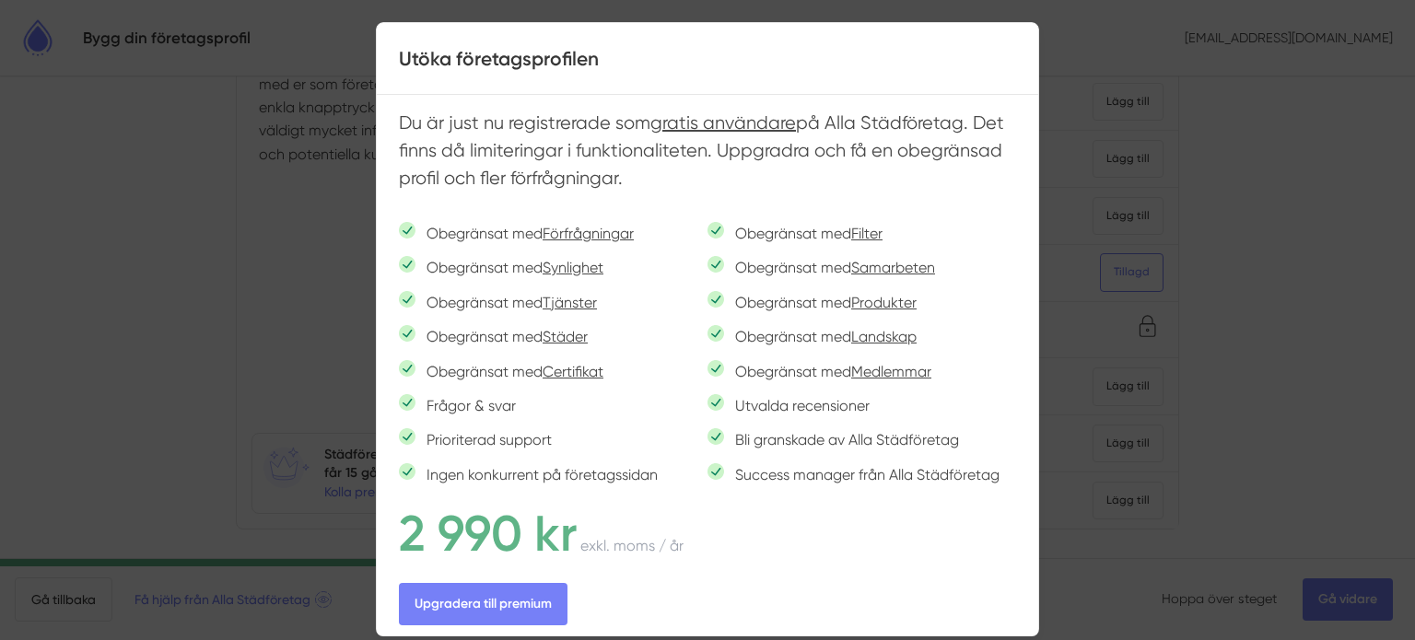
click at [1334, 309] on div at bounding box center [707, 320] width 1415 height 640
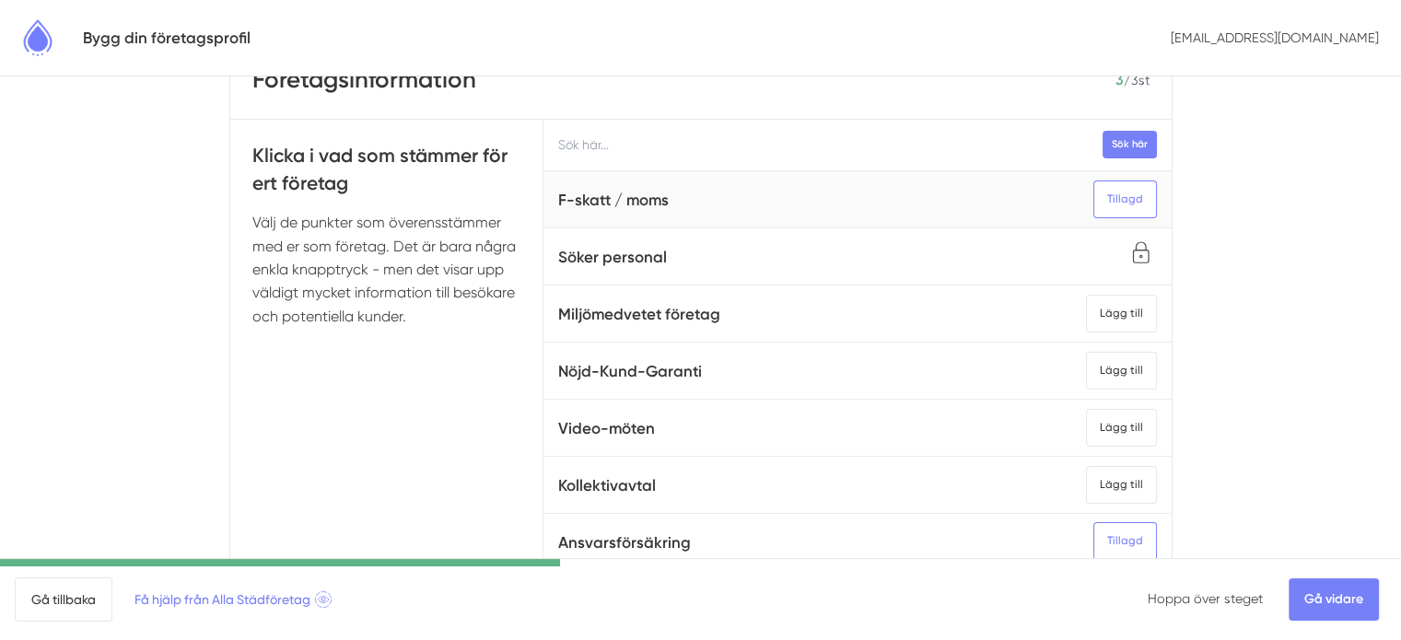
scroll to position [0, 0]
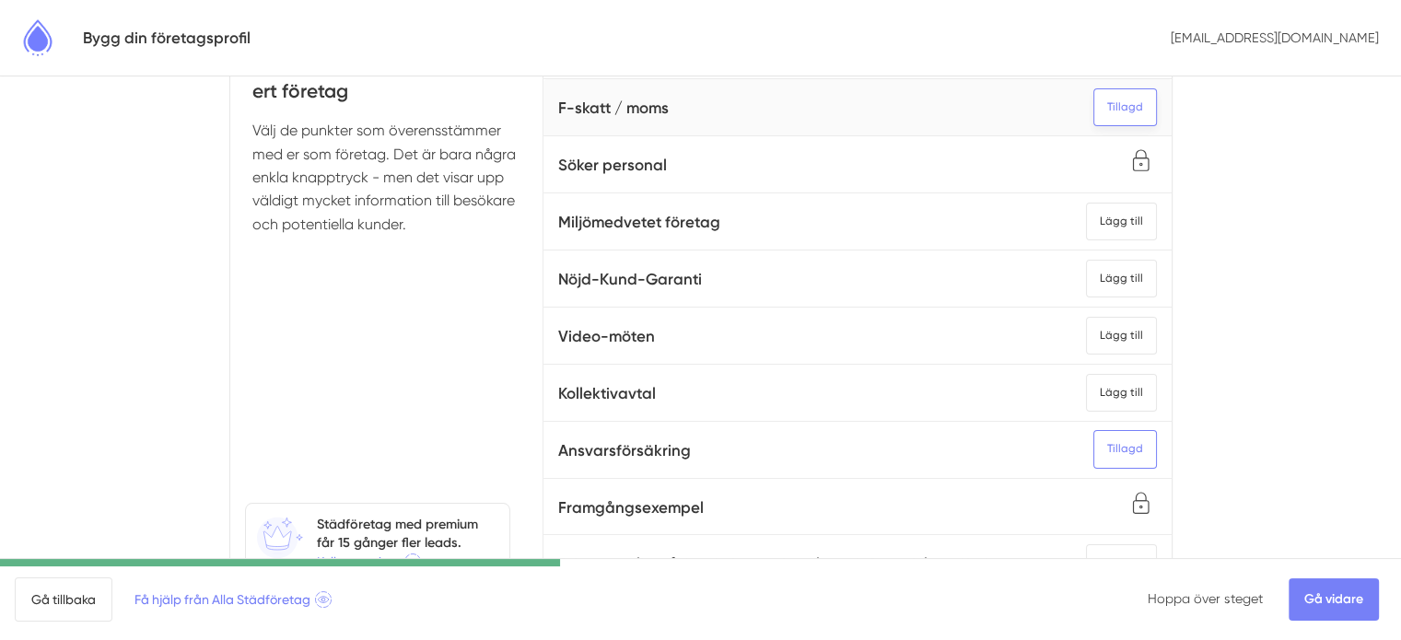
click at [1106, 106] on div "Tillagd" at bounding box center [1126, 107] width 64 height 38
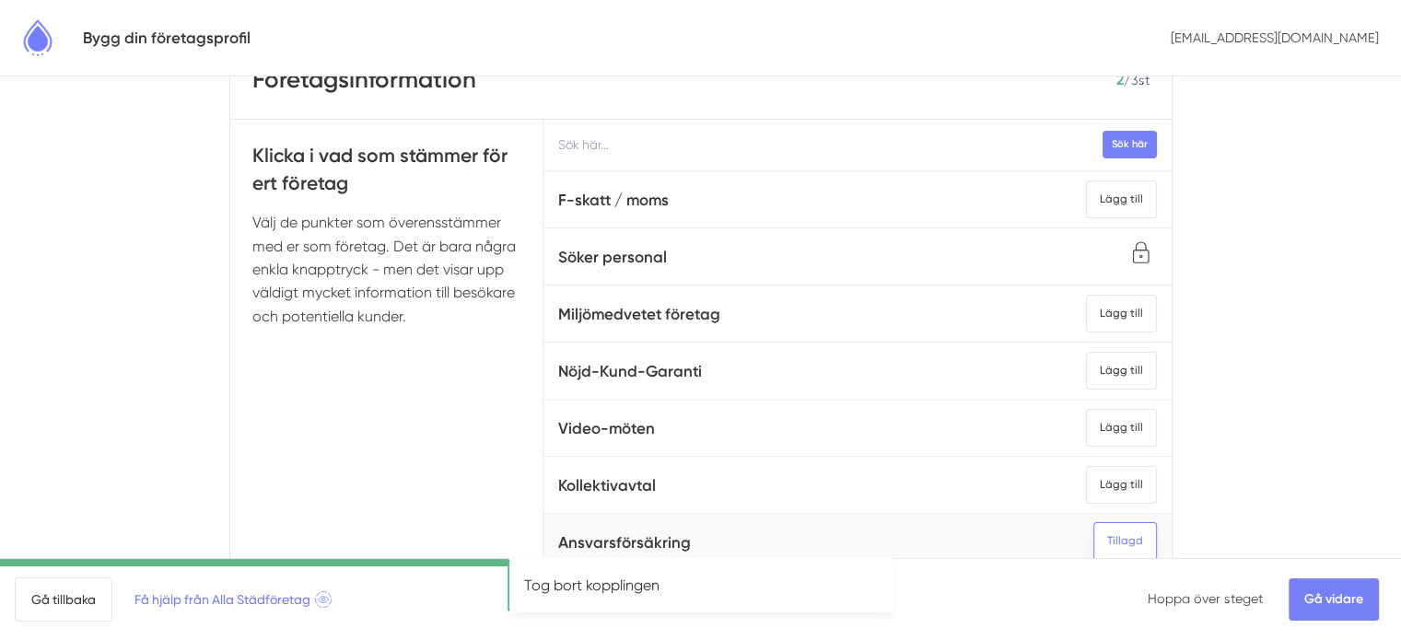
click at [1110, 526] on div "Tillagd" at bounding box center [1126, 541] width 64 height 38
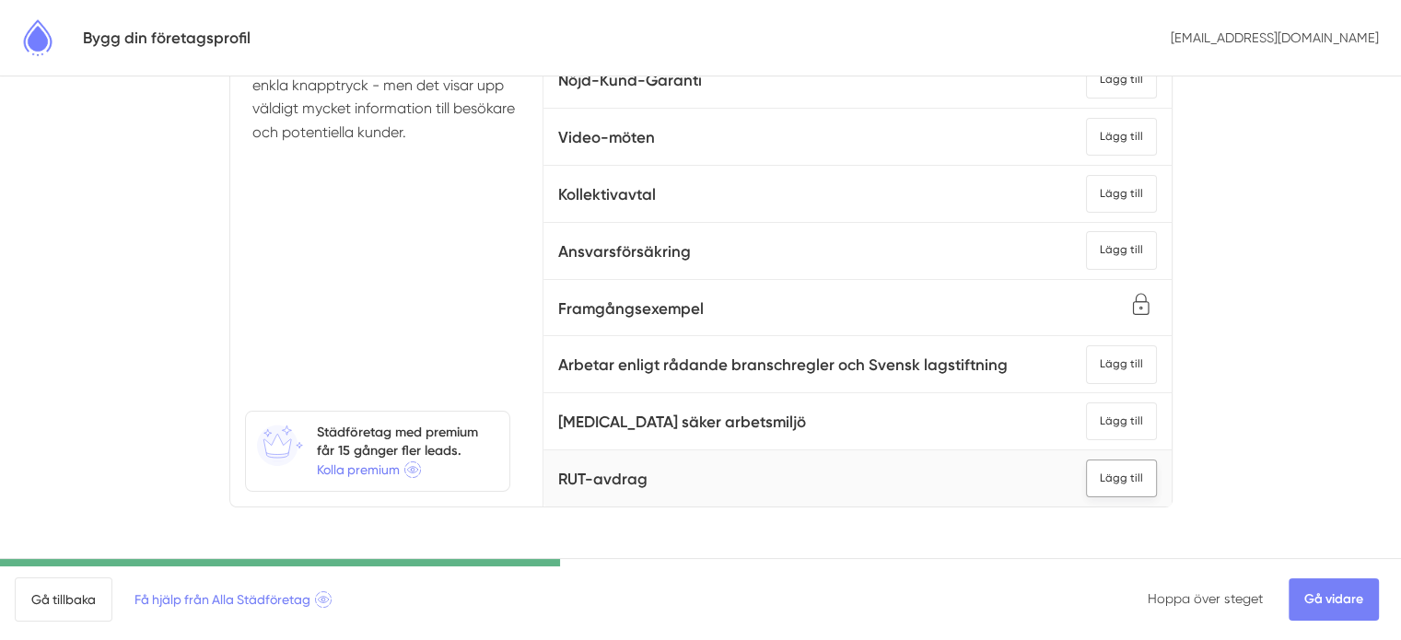
click at [1087, 463] on div "Lägg till" at bounding box center [1121, 479] width 71 height 38
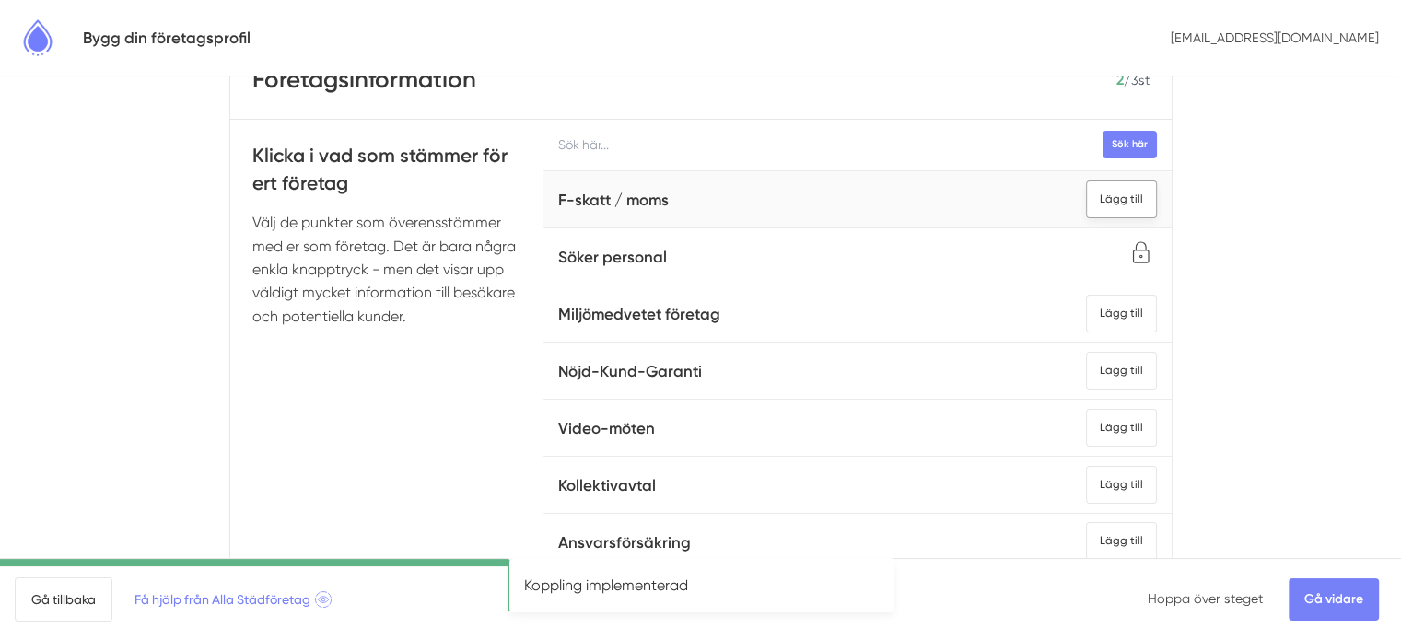
click at [1108, 205] on div "Lägg till" at bounding box center [1121, 200] width 71 height 38
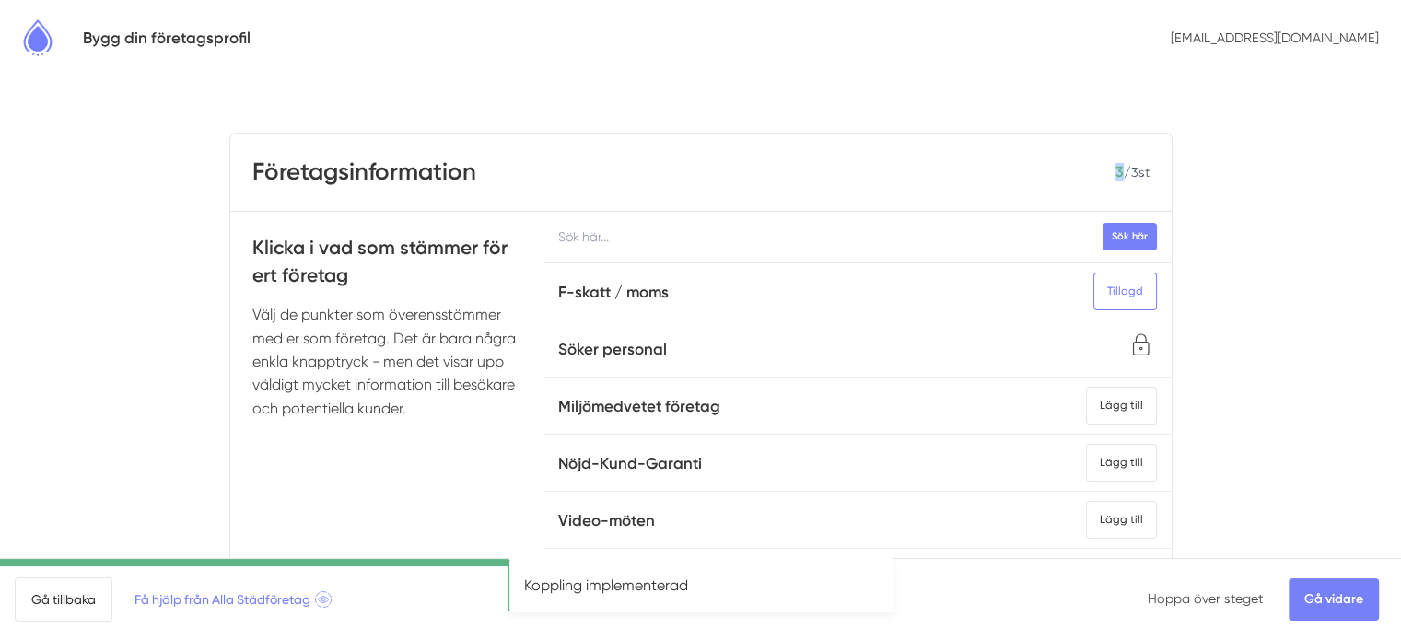
drag, startPoint x: 1118, startPoint y: 173, endPoint x: 1127, endPoint y: 170, distance: 9.6
click at [1127, 170] on div "3 / 3 st" at bounding box center [1133, 172] width 34 height 18
click at [1167, 172] on div "Företagsinformation 3 / 3 st" at bounding box center [701, 173] width 942 height 78
click at [1069, 176] on div "Företagsinformation 3 / 3 st" at bounding box center [701, 173] width 942 height 78
click at [1283, 189] on body "Bygg din företagsprofil info@wilfix.se Företagsinformation 3 / 3 st Klicka i va…" at bounding box center [700, 458] width 1401 height 917
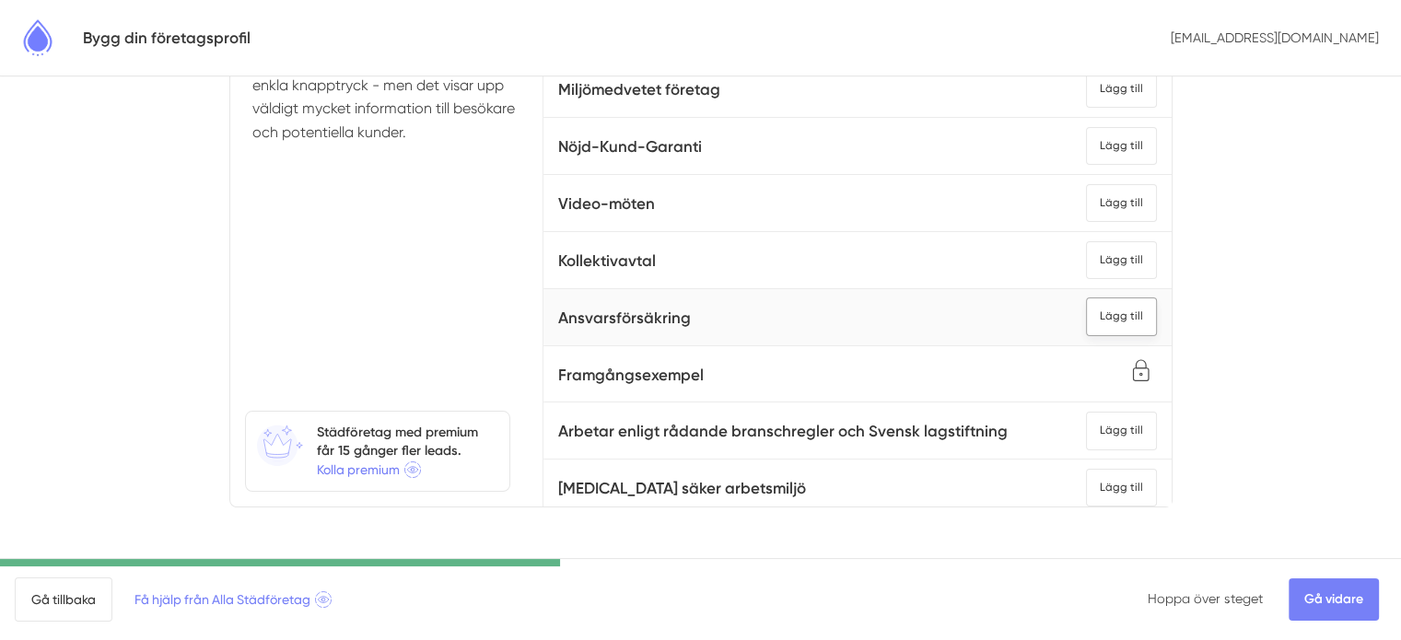
click at [1086, 310] on div "Lägg till" at bounding box center [1121, 317] width 71 height 38
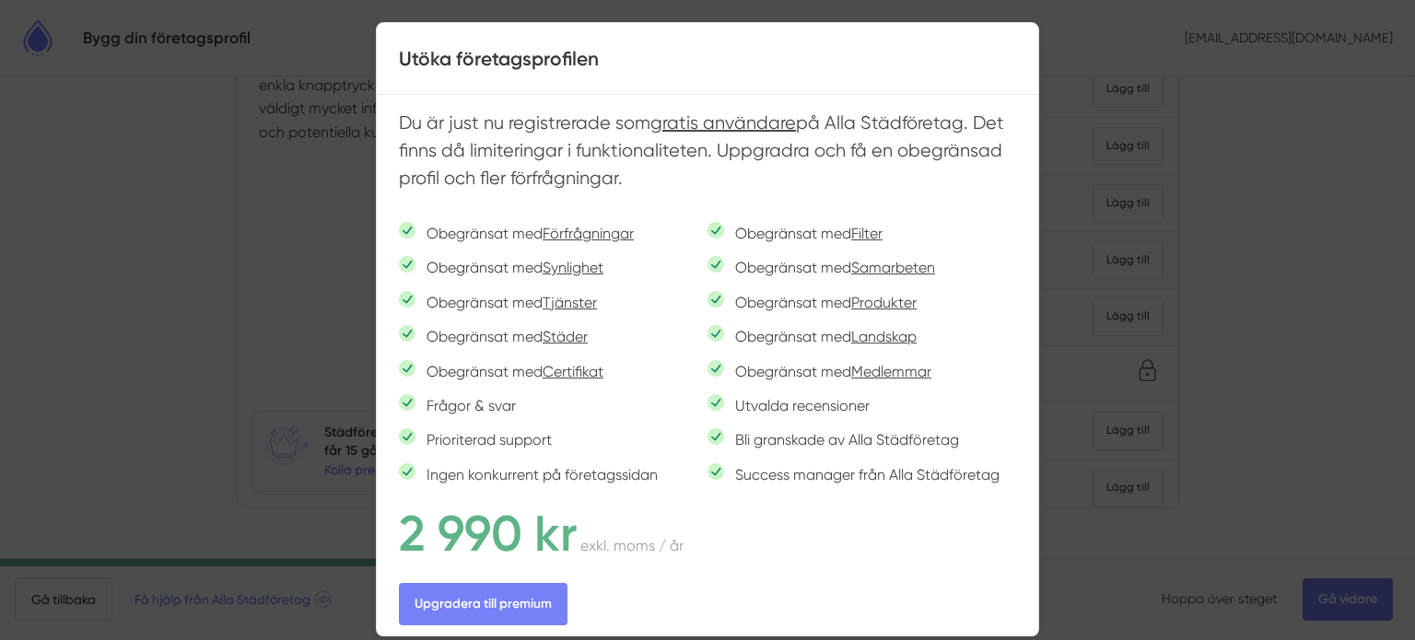
click at [1260, 183] on div at bounding box center [707, 320] width 1415 height 640
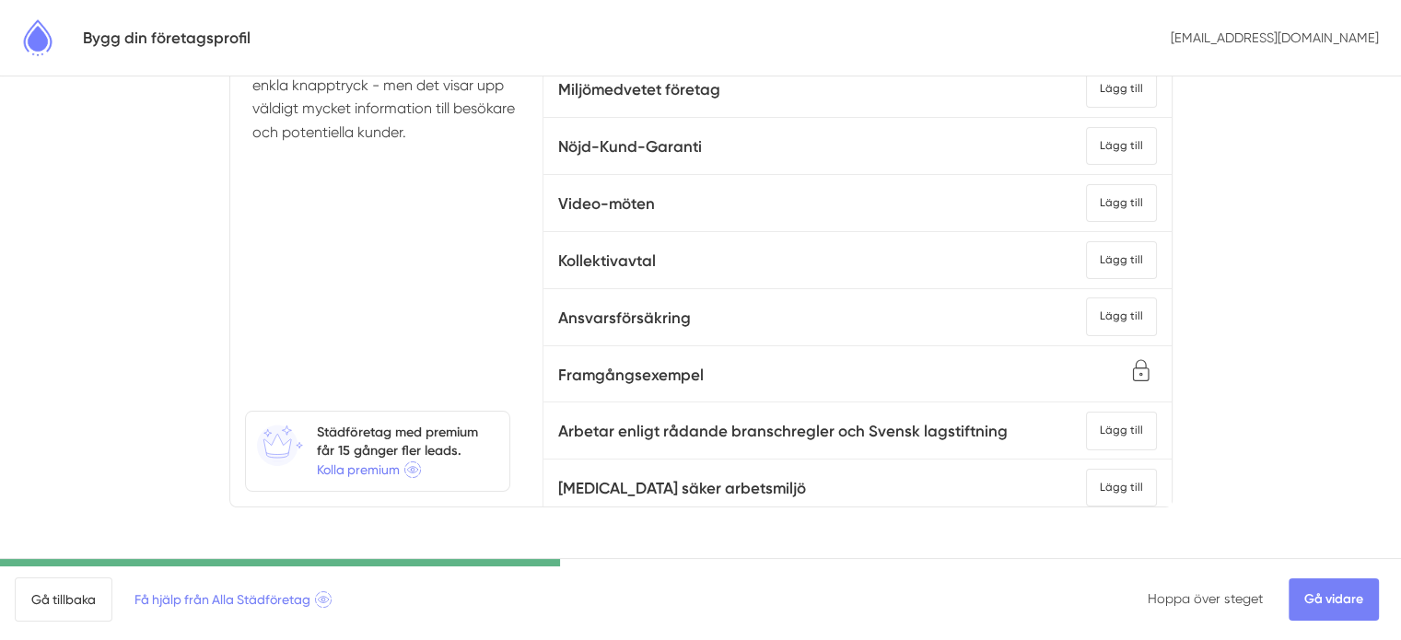
drag, startPoint x: 691, startPoint y: 314, endPoint x: 524, endPoint y: 311, distance: 166.8
click at [524, 311] on div "Klicka i vad som stämmer för ert företag Välj de punkter som överensstämmer med…" at bounding box center [701, 221] width 942 height 571
click at [782, 319] on span "Ansvarsförsäkring Lägg till" at bounding box center [857, 317] width 598 height 41
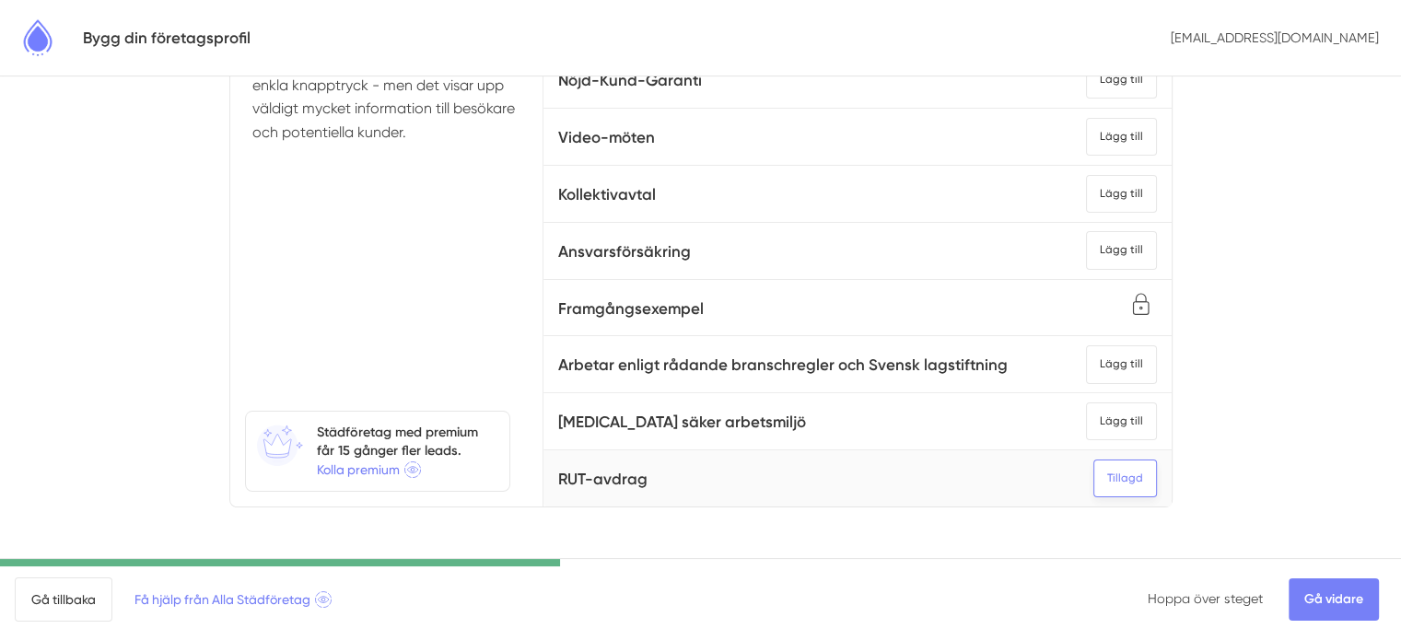
click at [1094, 460] on div "Tillagd" at bounding box center [1126, 479] width 64 height 38
click at [1102, 234] on div "Lägg till" at bounding box center [1121, 250] width 71 height 38
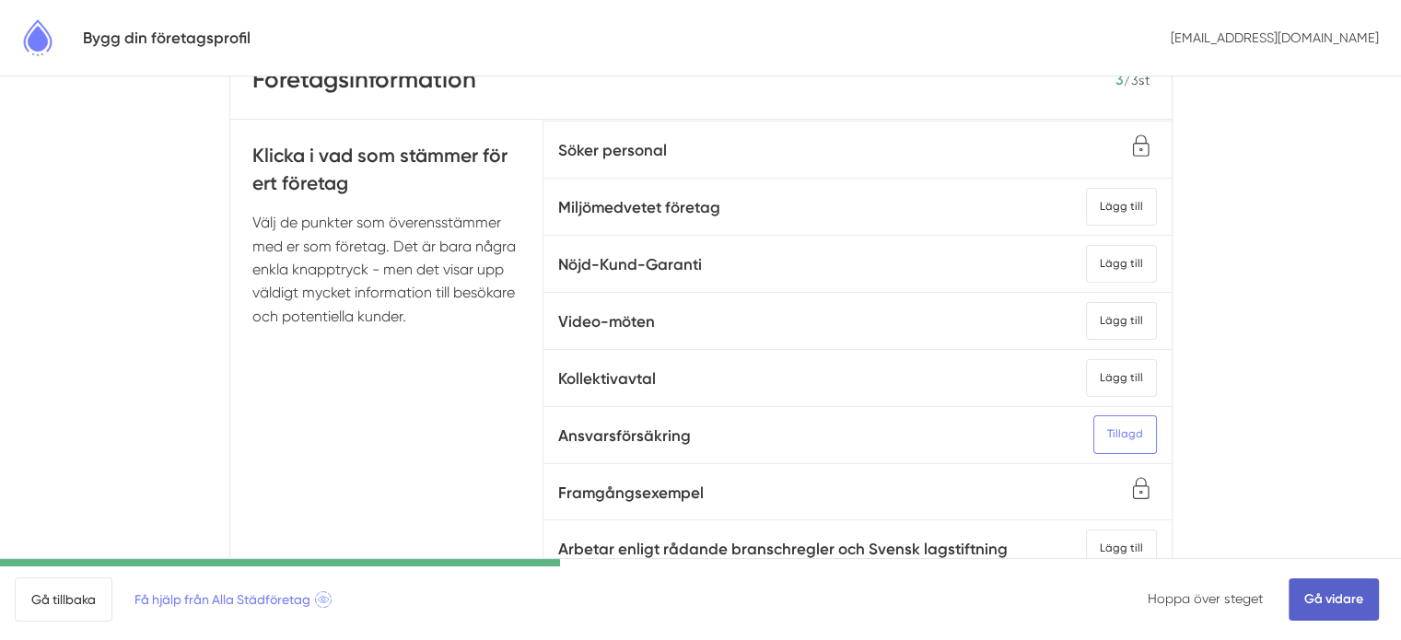
click at [1322, 585] on link "Gå vidare" at bounding box center [1334, 600] width 90 height 42
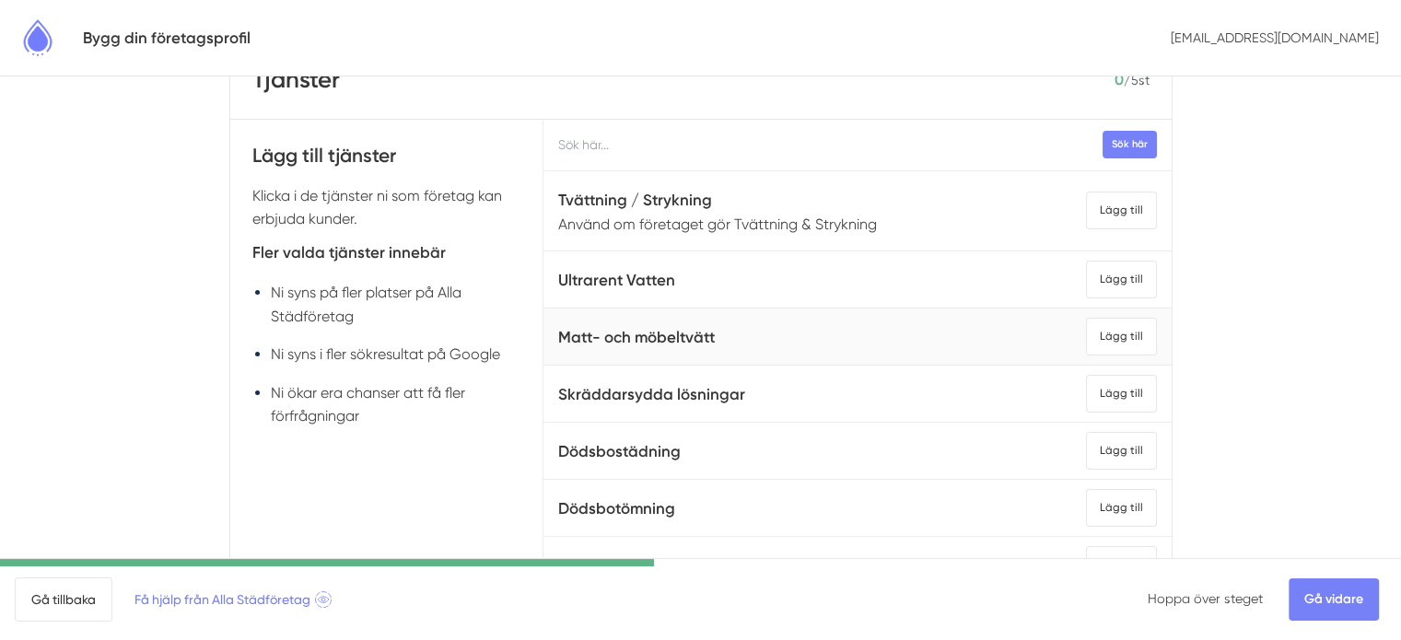
scroll to position [92, 0]
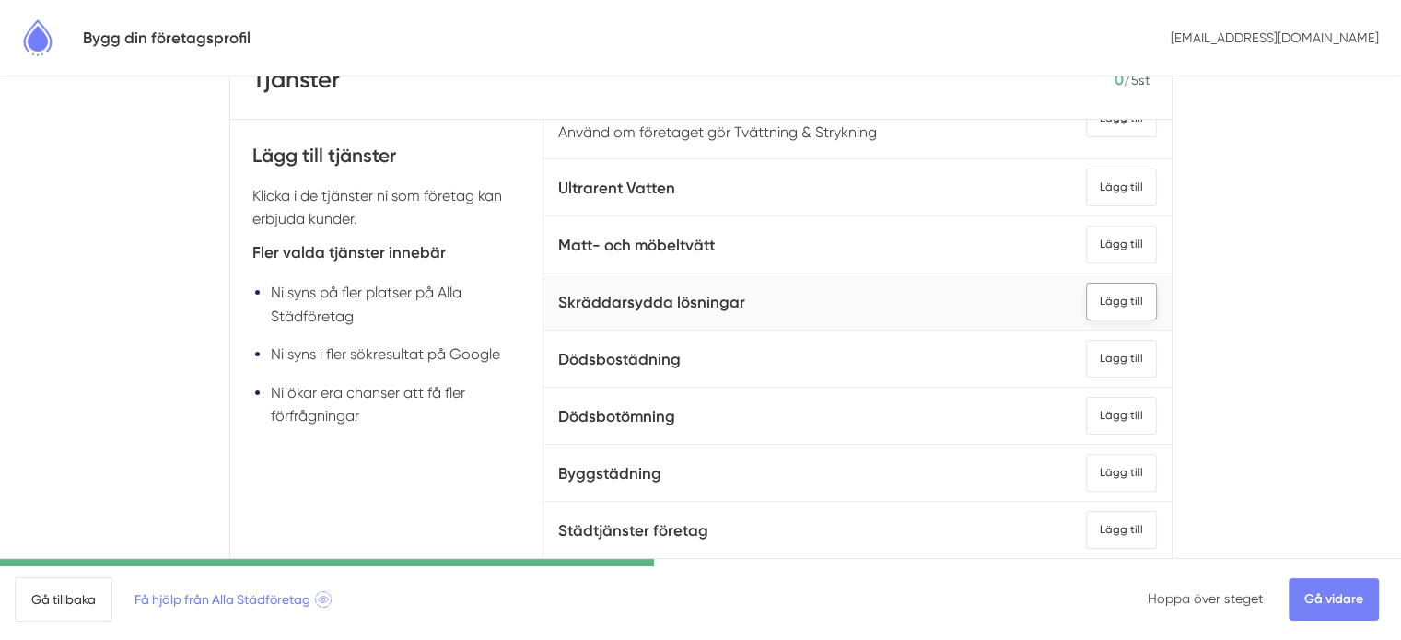
click at [1086, 298] on div "Lägg till" at bounding box center [1121, 302] width 71 height 38
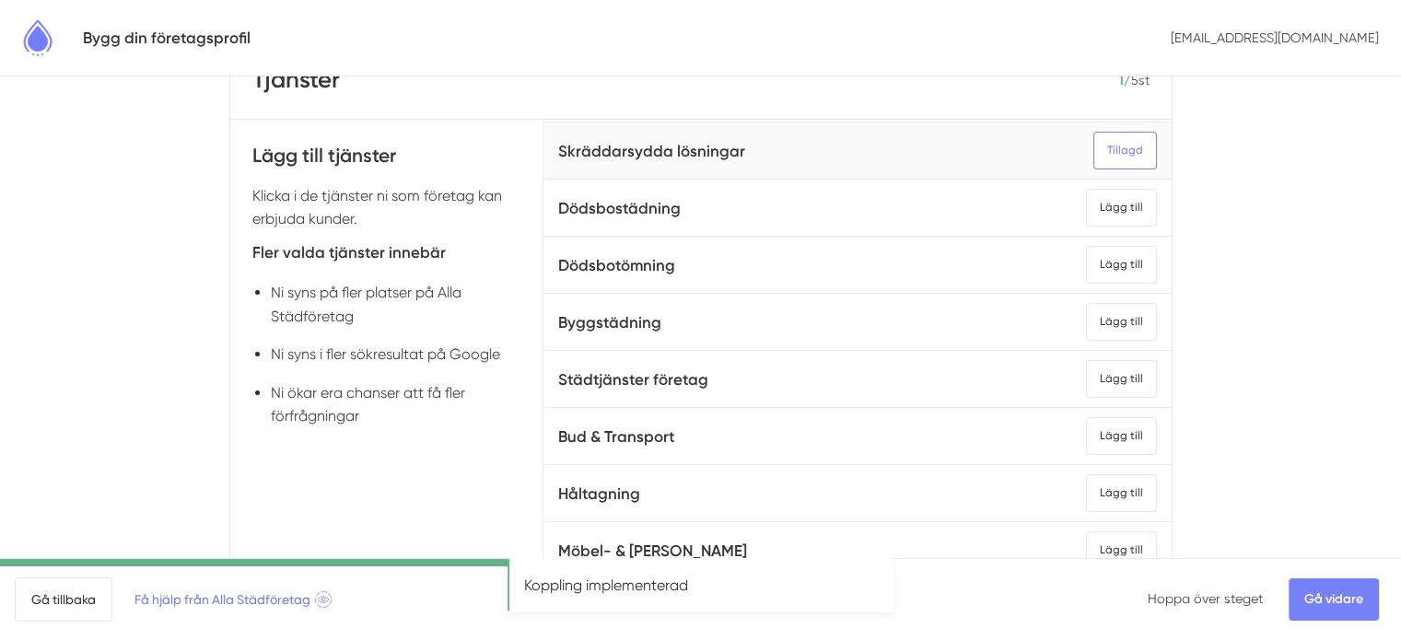
scroll to position [276, 0]
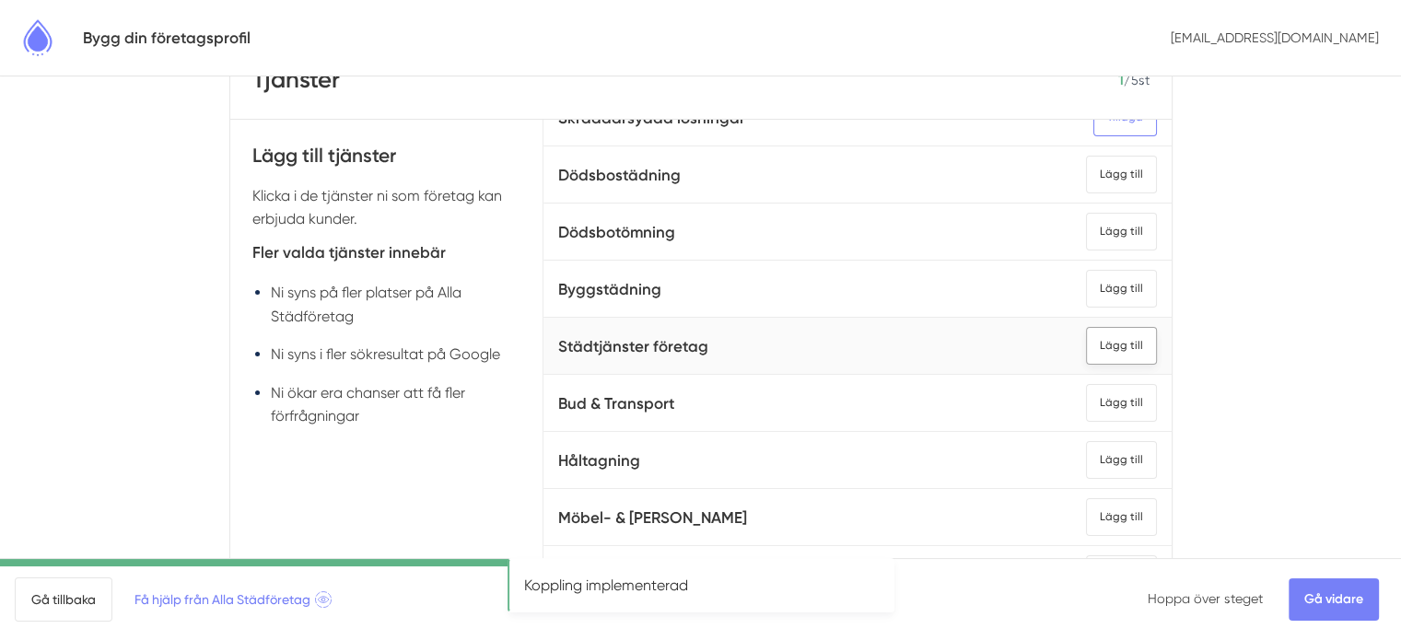
click at [1086, 341] on div "Lägg till" at bounding box center [1121, 346] width 71 height 38
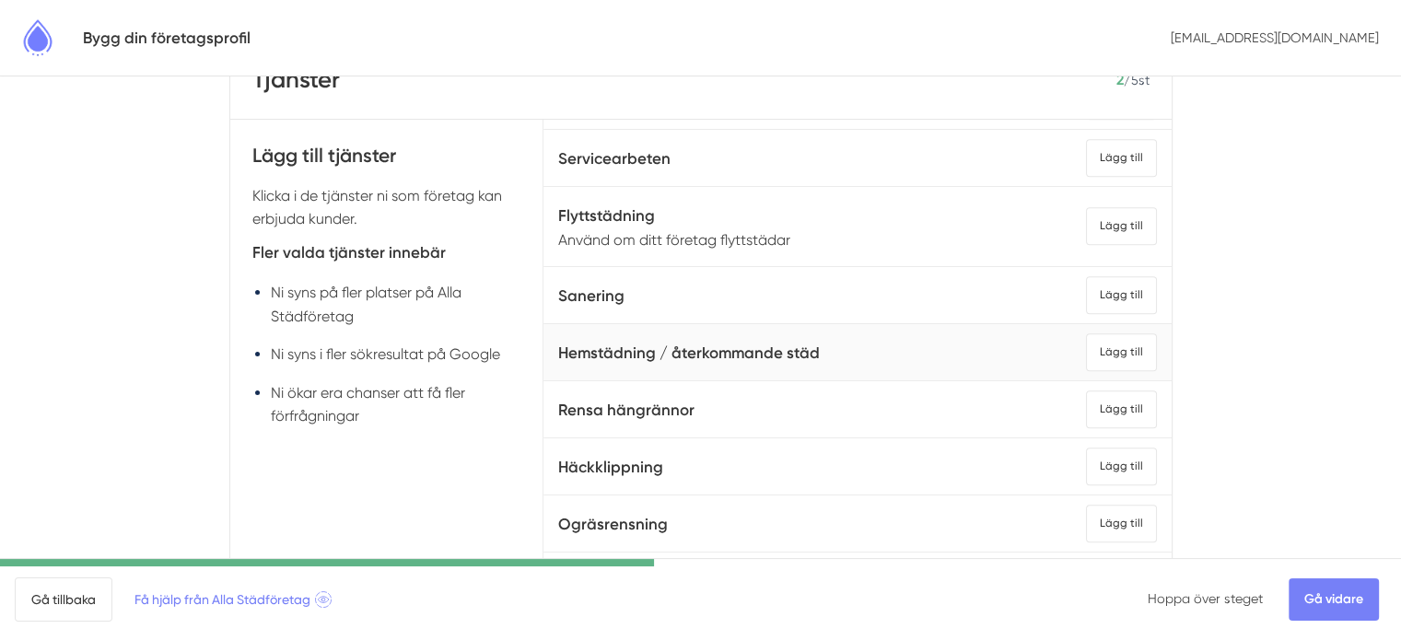
scroll to position [1014, 0]
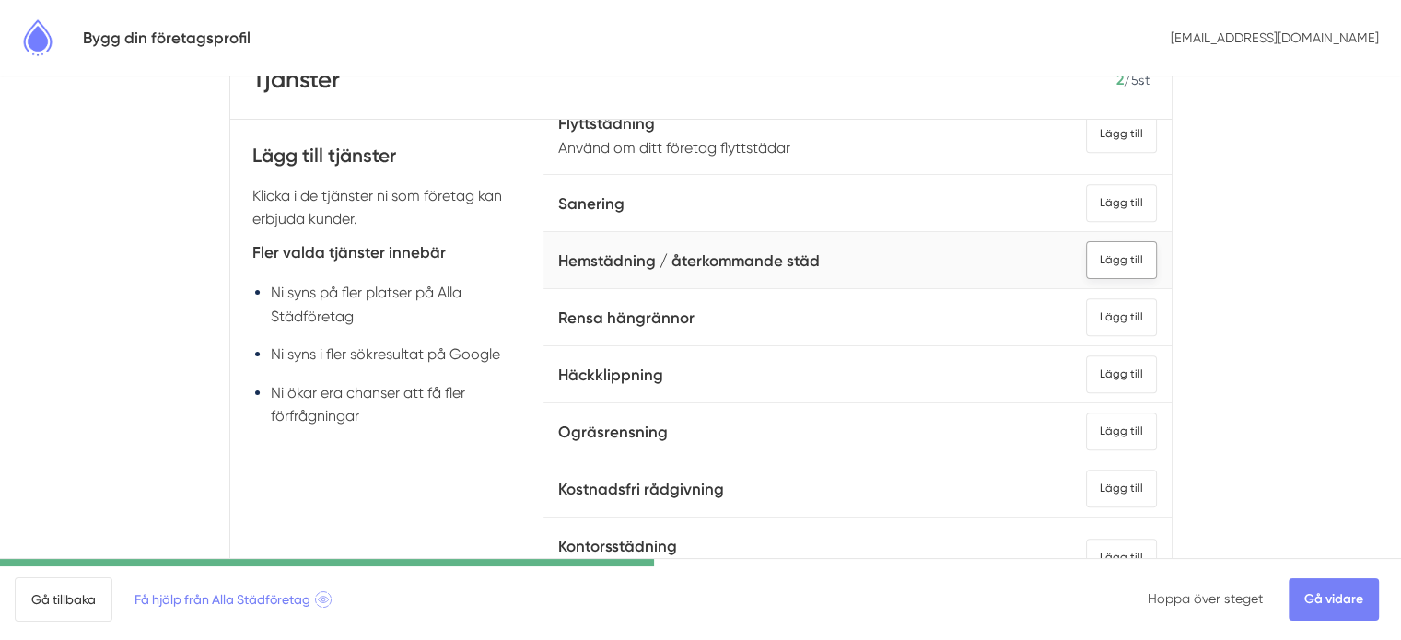
click at [1086, 264] on div "Lägg till" at bounding box center [1121, 260] width 71 height 38
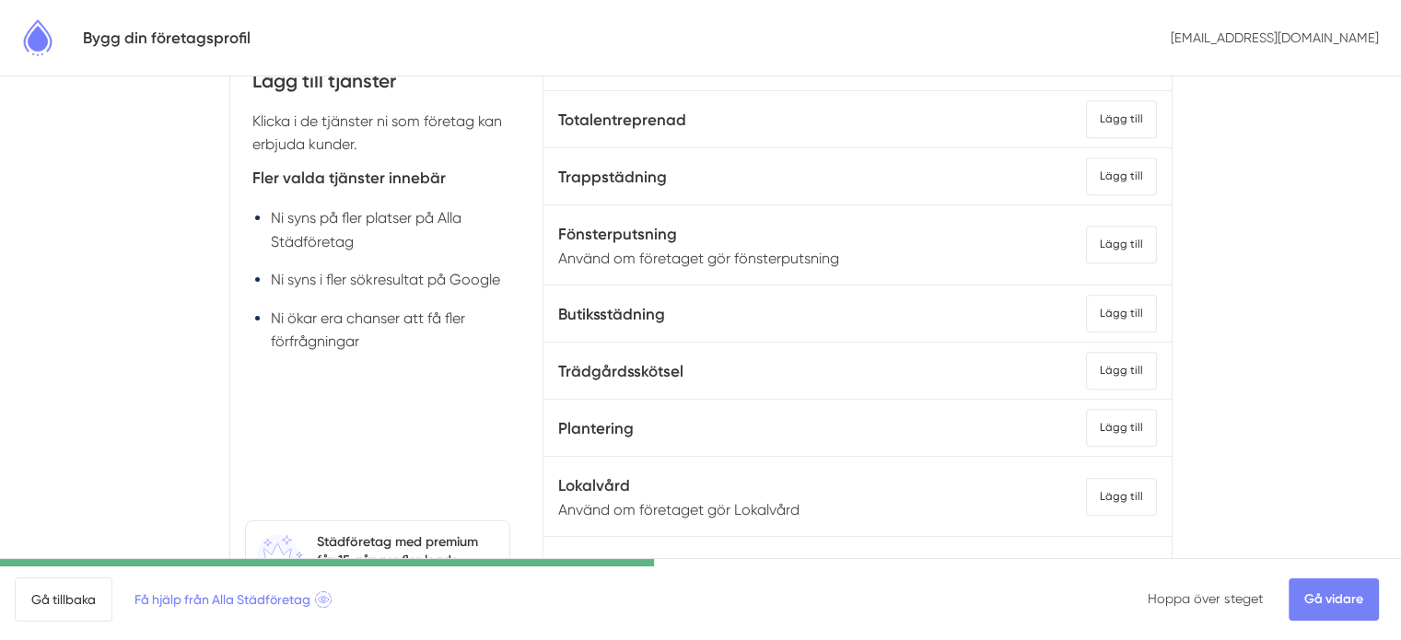
scroll to position [276, 0]
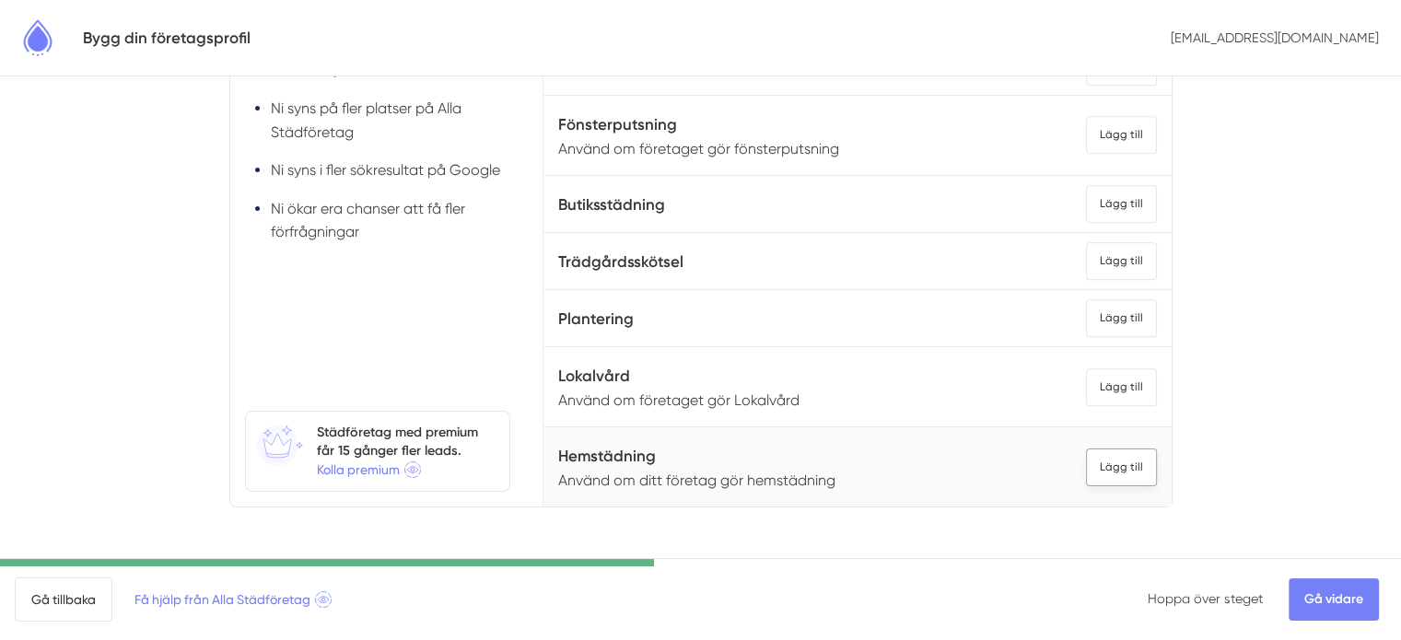
click at [1086, 449] on div "Lägg till" at bounding box center [1121, 468] width 71 height 38
click at [1102, 449] on div "Lägg till" at bounding box center [1121, 468] width 71 height 38
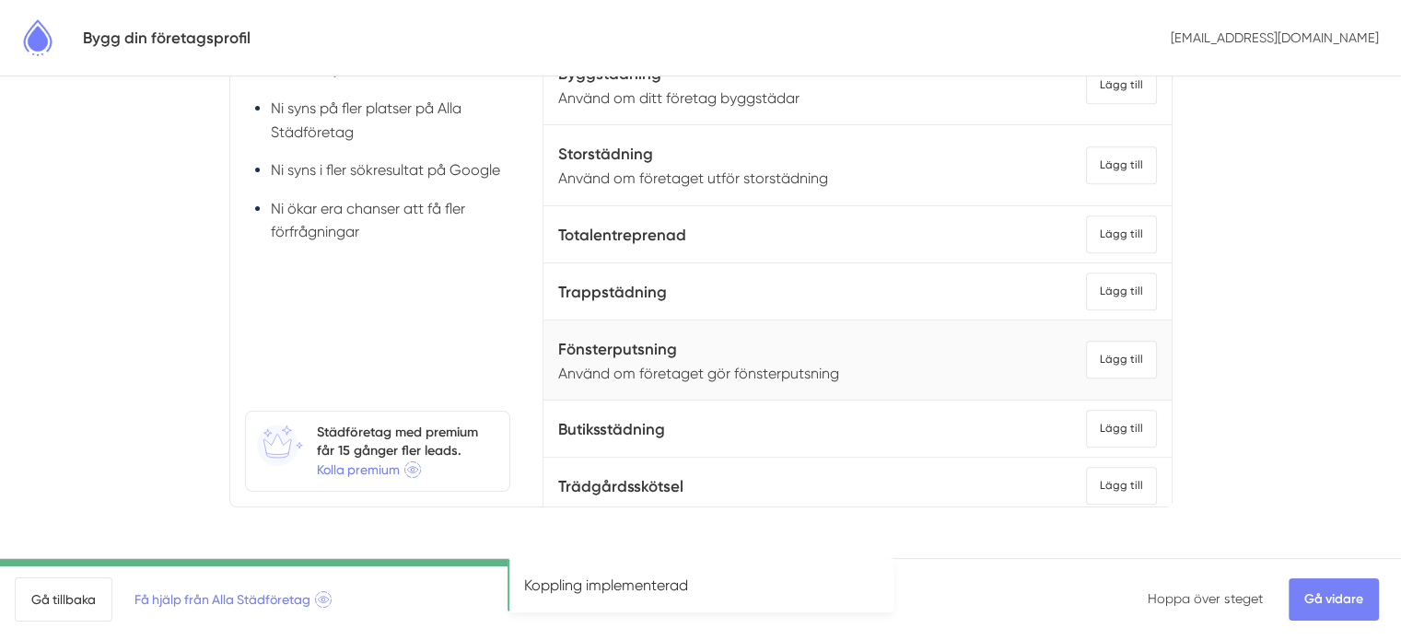
scroll to position [1788, 0]
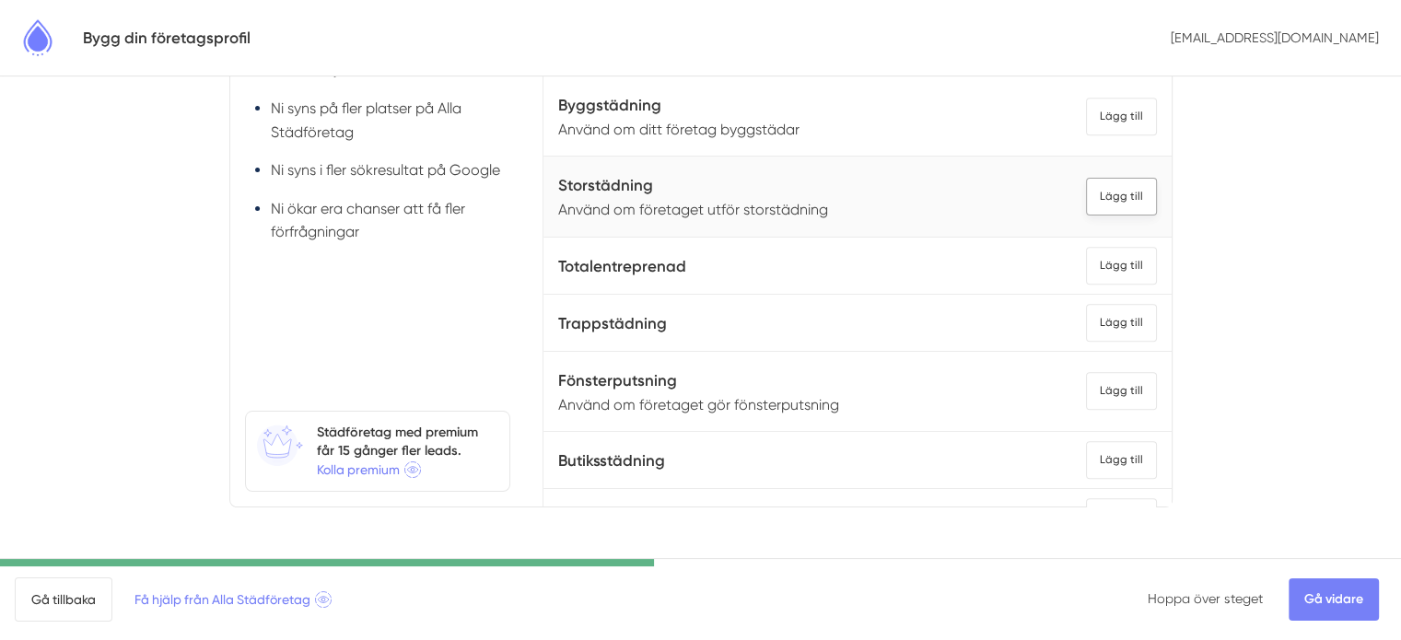
click at [1115, 191] on div "Lägg till" at bounding box center [1121, 197] width 71 height 38
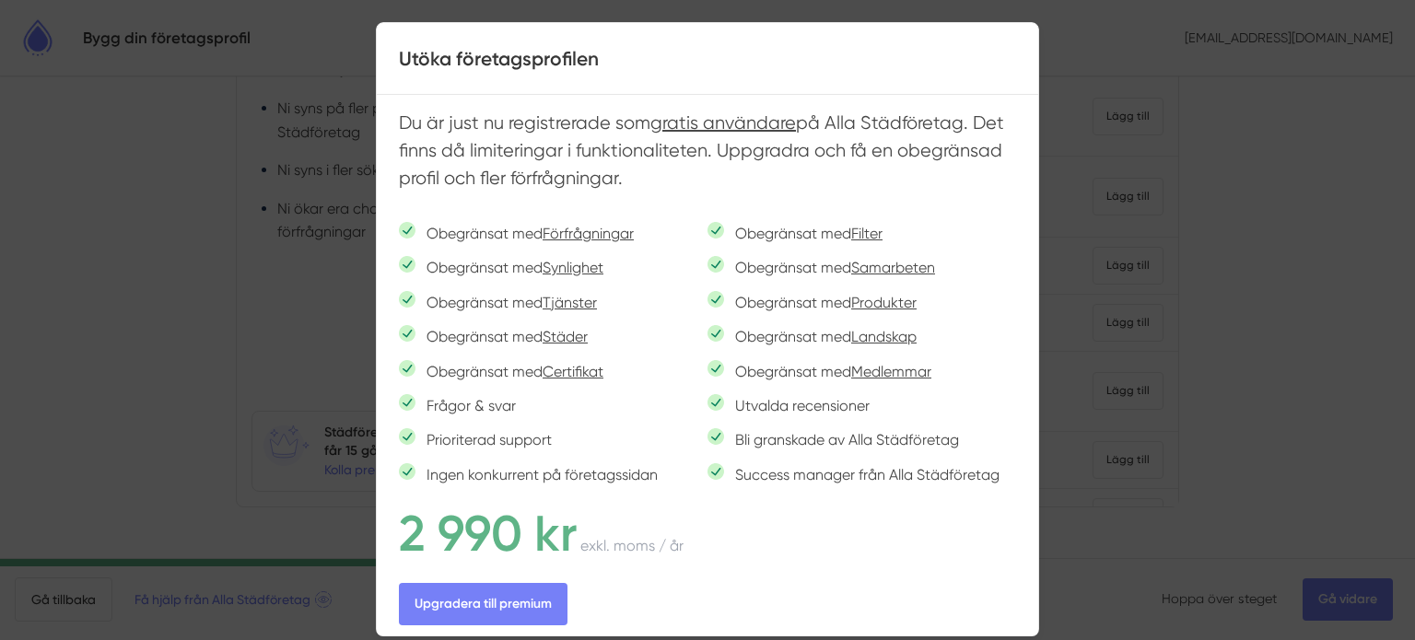
click at [1305, 179] on div at bounding box center [707, 320] width 1415 height 640
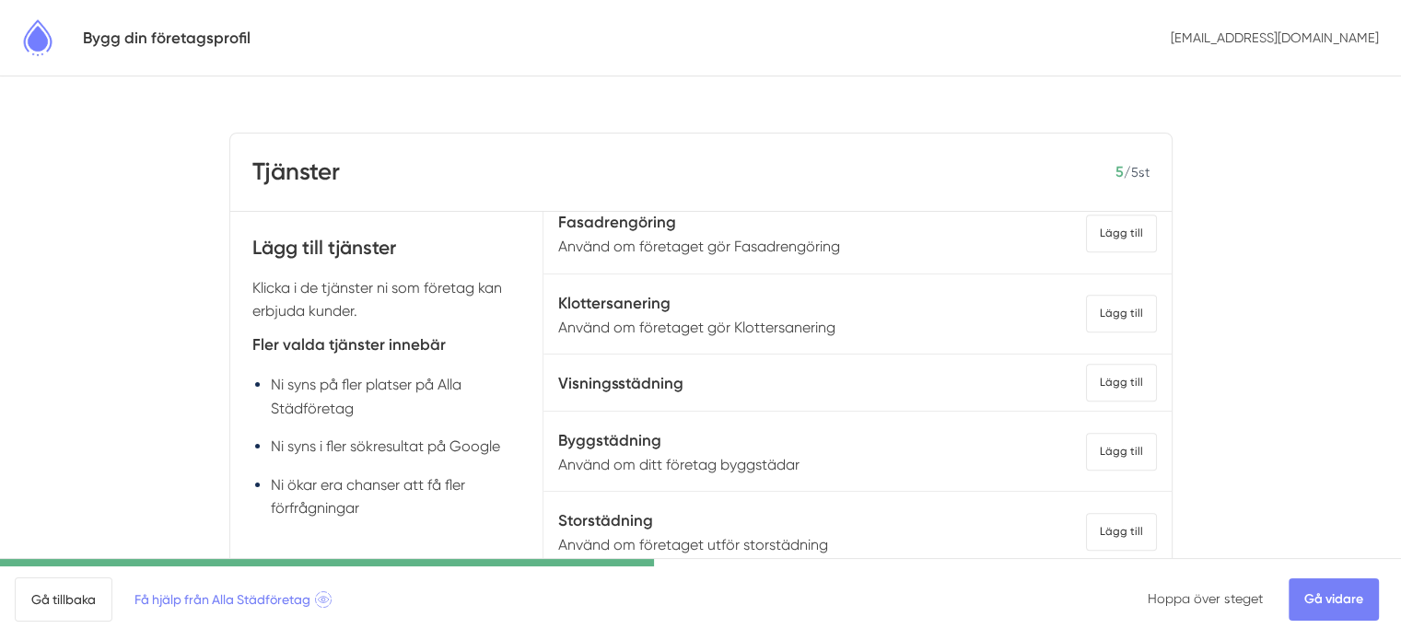
scroll to position [1880, 0]
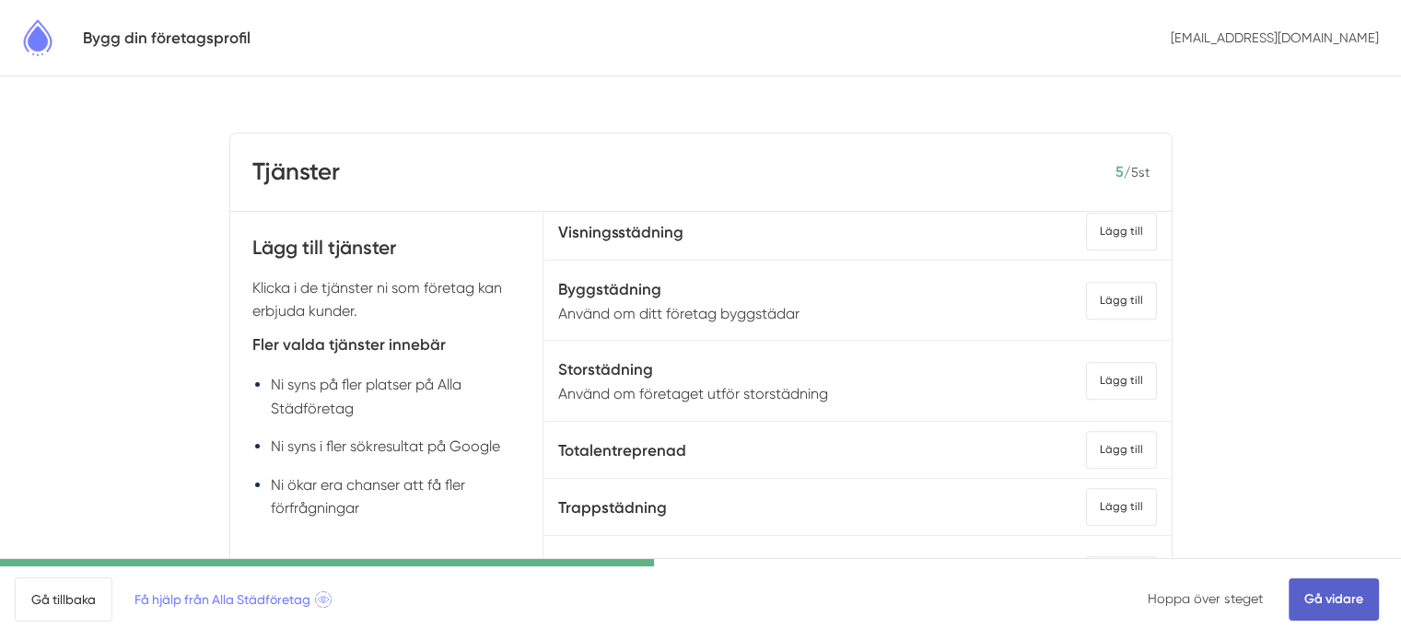
click at [1326, 591] on link "Gå vidare" at bounding box center [1334, 600] width 90 height 42
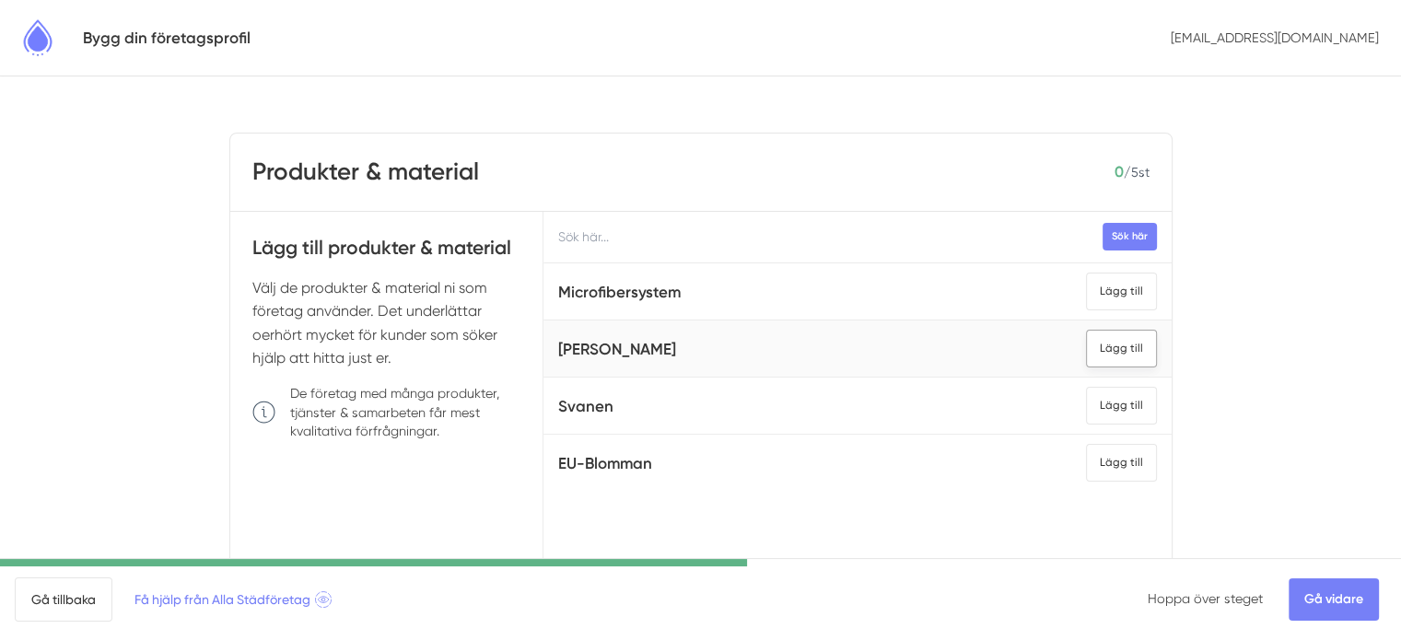
click at [1113, 358] on div "Lägg till" at bounding box center [1121, 349] width 71 height 38
click at [1119, 404] on div "Lägg till" at bounding box center [1121, 406] width 71 height 38
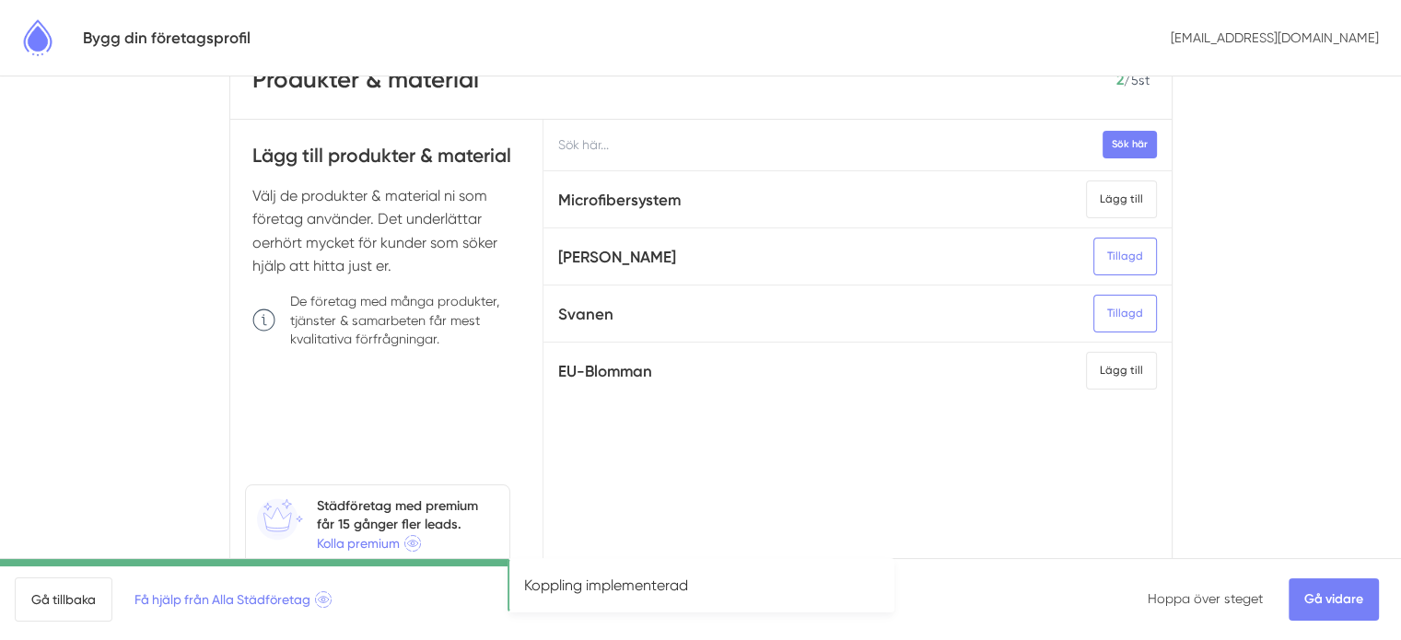
click at [794, 147] on input "text" at bounding box center [857, 145] width 627 height 51
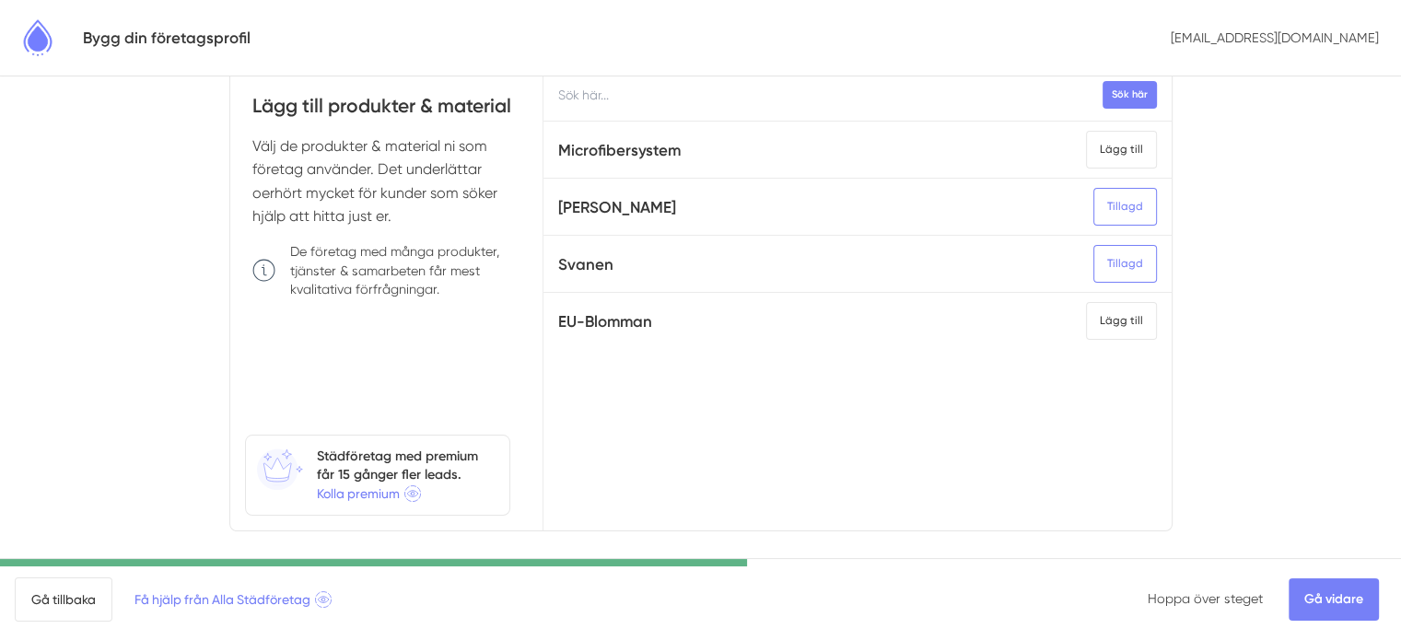
scroll to position [166, 0]
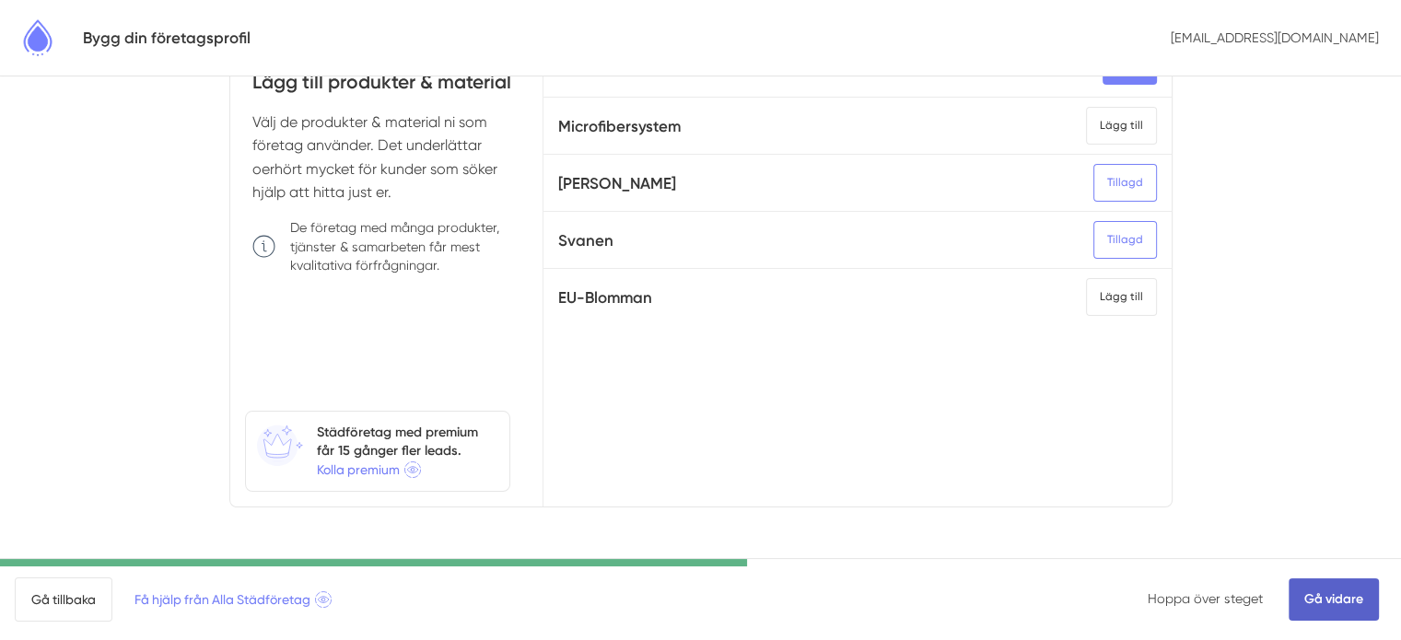
click at [1335, 592] on link "Gå vidare" at bounding box center [1334, 600] width 90 height 42
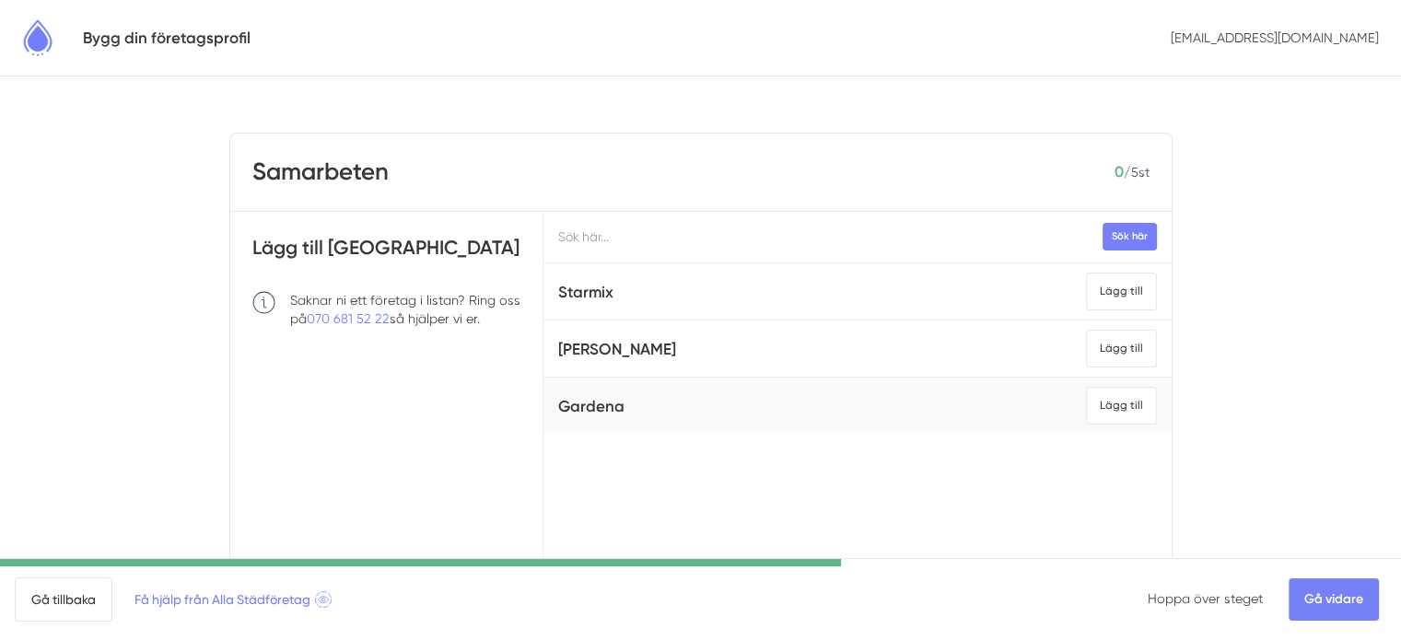
scroll to position [92, 0]
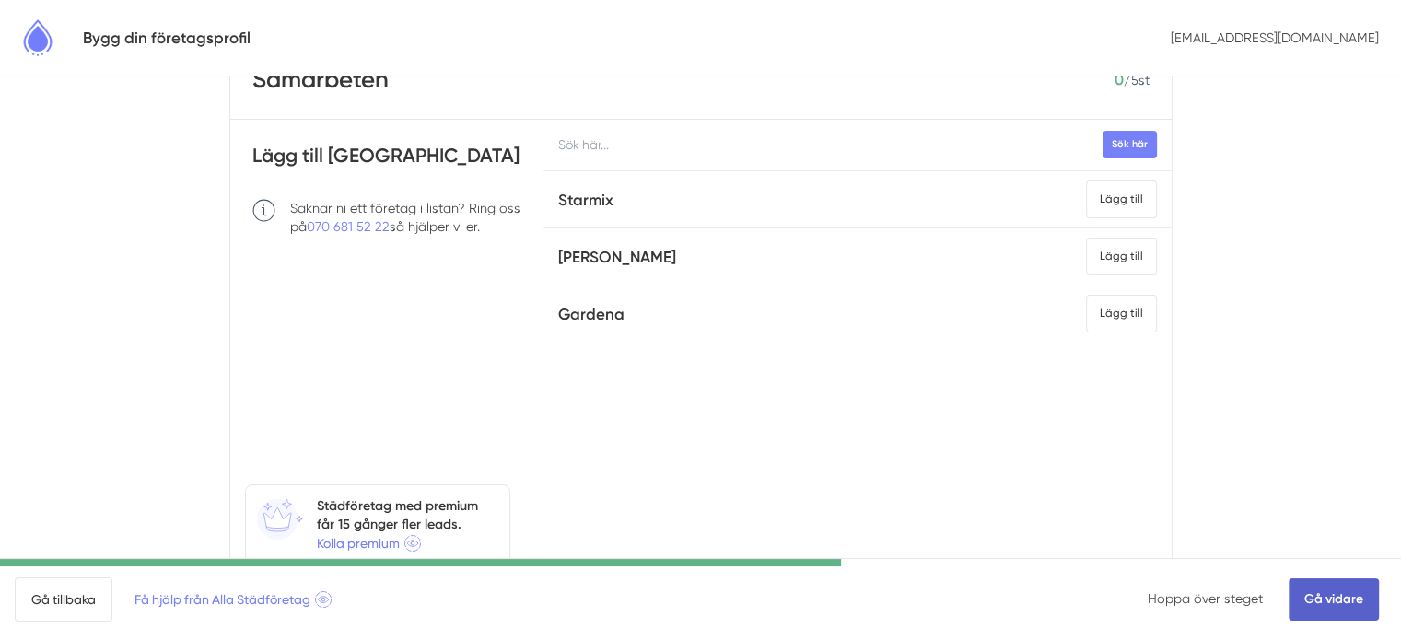
click at [1308, 607] on link "Gå vidare" at bounding box center [1334, 600] width 90 height 42
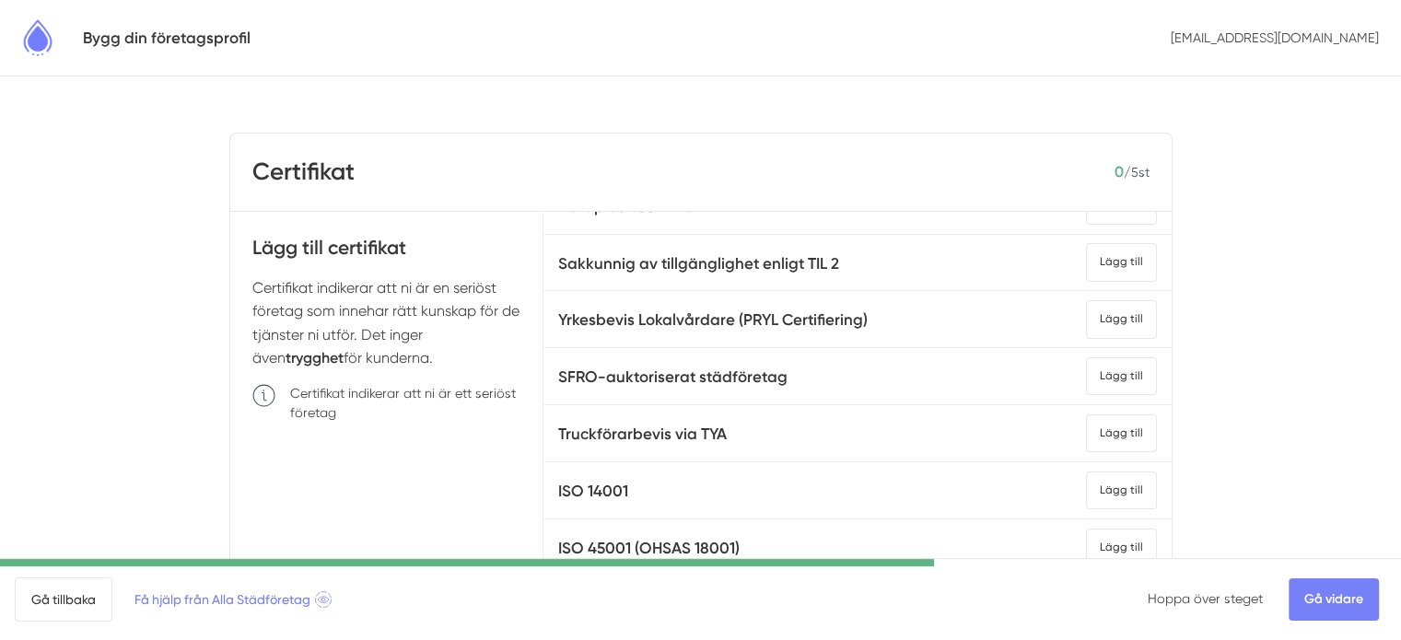
scroll to position [461, 0]
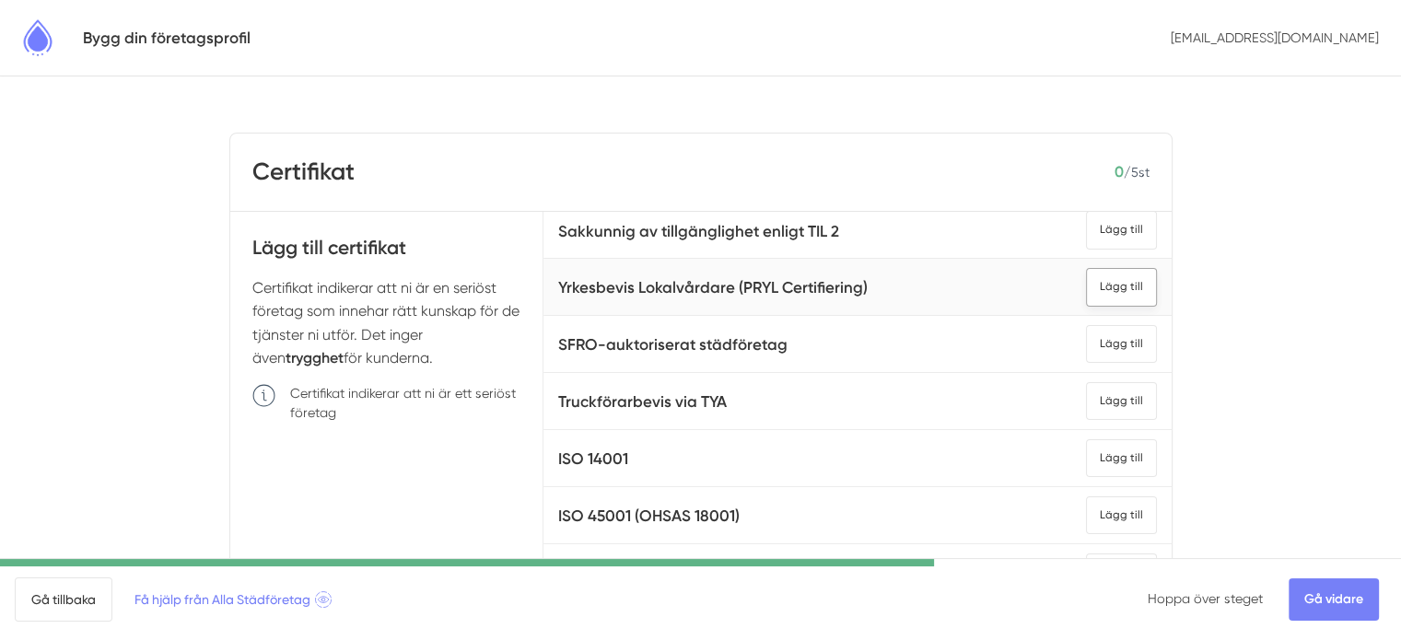
click at [1088, 278] on div "Lägg till" at bounding box center [1121, 287] width 71 height 38
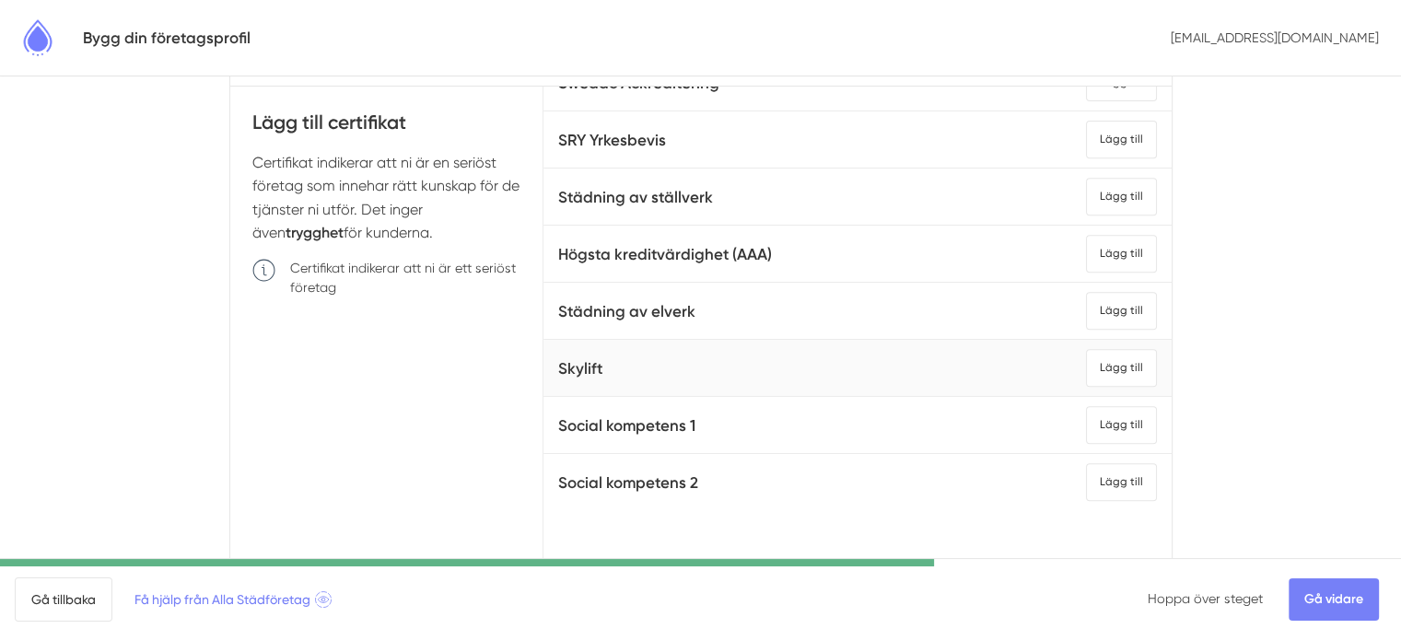
scroll to position [184, 0]
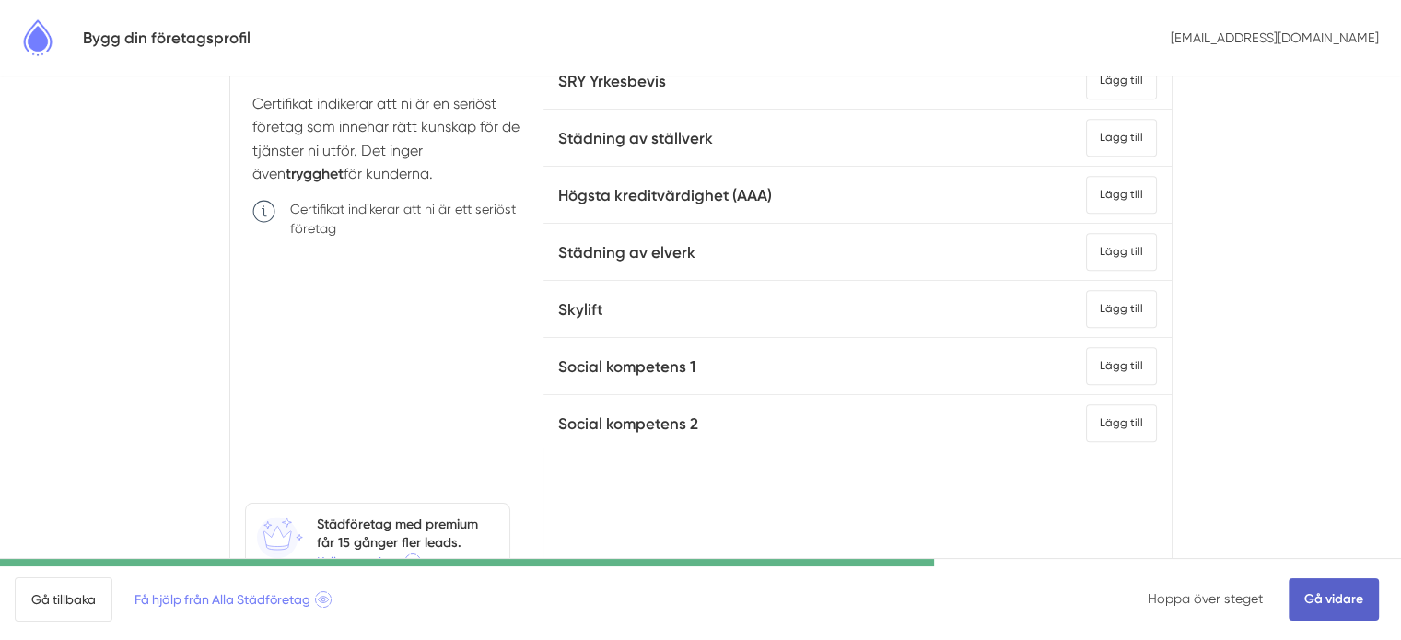
click at [1322, 588] on link "Gå vidare" at bounding box center [1334, 600] width 90 height 42
